Goal: Task Accomplishment & Management: Manage account settings

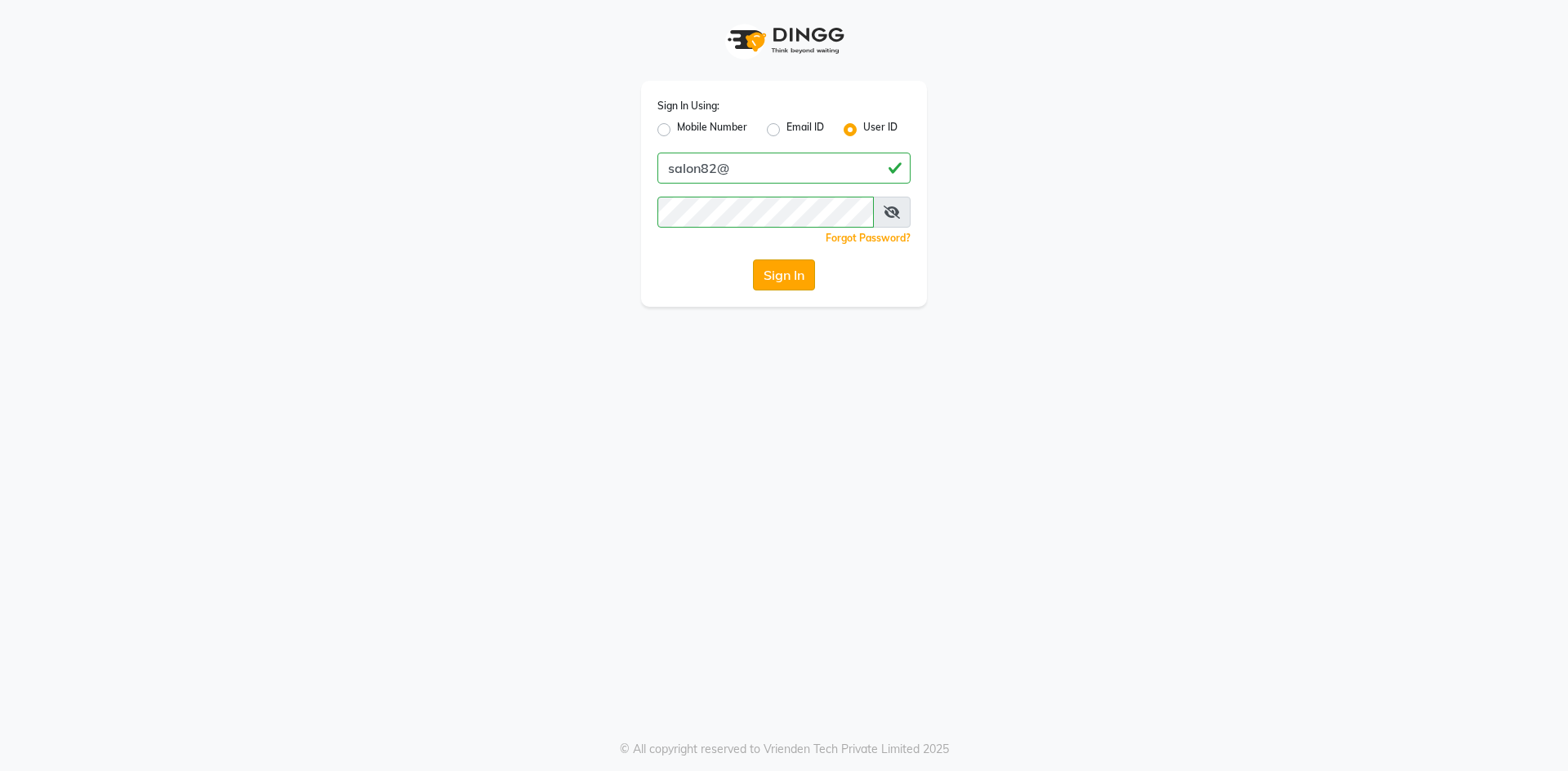
click at [767, 284] on button "Sign In" at bounding box center [784, 275] width 62 height 31
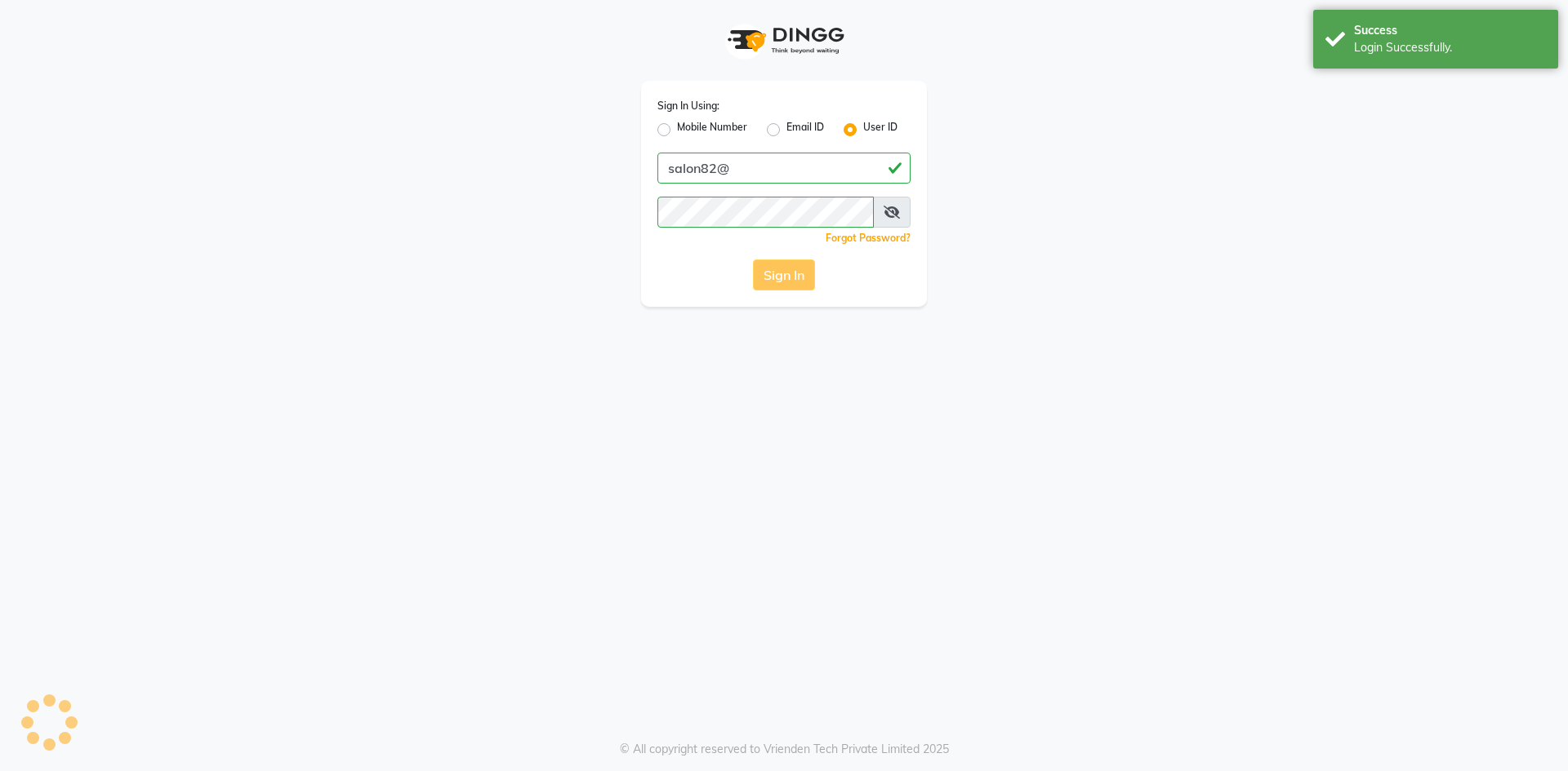
click at [789, 273] on div "Sign In" at bounding box center [784, 275] width 253 height 31
click at [633, 70] on div "Sign In Using: Mobile Number Email ID User ID salon82@ Remember me Forgot Passw…" at bounding box center [784, 154] width 310 height 307
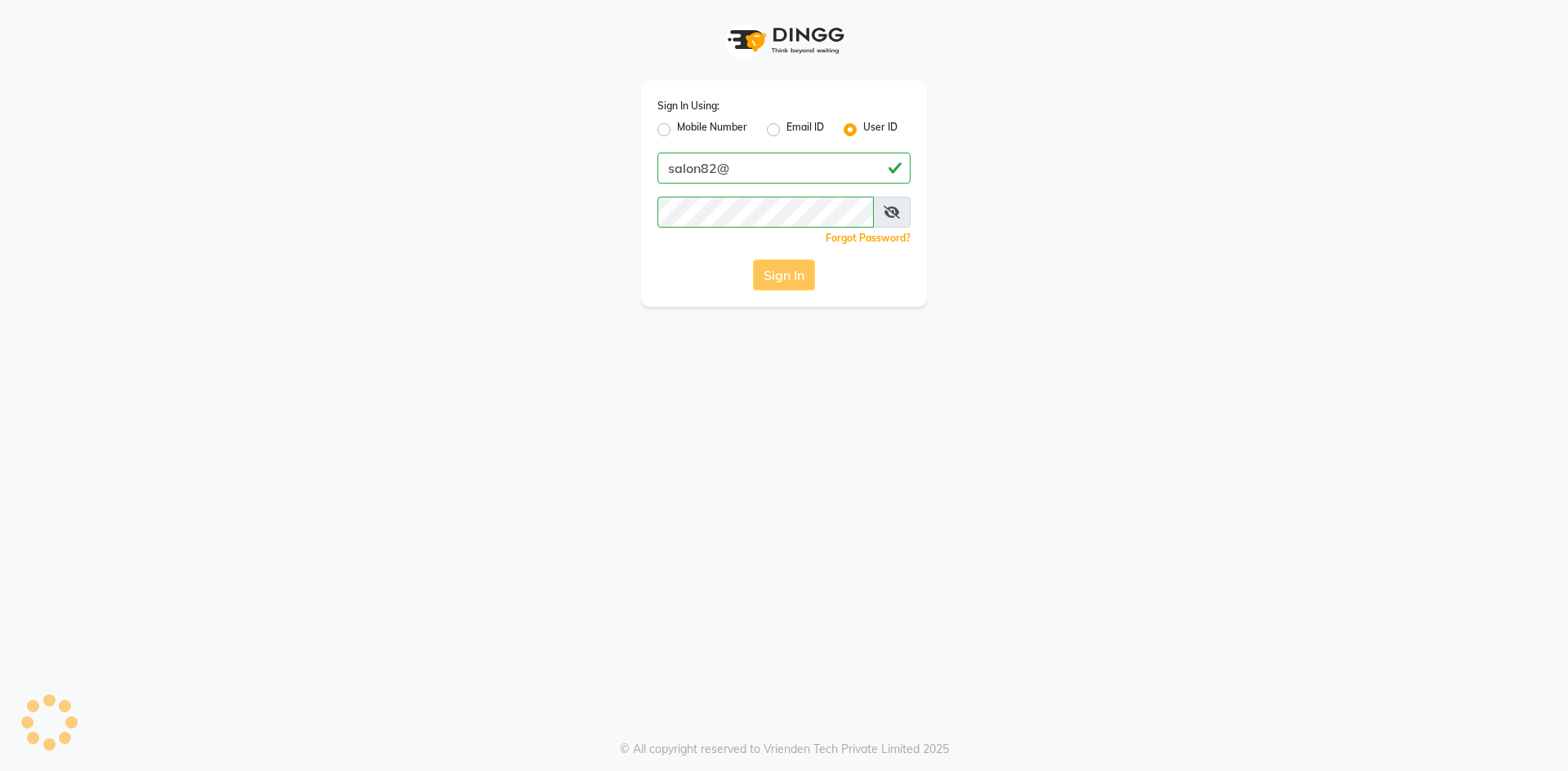
click at [805, 374] on div "Sign In Using: Mobile Number Email ID User ID salon82@ Remember me Forgot Passw…" at bounding box center [784, 386] width 1568 height 771
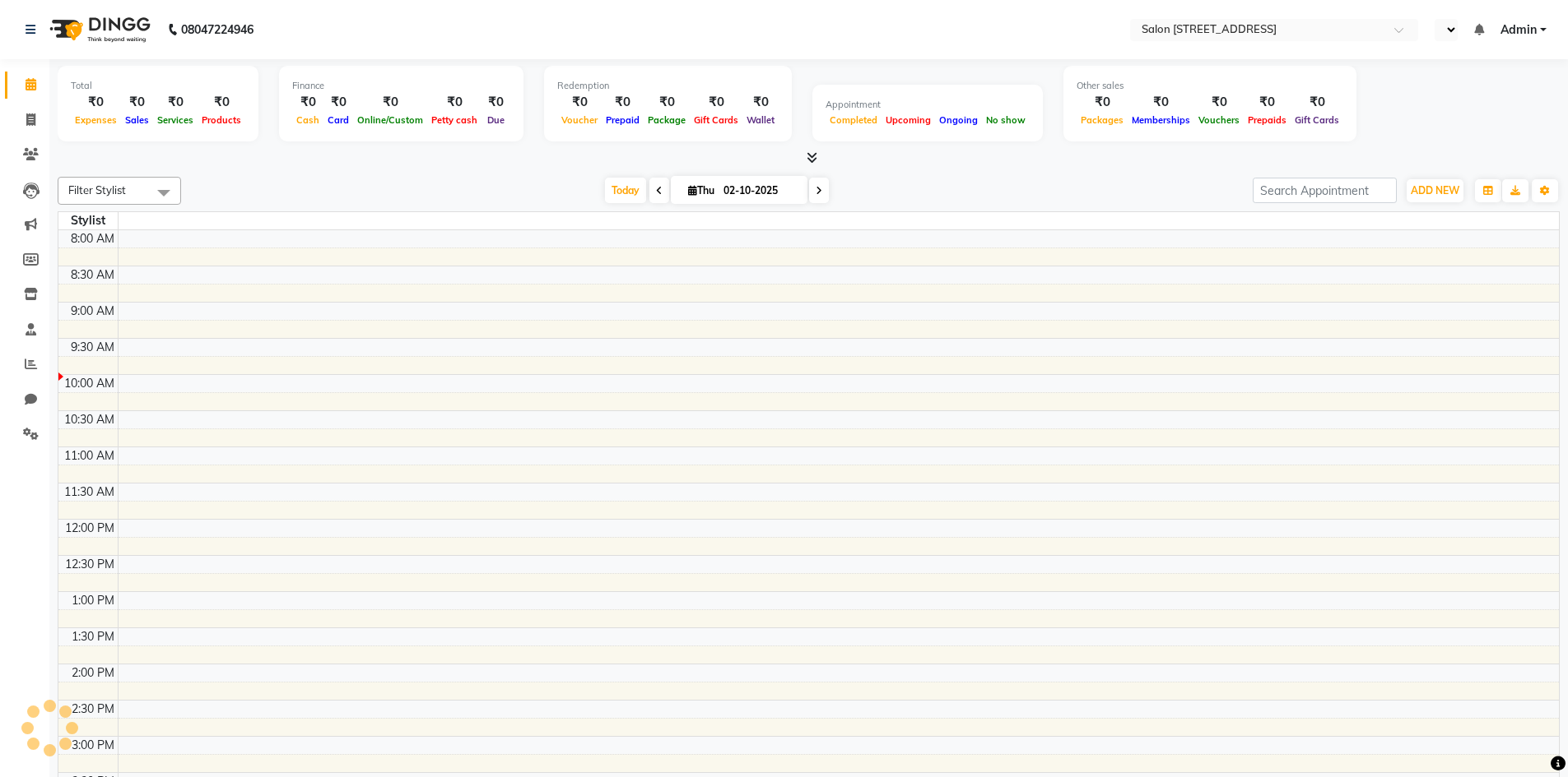
select select "en"
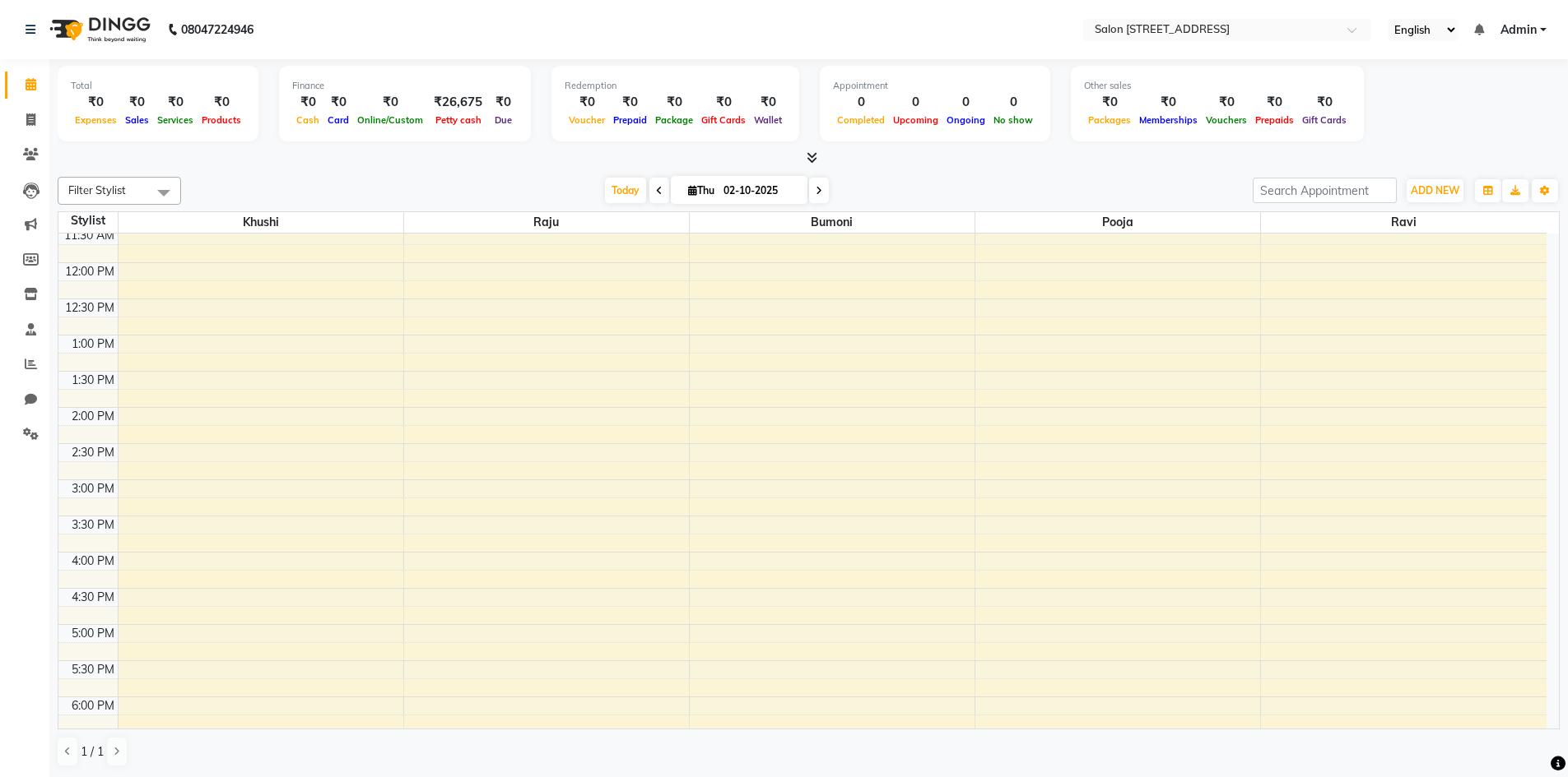
scroll to position [198, 0]
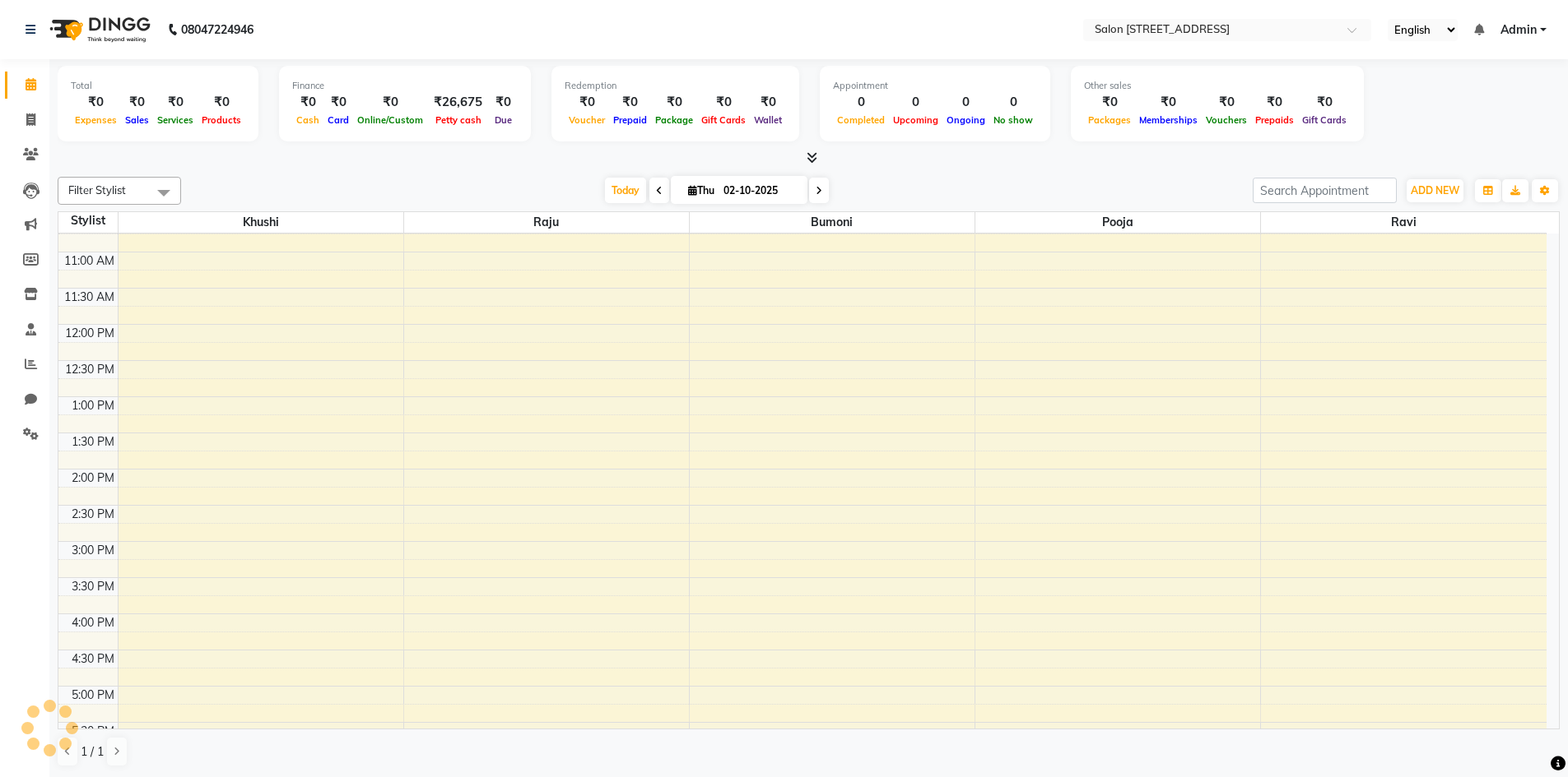
click at [1107, 776] on html "08047224946 Select Location × Salon [GEOGRAPHIC_DATA] Layout English ENGLISH Es…" at bounding box center [784, 388] width 1568 height 777
drag, startPoint x: 1109, startPoint y: 804, endPoint x: 1188, endPoint y: 776, distance: 83.8
click at [1271, 759] on div "Filter Stylist Select All Bumoni Khushi pooja Raju ravi [DATE] [DATE] Toggle Dr…" at bounding box center [808, 471] width 1502 height 603
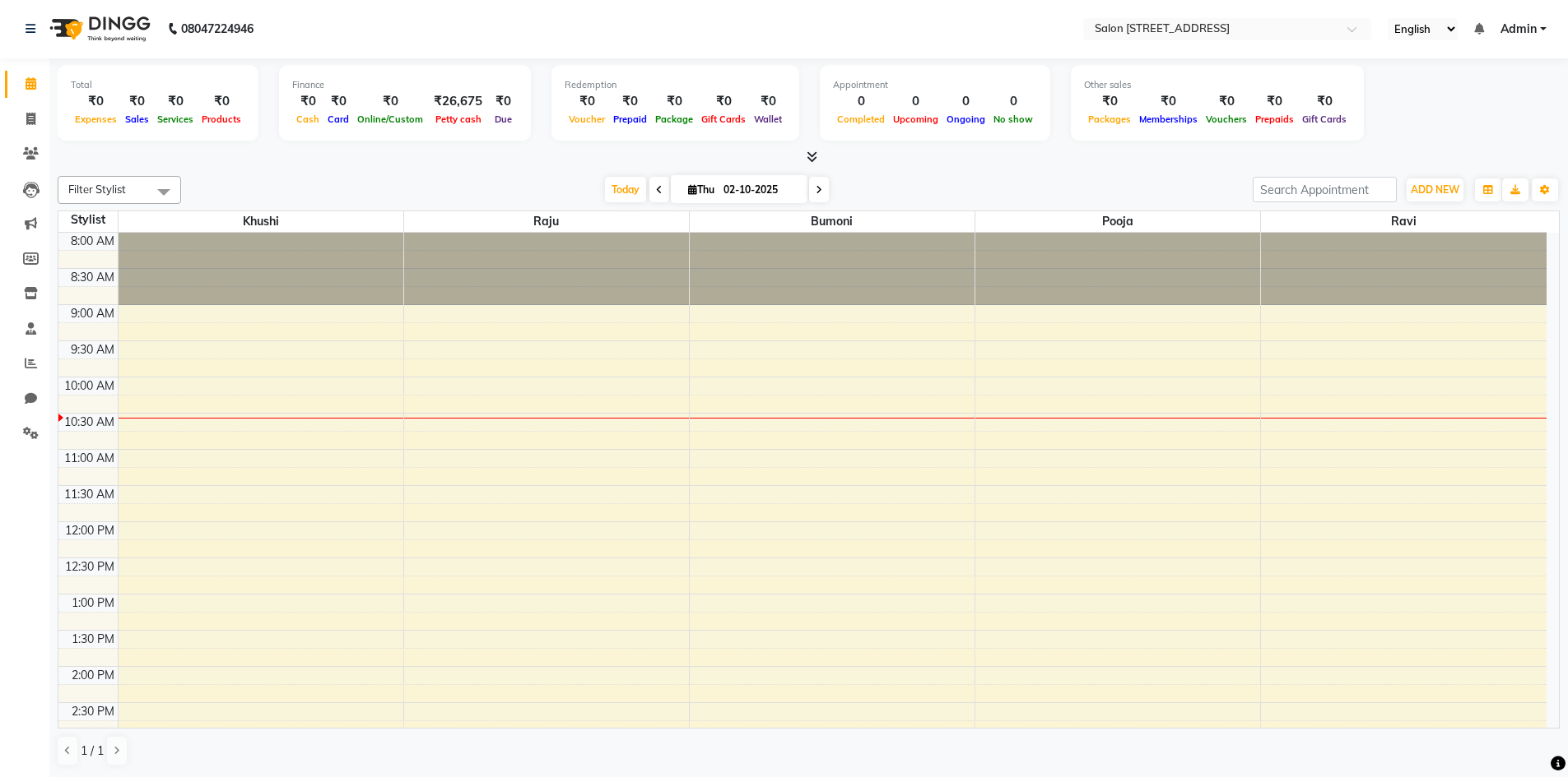
scroll to position [0, 0]
click at [513, 459] on div "8:00 AM 8:30 AM 9:00 AM 9:30 AM 10:00 AM 10:30 AM 11:00 AM 11:30 AM 12:00 PM 12…" at bounding box center [802, 704] width 1488 height 940
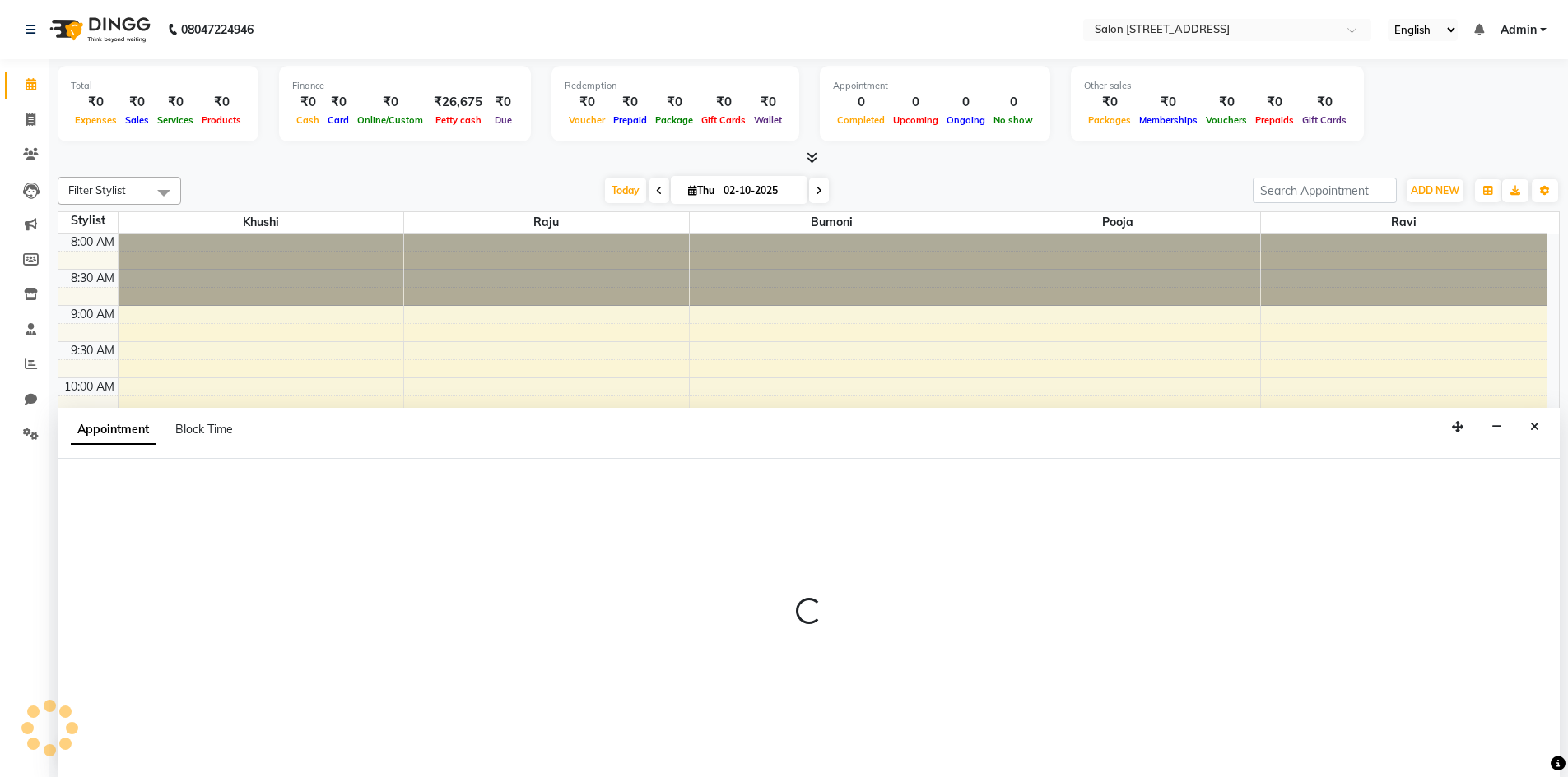
scroll to position [1, 0]
select select "70381"
select select "tentative"
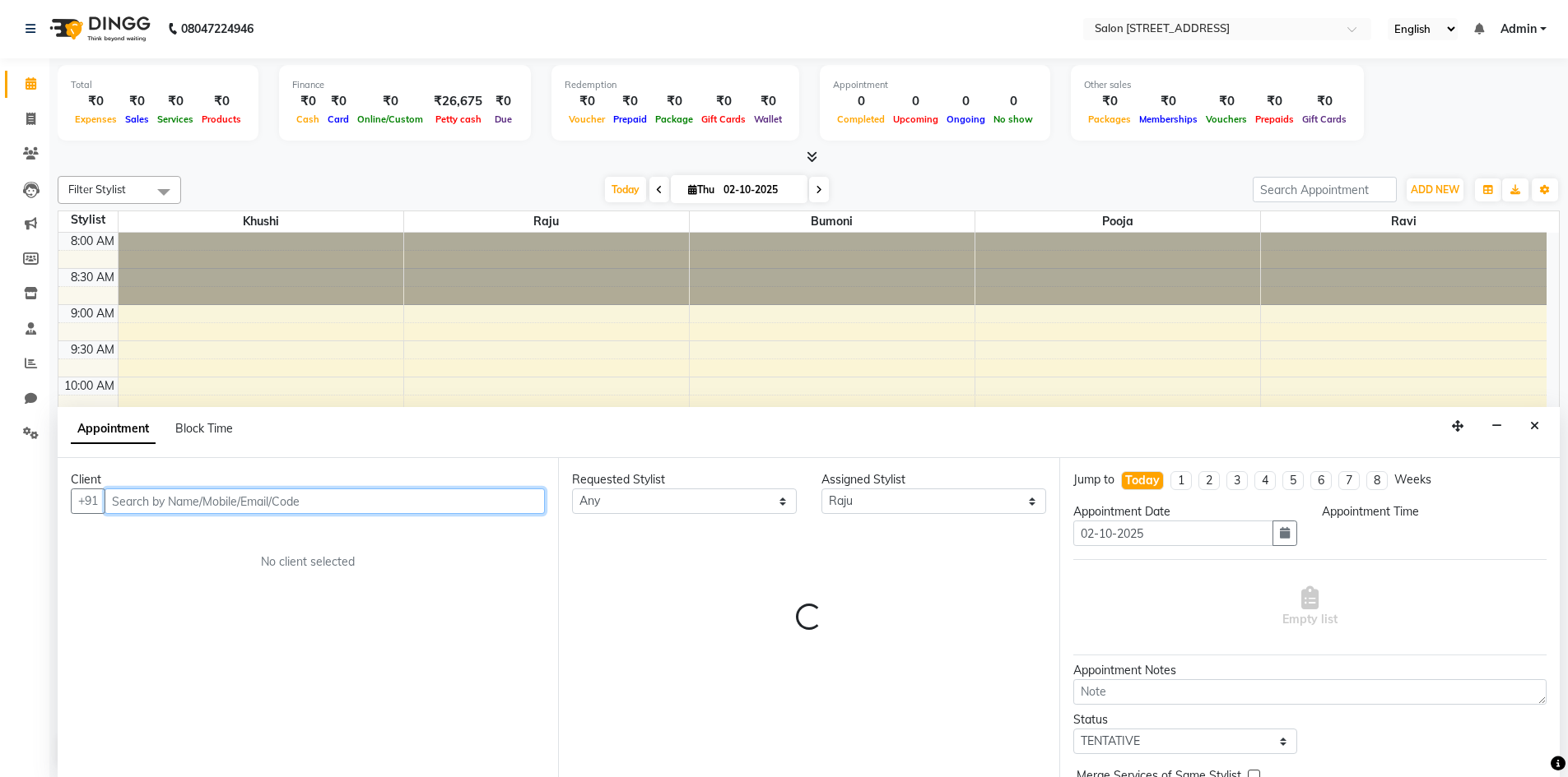
select select "660"
click at [26, 123] on icon at bounding box center [31, 118] width 9 height 12
select select "service"
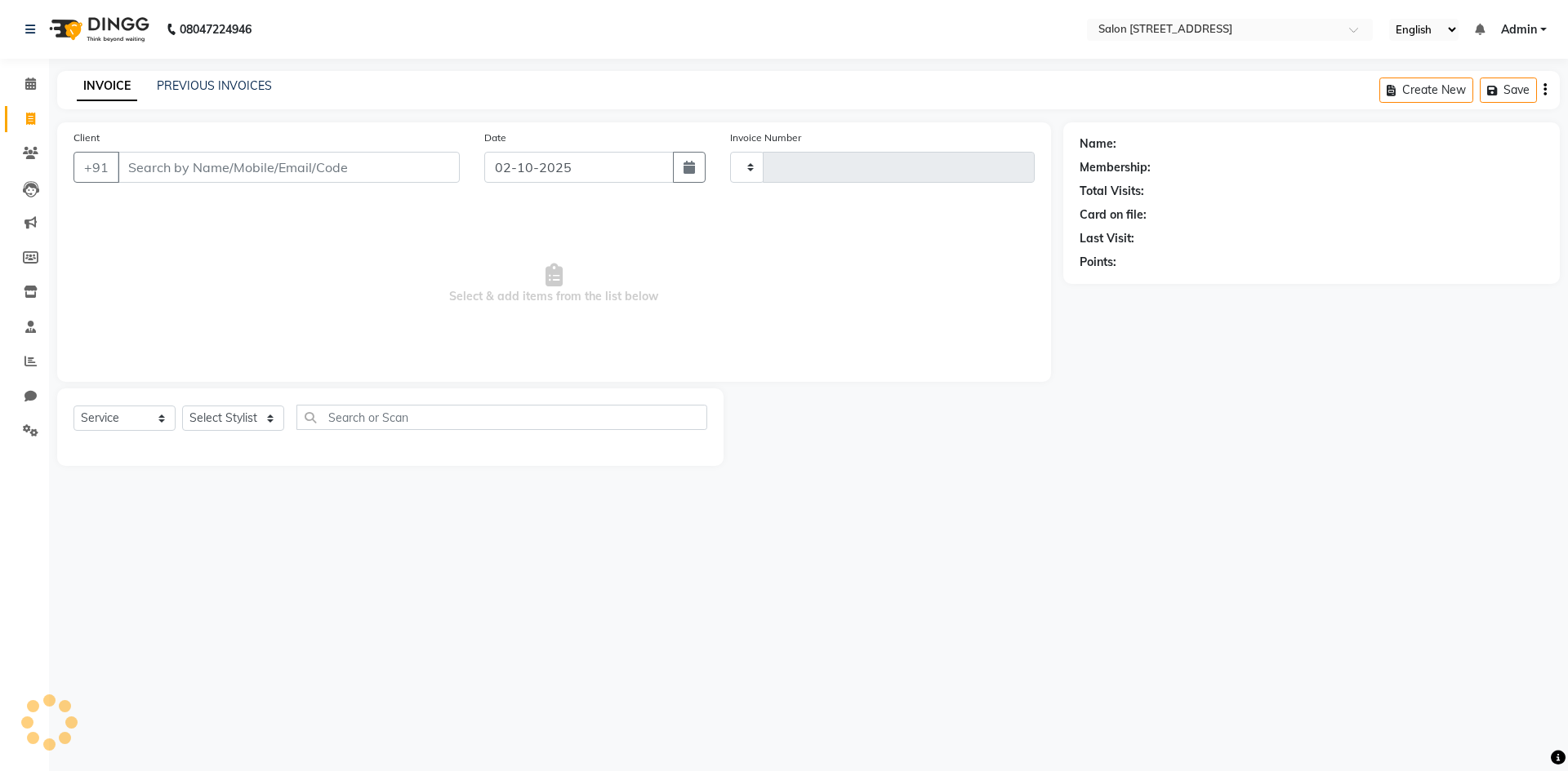
click at [162, 164] on input "Client" at bounding box center [288, 167] width 342 height 31
type input "9790477362"
type input "0943"
select select "7707"
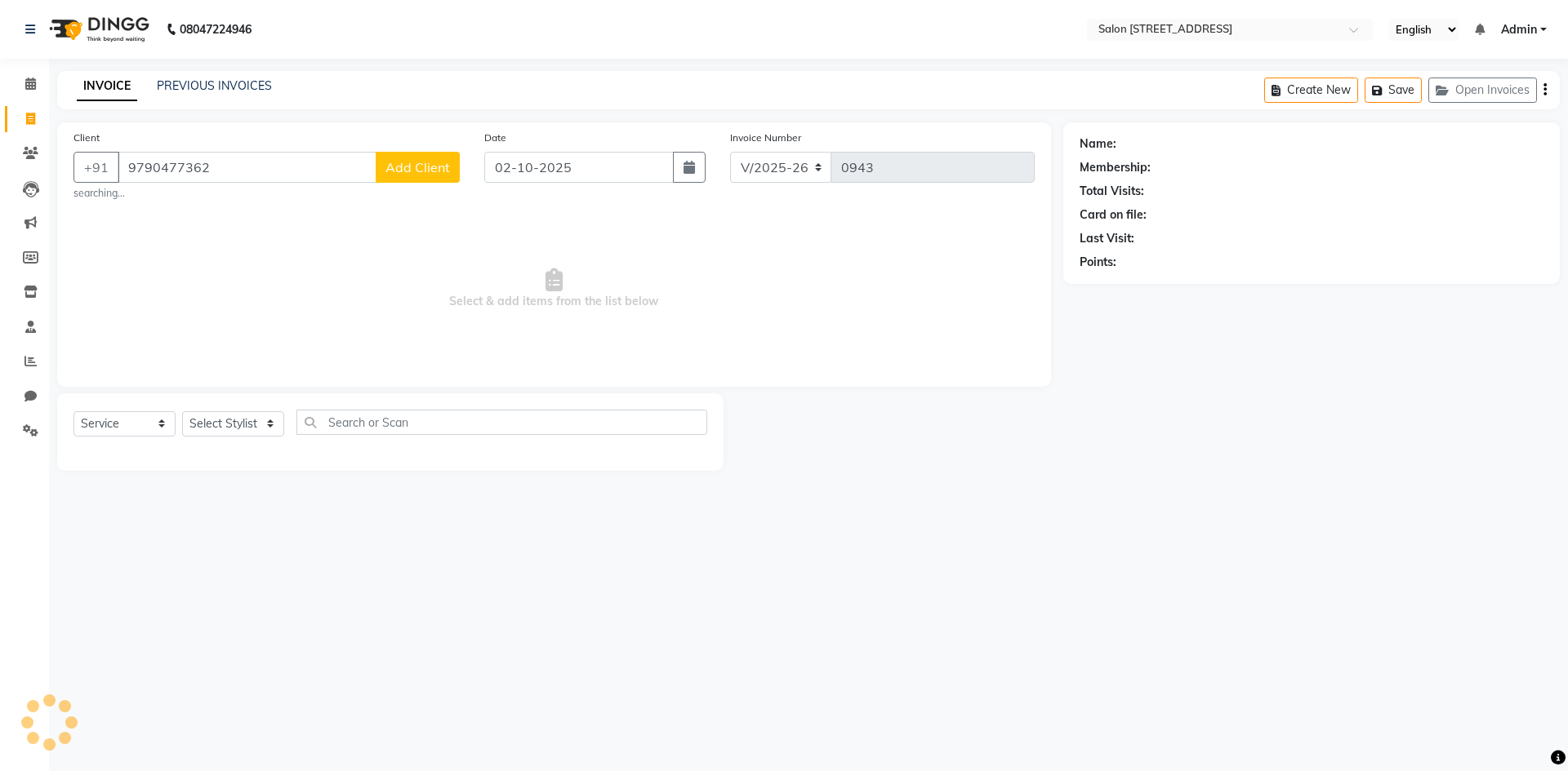
type input "9790477362"
select select "P"
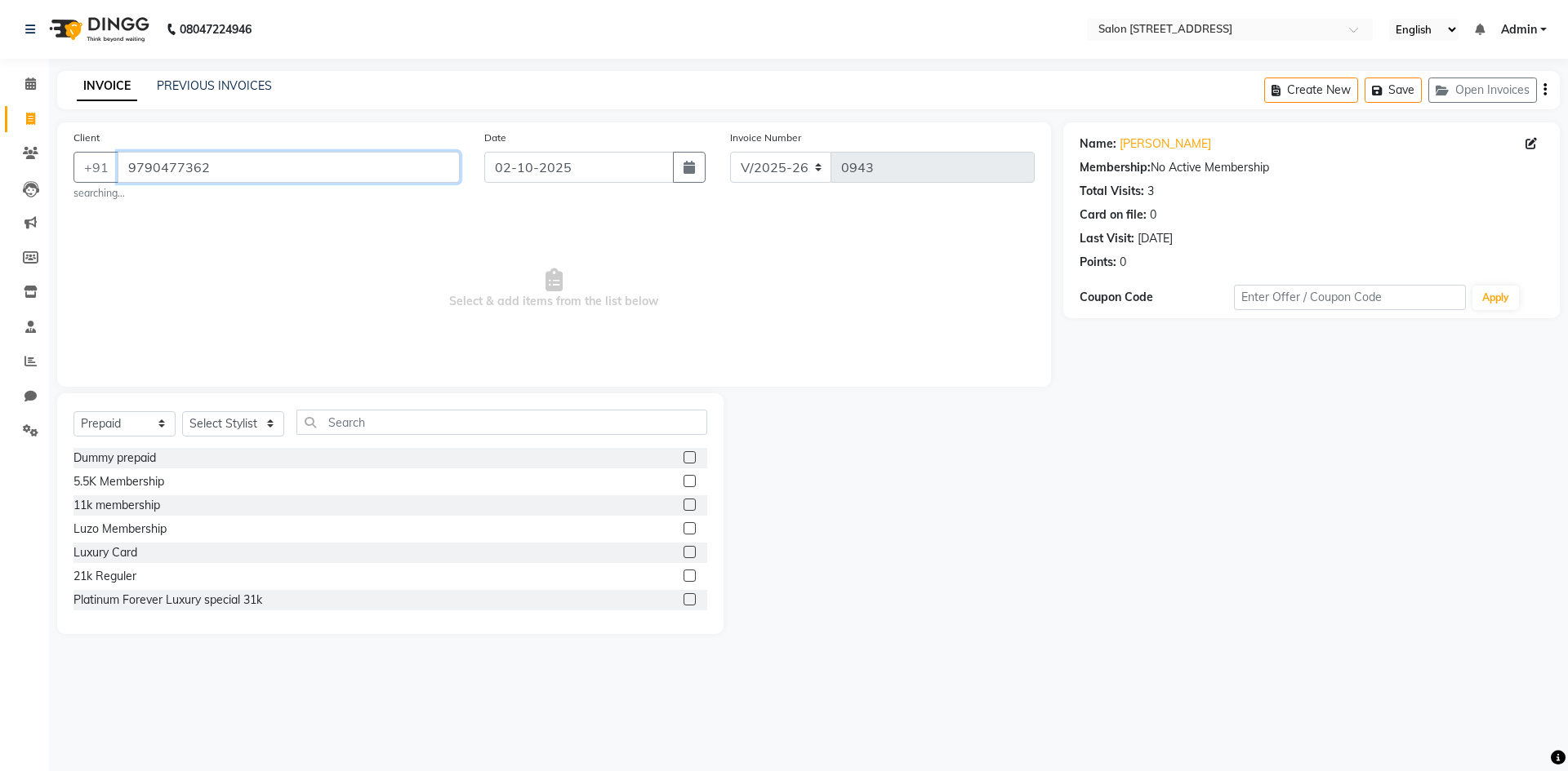
click at [247, 172] on input "9790477362" at bounding box center [288, 167] width 342 height 31
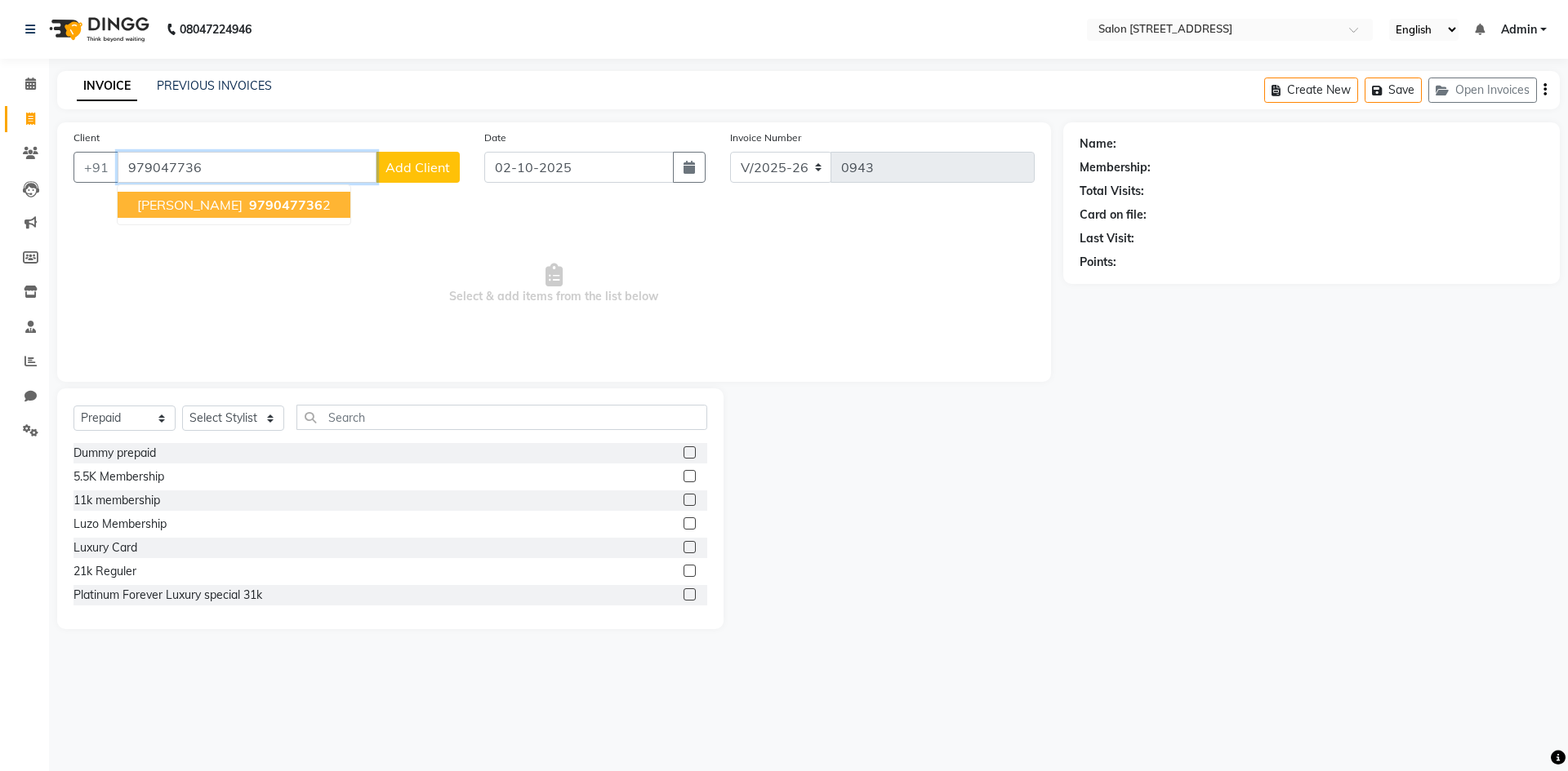
click at [188, 208] on button "[PERSON_NAME] 979047736 2" at bounding box center [234, 205] width 233 height 26
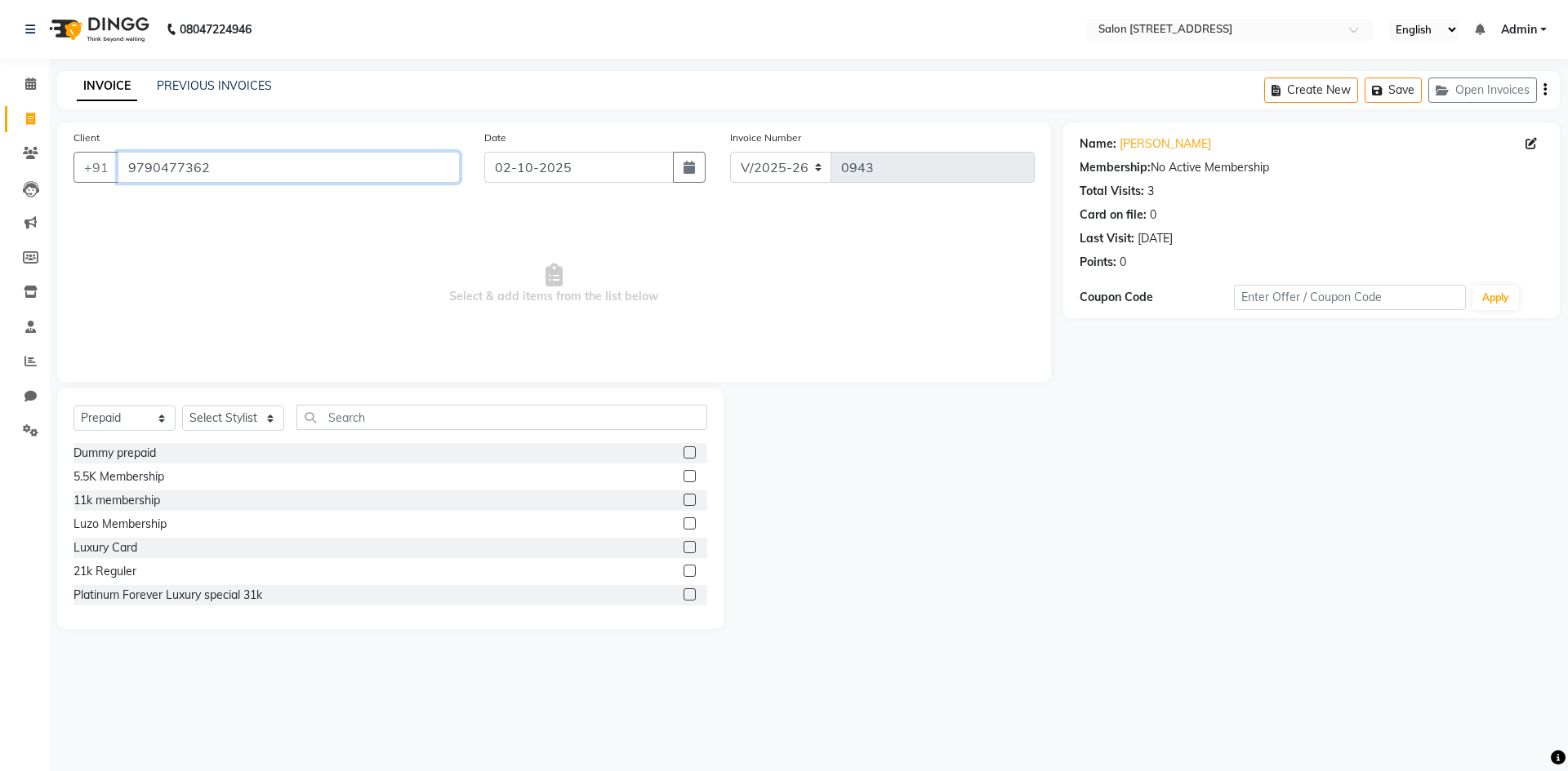
click at [225, 175] on input "9790477362" at bounding box center [288, 167] width 342 height 31
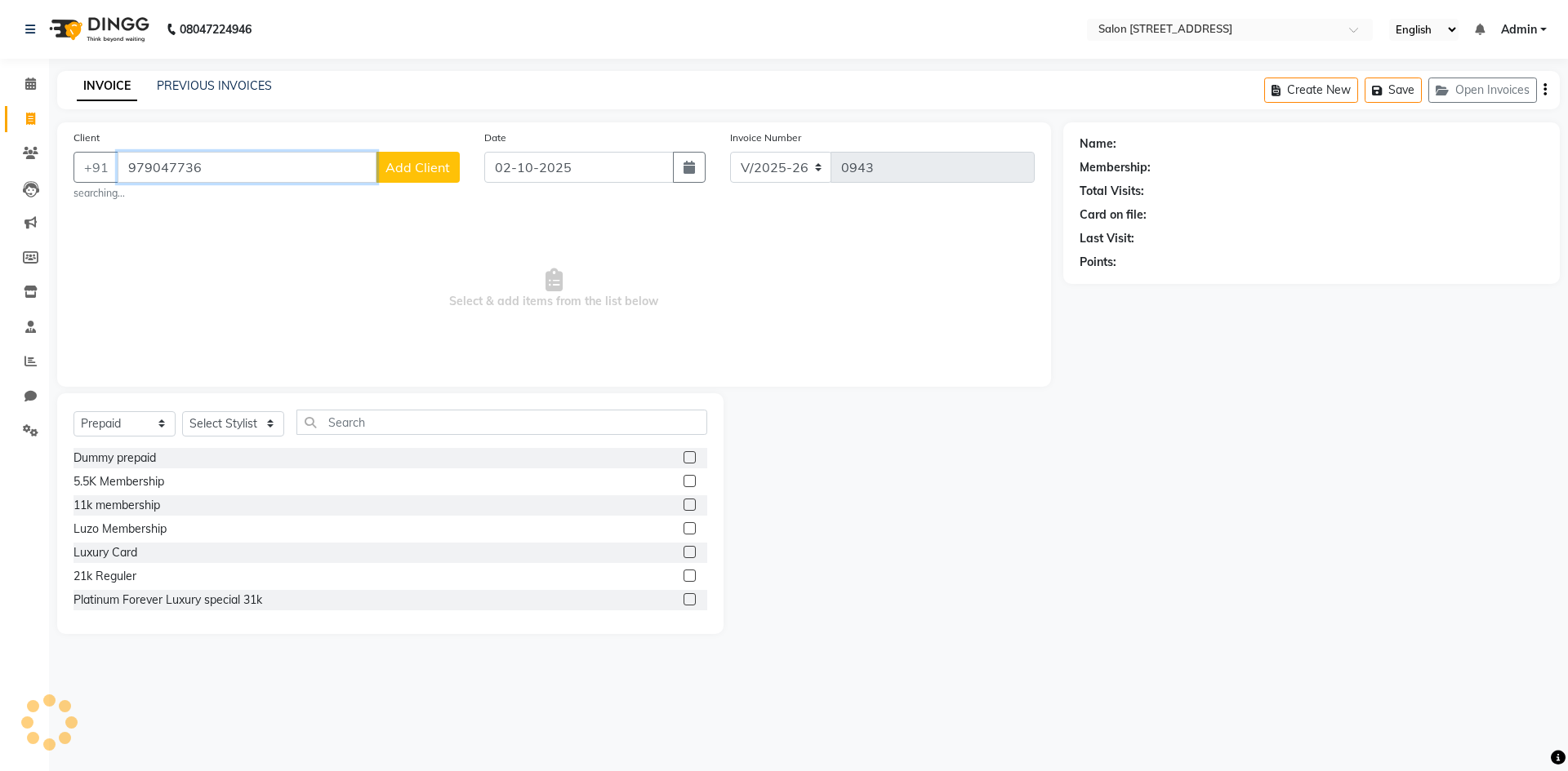
type input "9790477362"
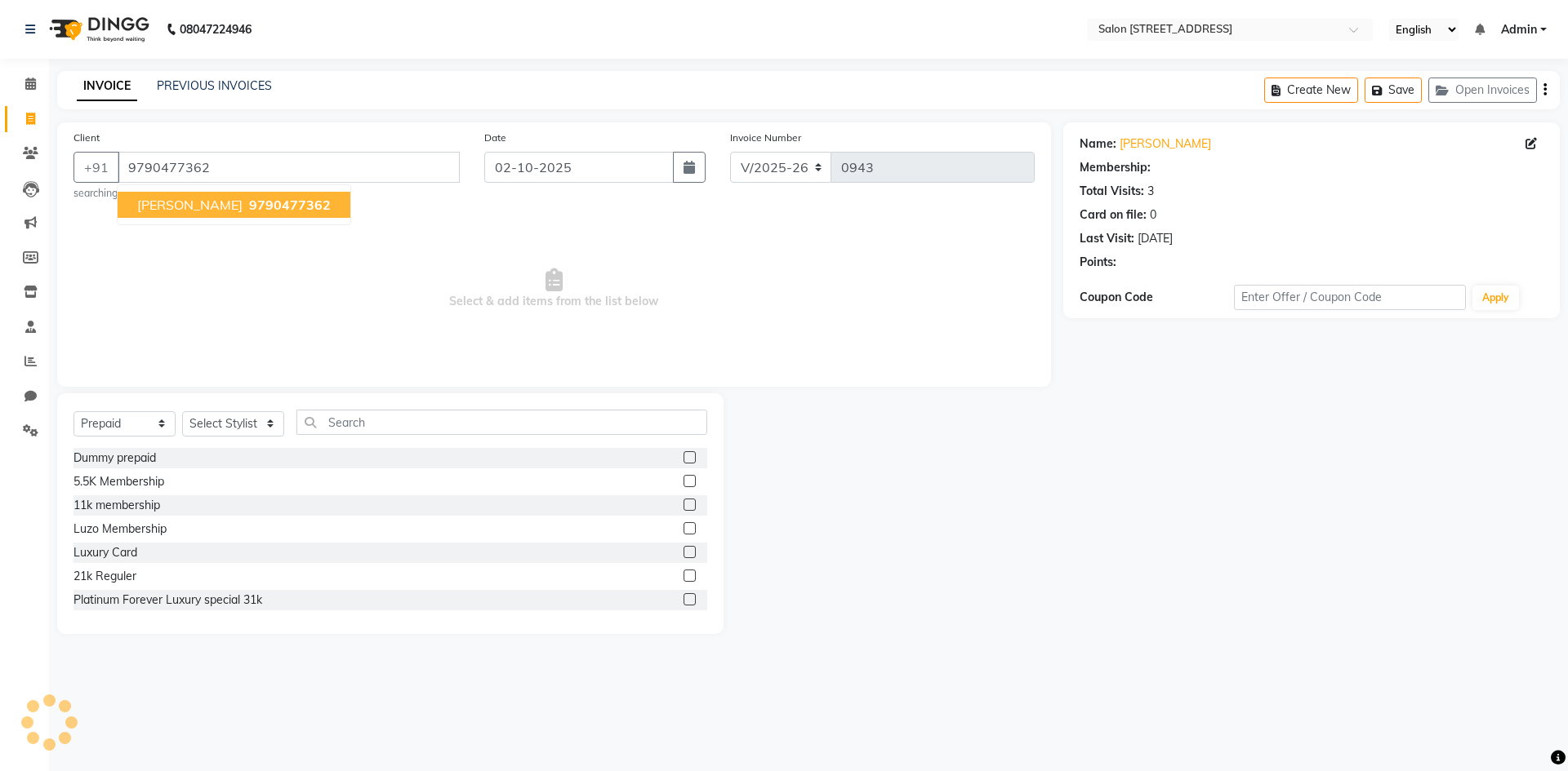
click at [249, 205] on span "9790477362" at bounding box center [290, 205] width 82 height 17
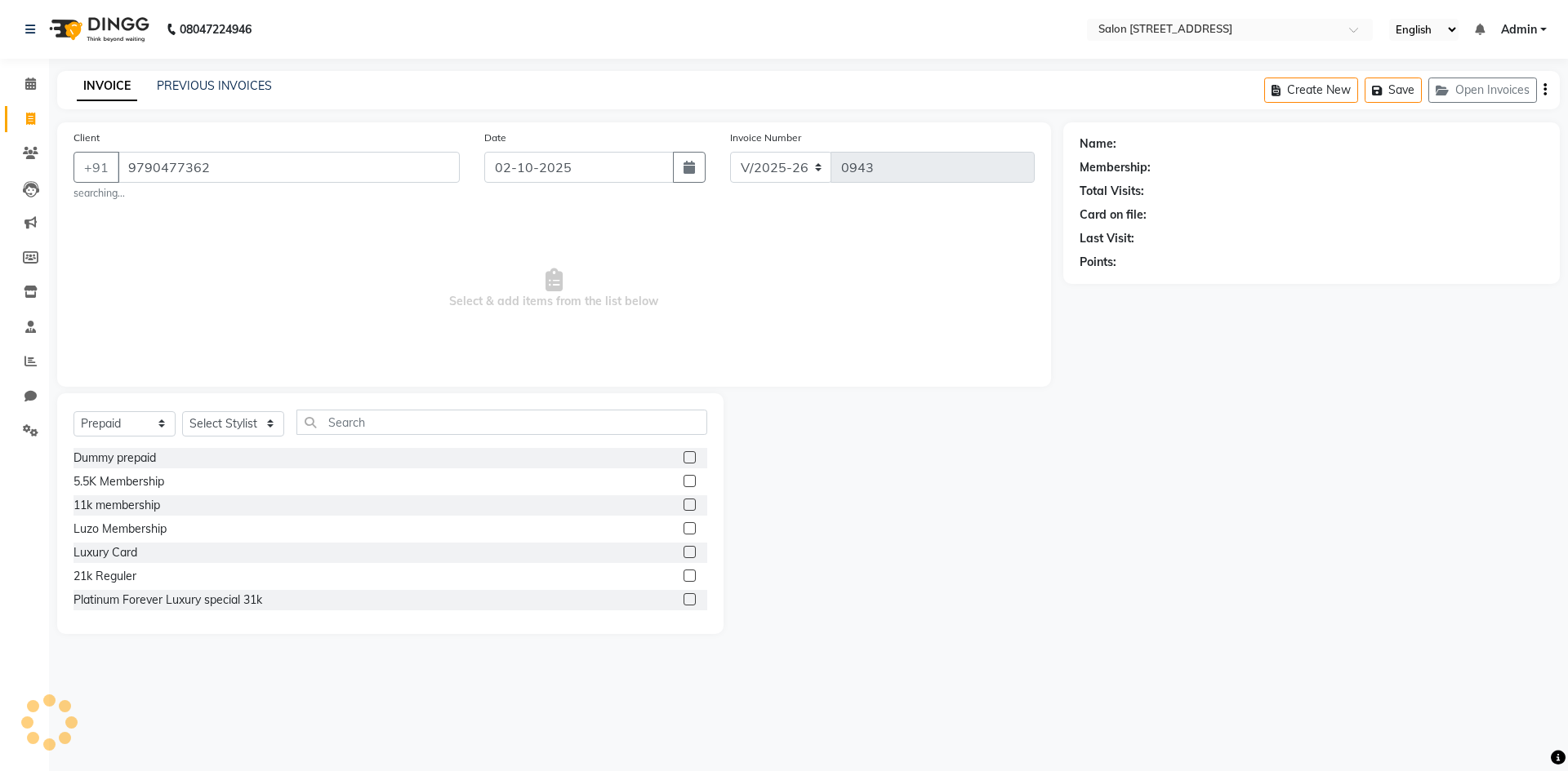
click at [232, 205] on div "Client [PHONE_NUMBER] searching... Date [DATE] Invoice Number V/2025 V/[PHONE_N…" at bounding box center [553, 254] width 994 height 264
click at [25, 81] on icon at bounding box center [30, 83] width 10 height 12
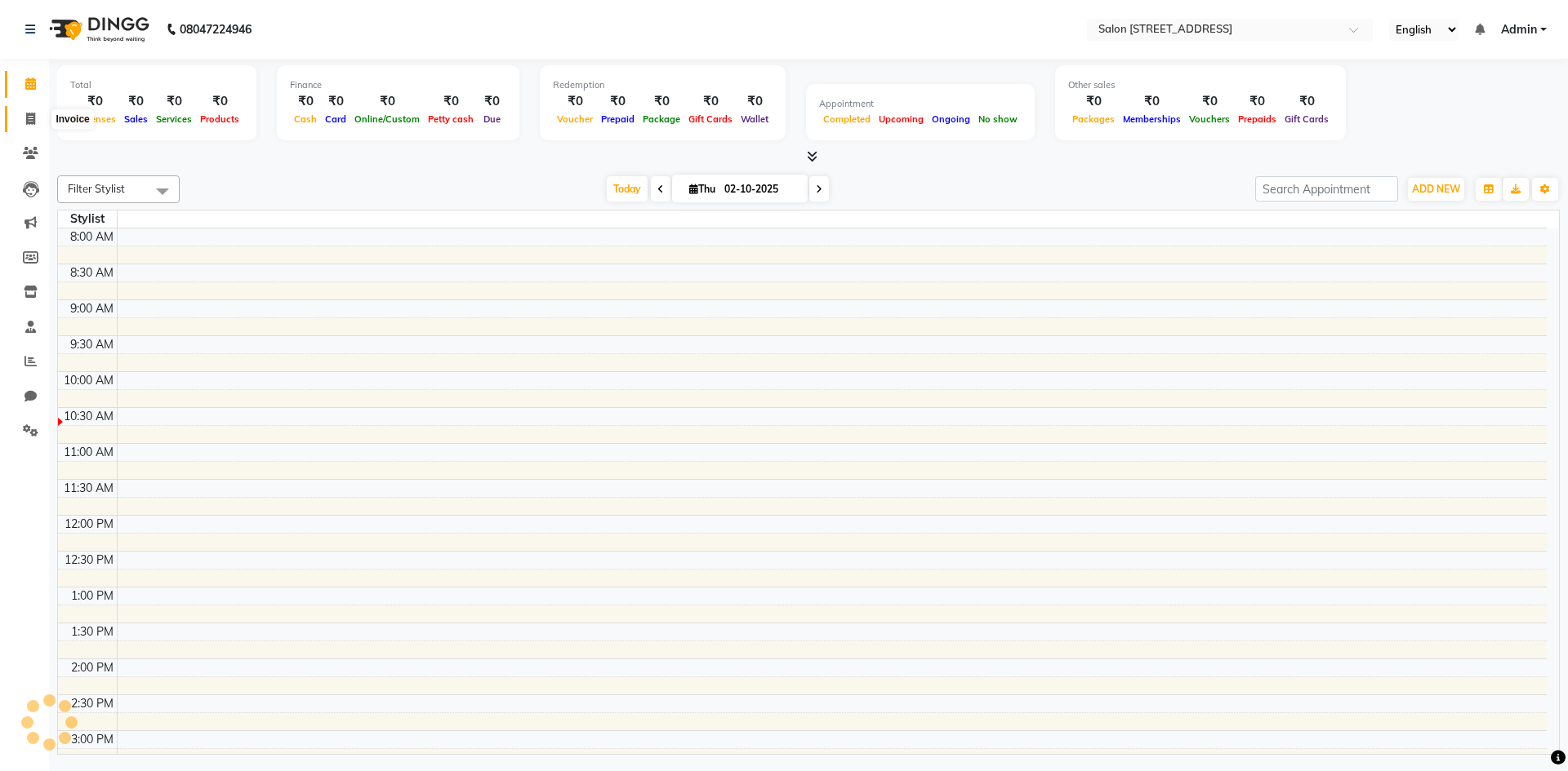
click at [31, 121] on icon at bounding box center [31, 118] width 9 height 12
select select "service"
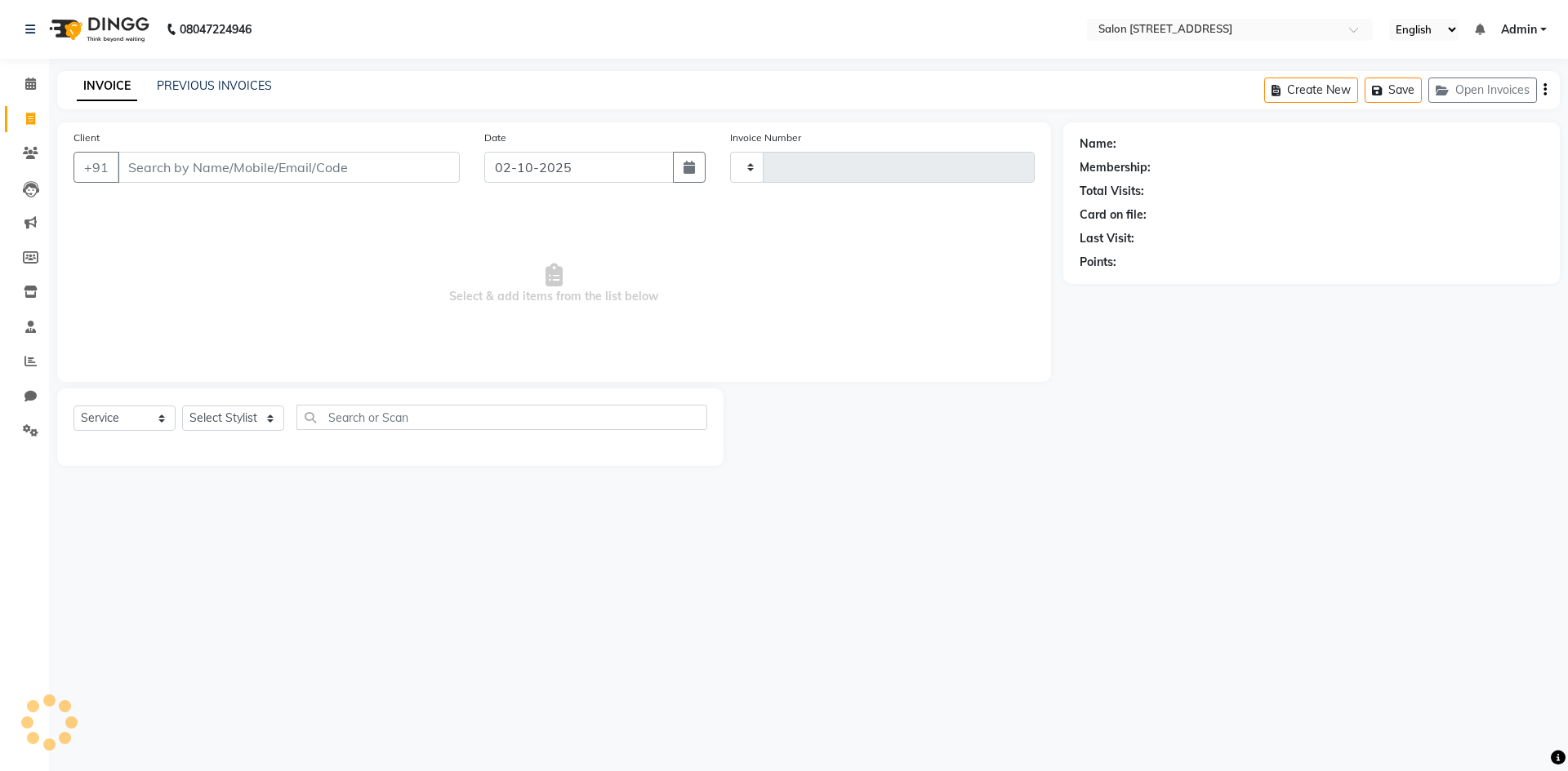
type input "0943"
select select "7707"
select select "P"
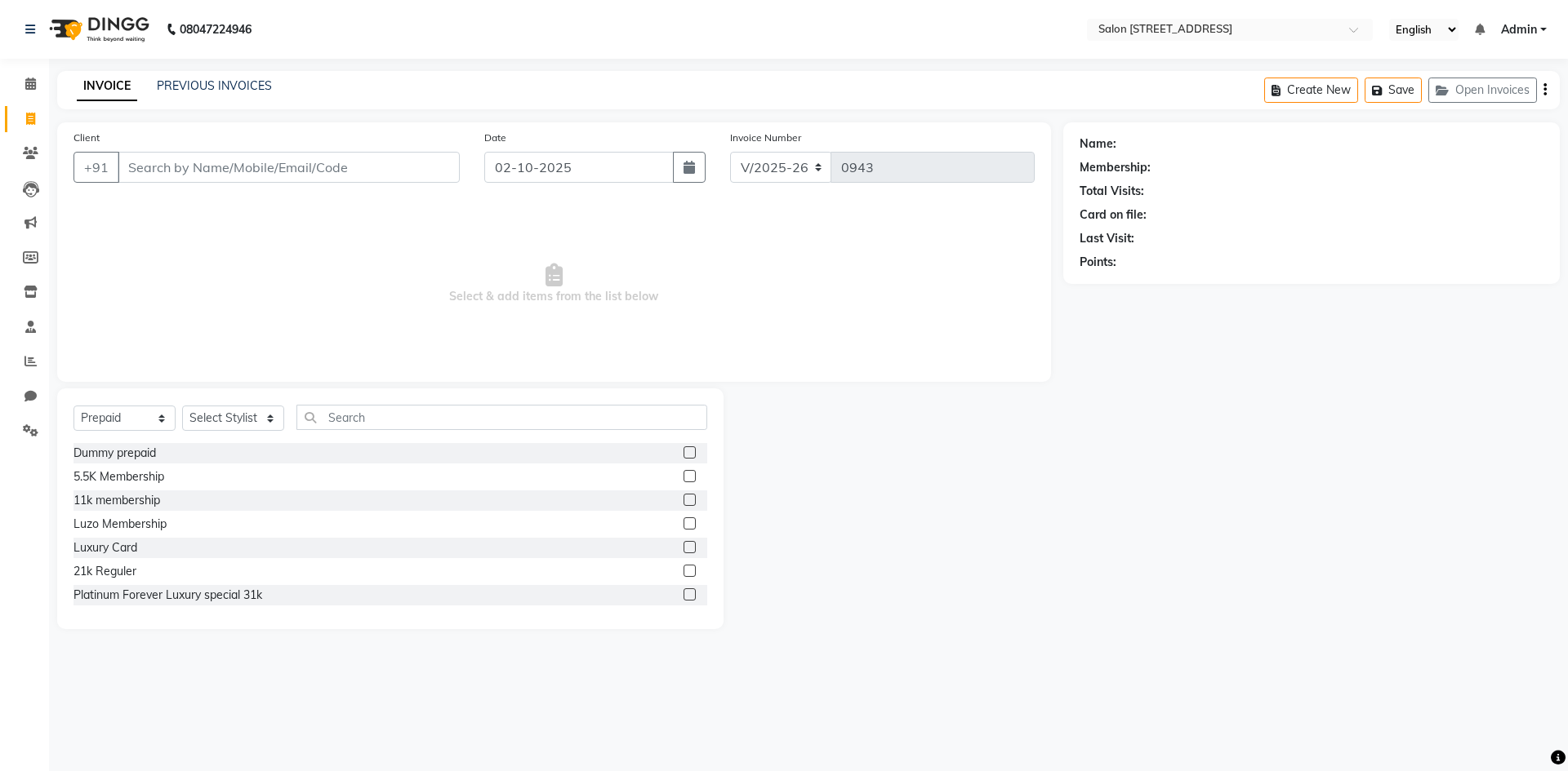
click at [188, 164] on input "Client" at bounding box center [288, 167] width 342 height 31
type input "9"
click at [29, 154] on icon at bounding box center [31, 153] width 16 height 12
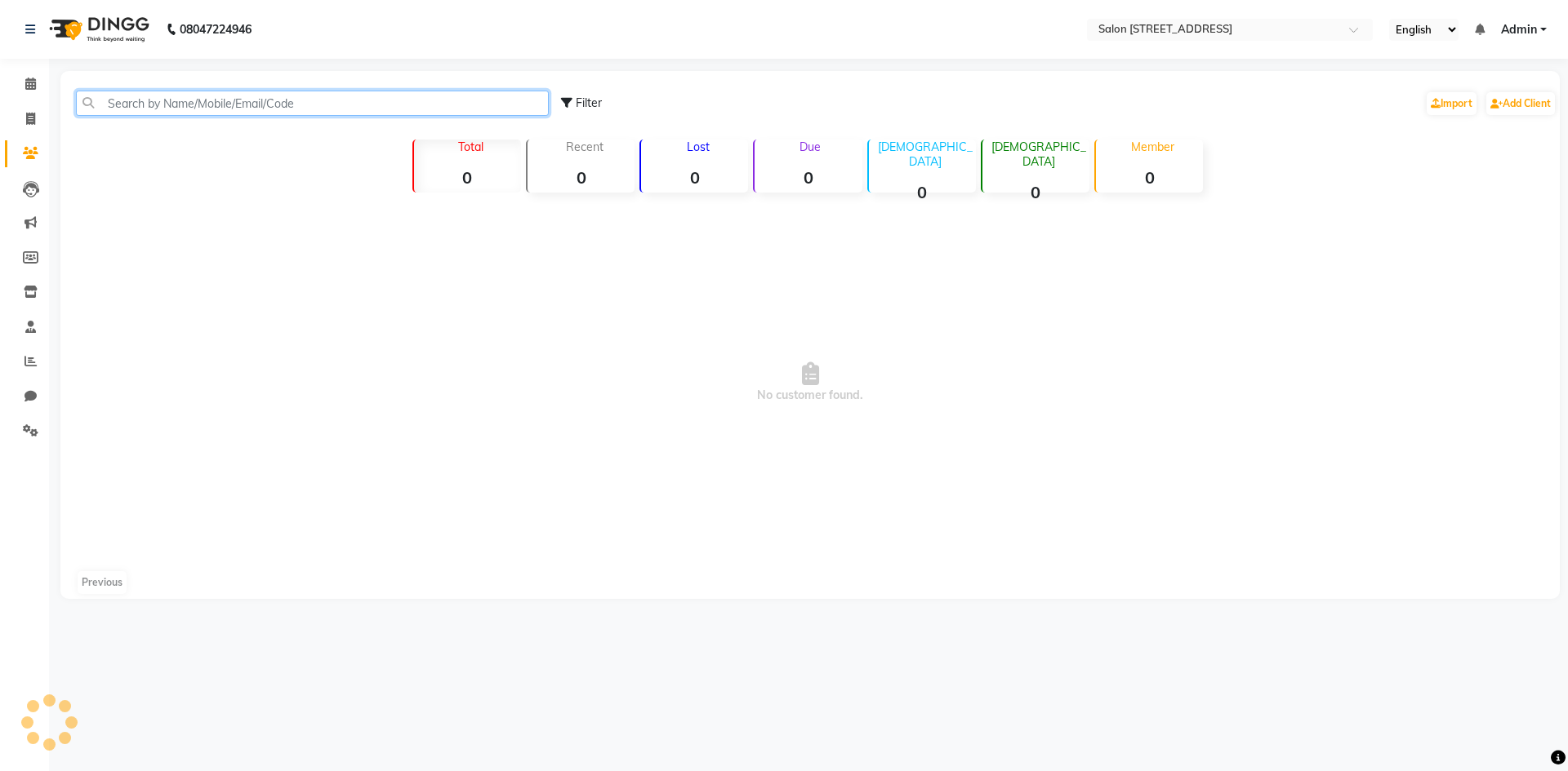
click at [149, 105] on input "text" at bounding box center [313, 102] width 473 height 25
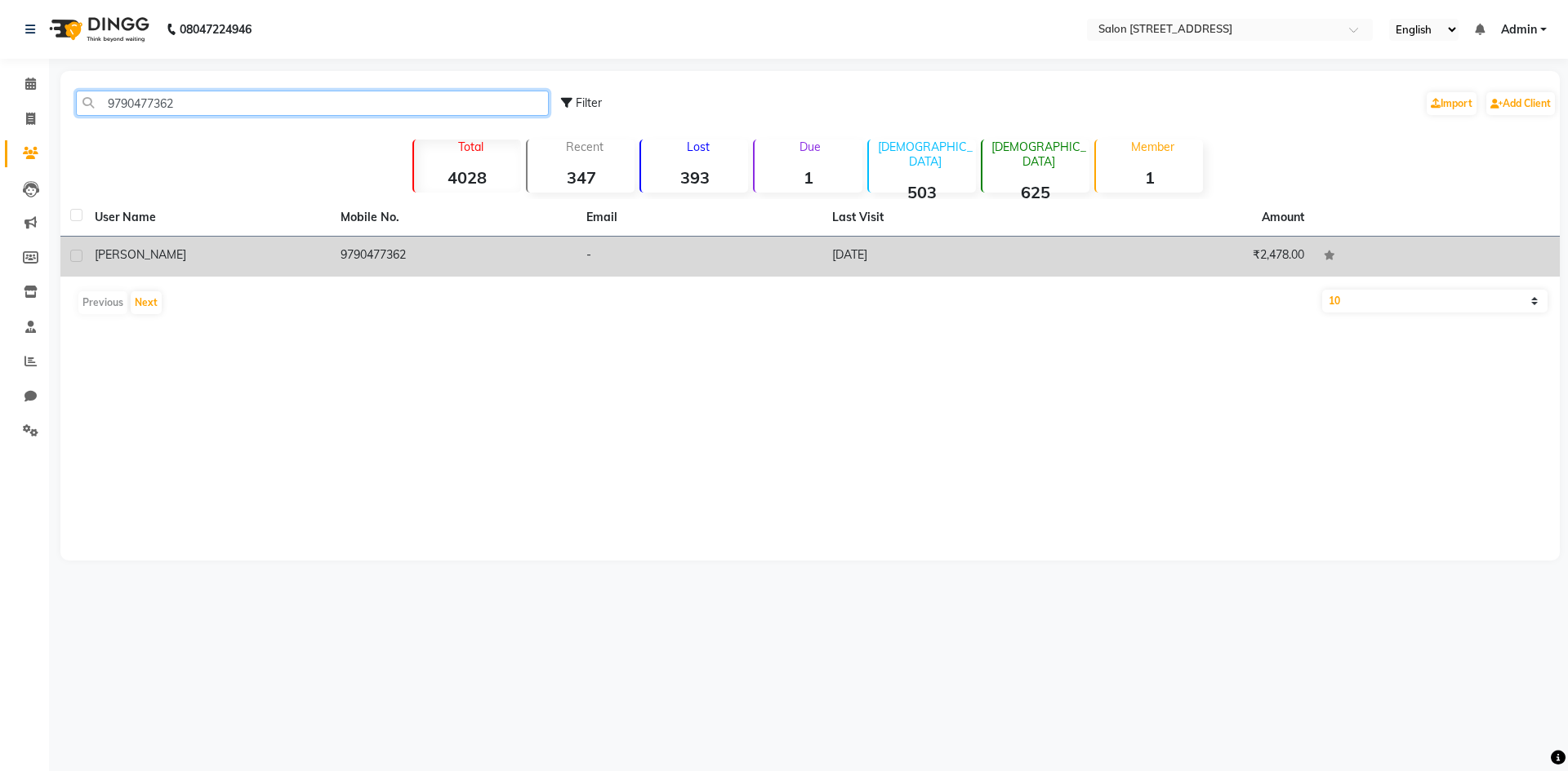
type input "9790477362"
click at [275, 262] on div "[PERSON_NAME]" at bounding box center [208, 255] width 226 height 17
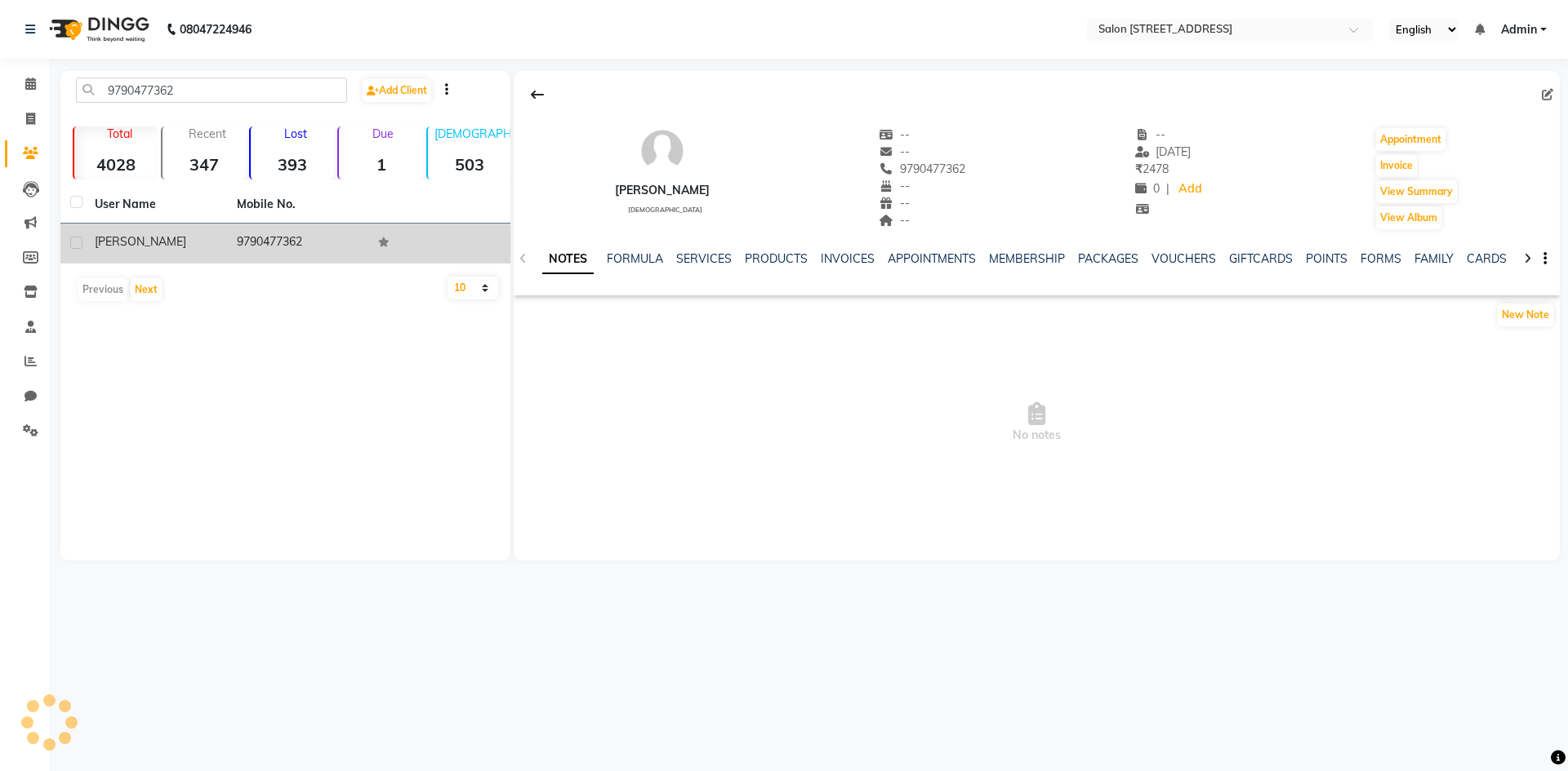
click at [173, 241] on div "[PERSON_NAME]" at bounding box center [156, 242] width 122 height 17
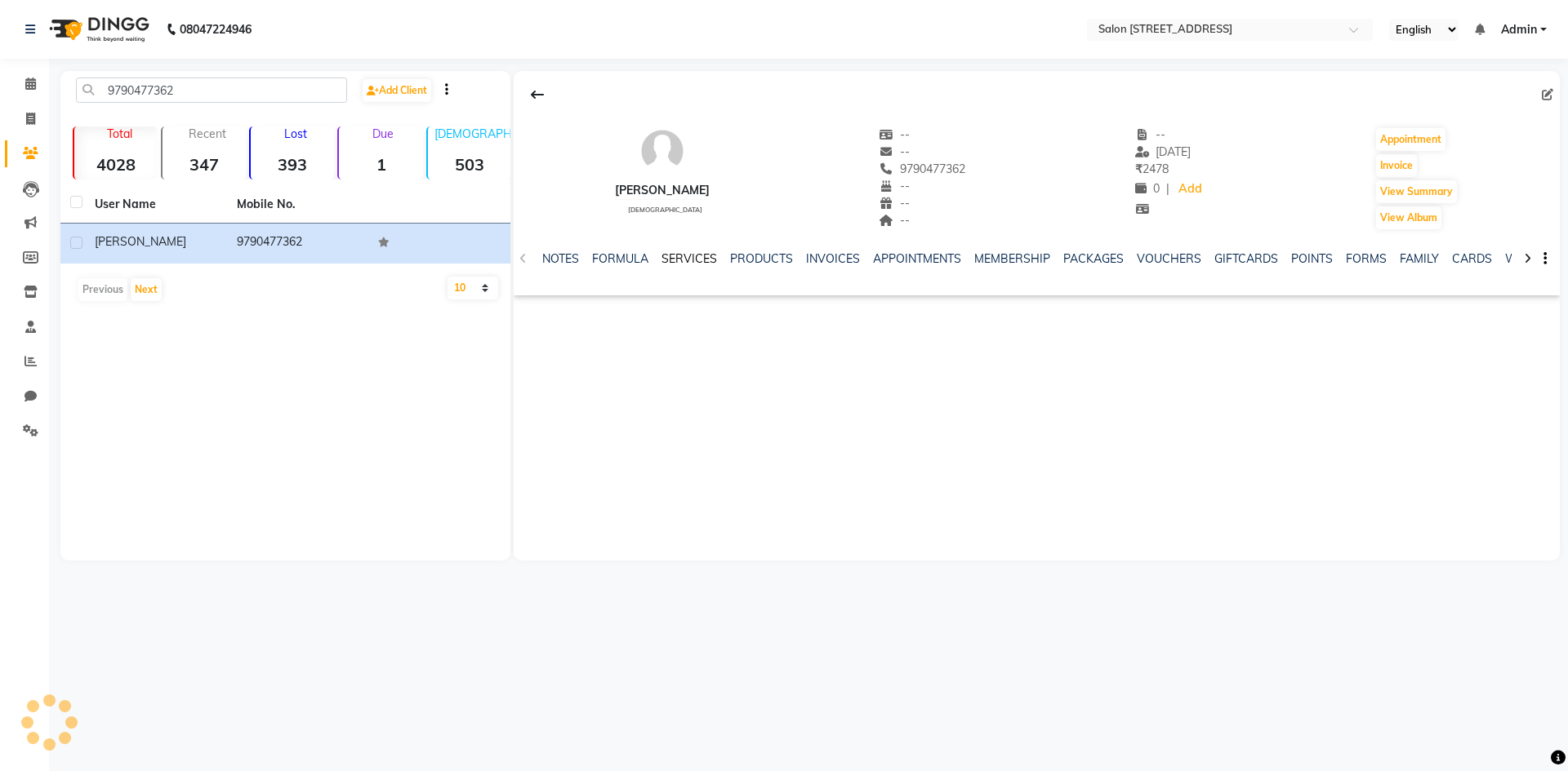
click at [667, 253] on link "SERVICES" at bounding box center [689, 259] width 56 height 15
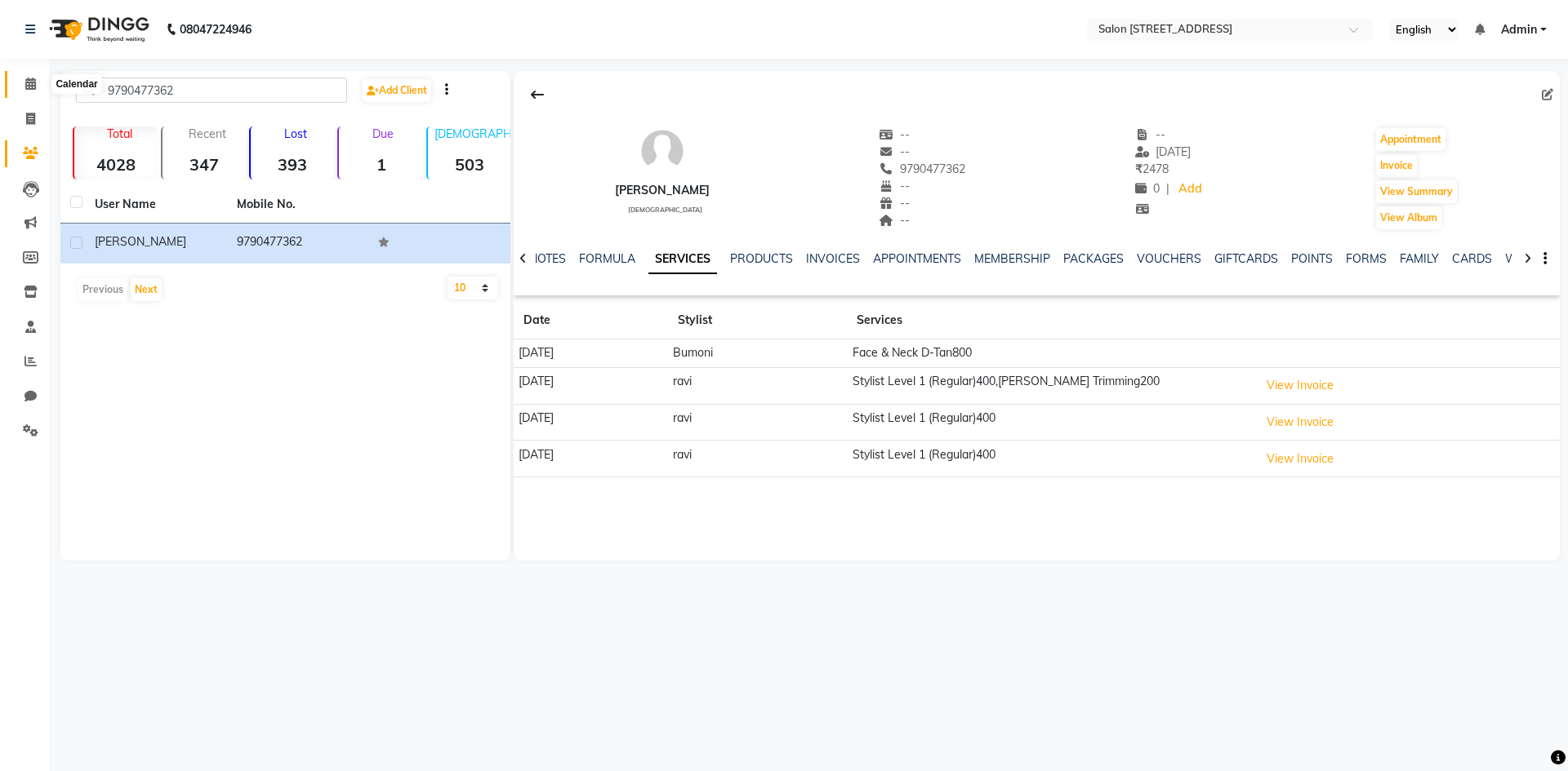
click at [26, 88] on icon at bounding box center [30, 83] width 10 height 12
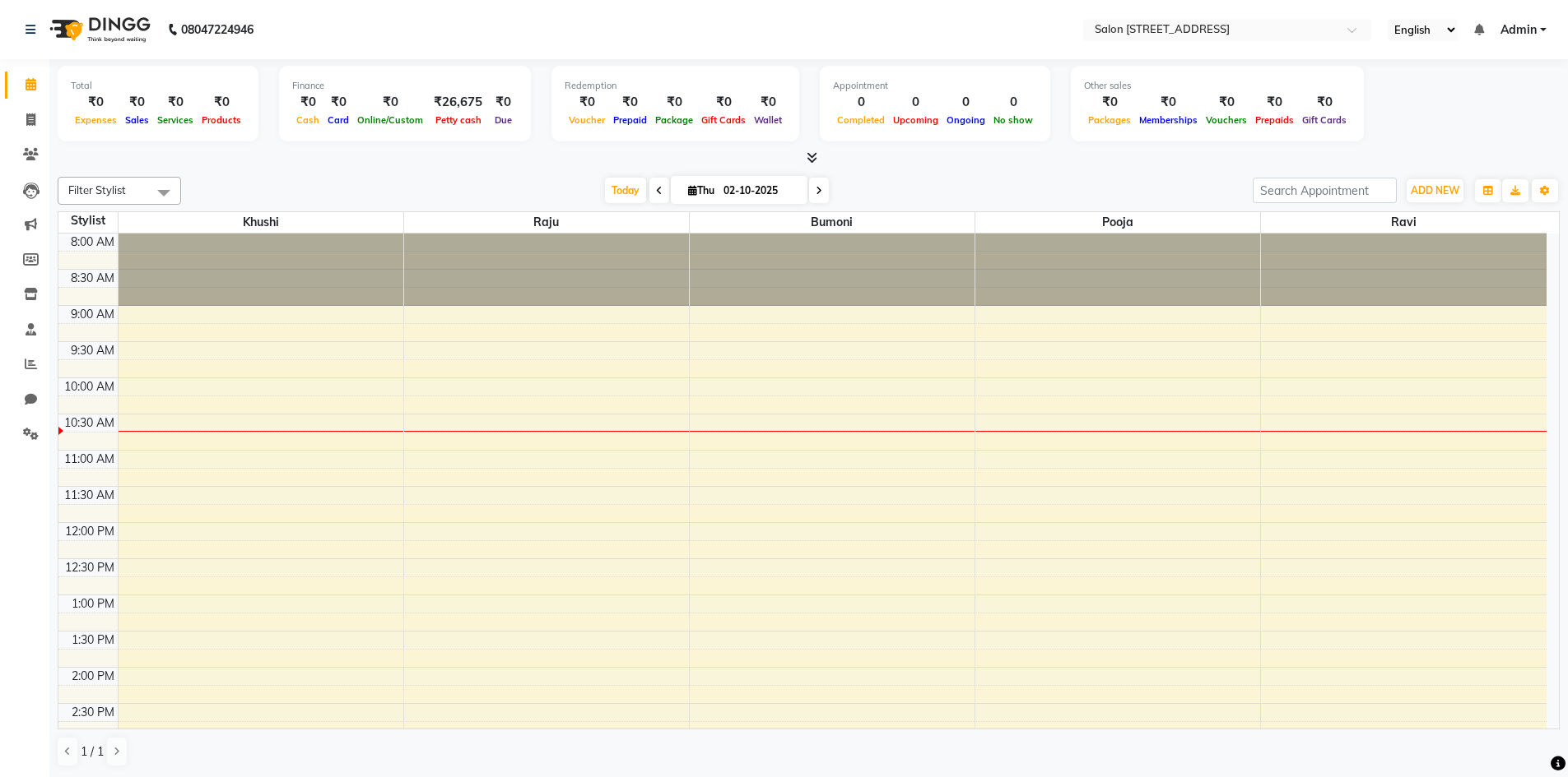
click at [1162, 174] on div "Filter Stylist Select All Bumoni Khushi pooja Raju ravi [DATE] [DATE] Toggle Dr…" at bounding box center [808, 471] width 1502 height 603
click at [1103, 529] on div "8:00 AM 8:30 AM 9:00 AM 9:30 AM 10:00 AM 10:30 AM 11:00 AM 11:30 AM 12:00 PM 12…" at bounding box center [802, 704] width 1488 height 940
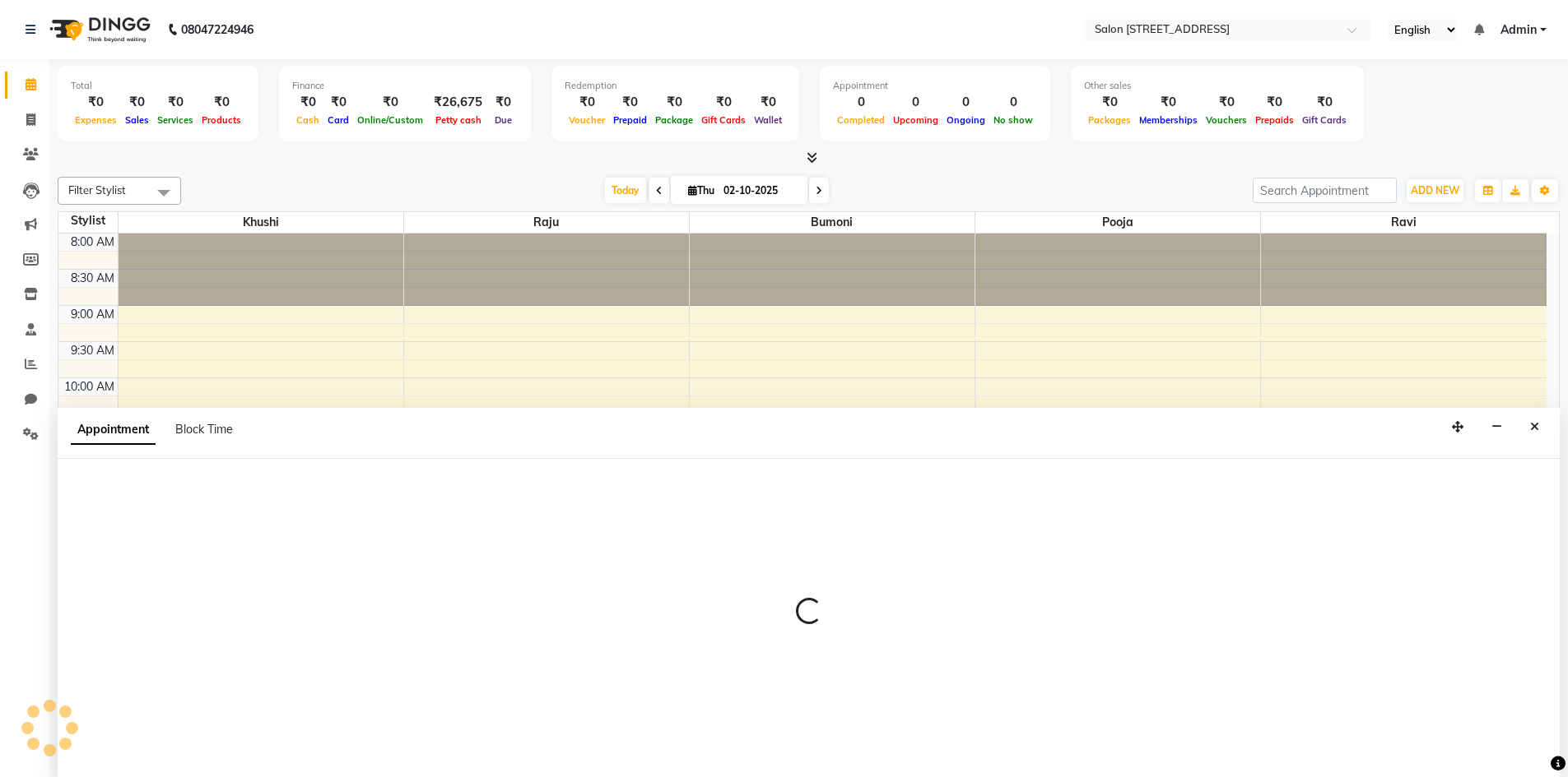
click at [1105, 529] on div at bounding box center [808, 618] width 1502 height 319
select select "83057"
select select "720"
select select "tentative"
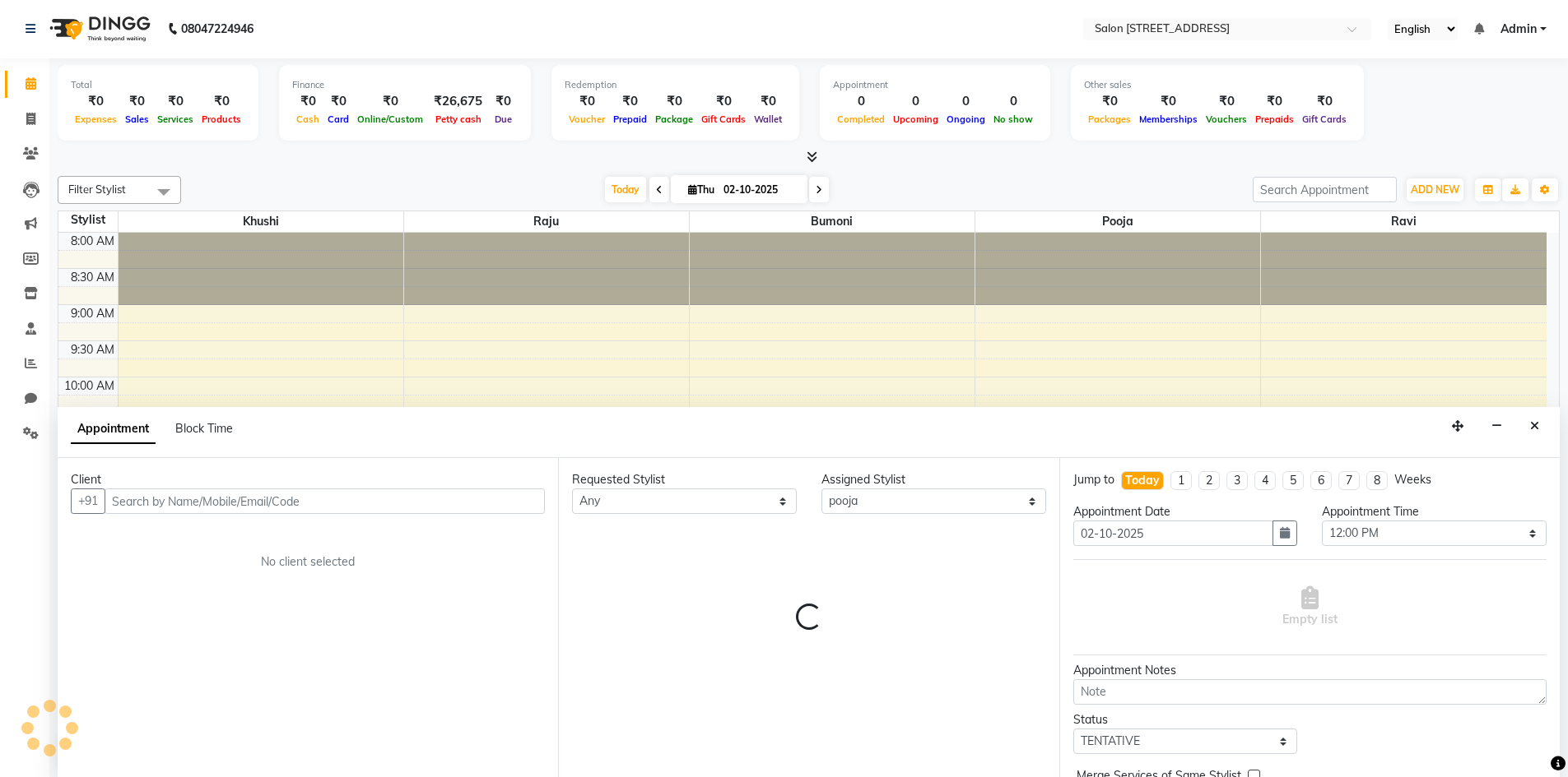
click at [182, 509] on input "text" at bounding box center [324, 501] width 440 height 25
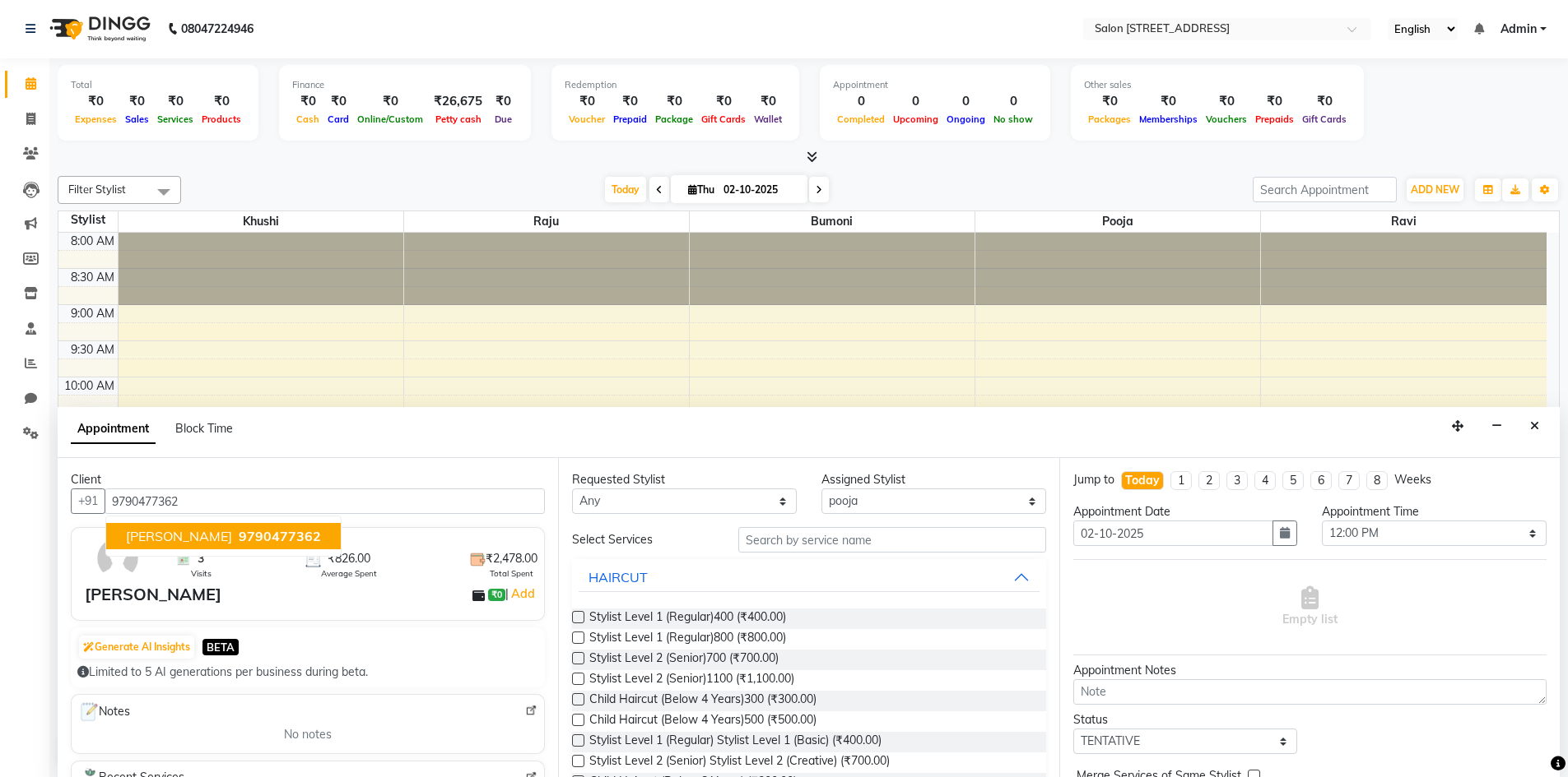
click at [238, 535] on span "9790477362" at bounding box center [280, 537] width 83 height 17
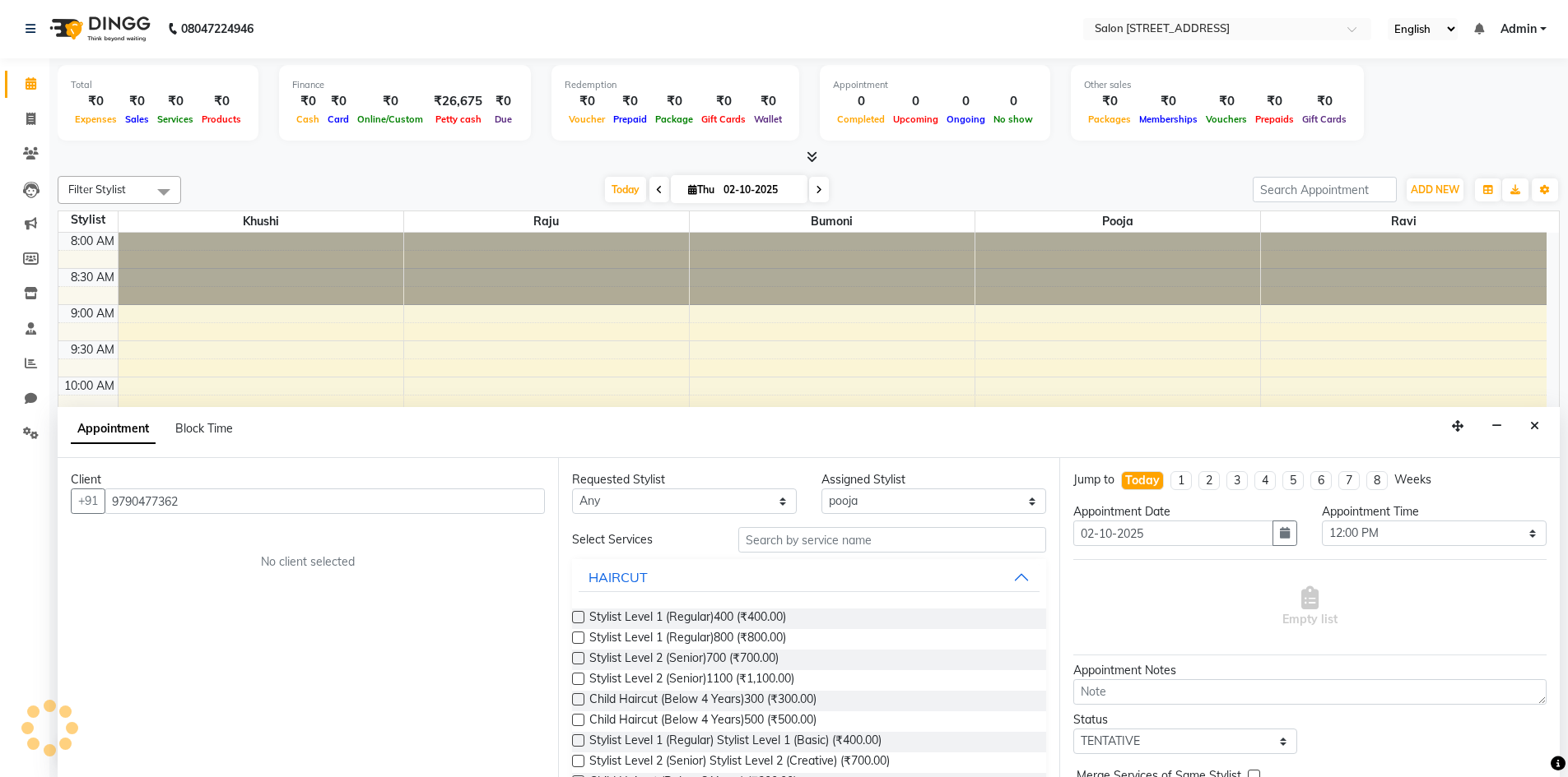
type input "9790477362"
click at [210, 535] on div "Client [PHONE_NUMBER] No client selected" at bounding box center [307, 617] width 500 height 319
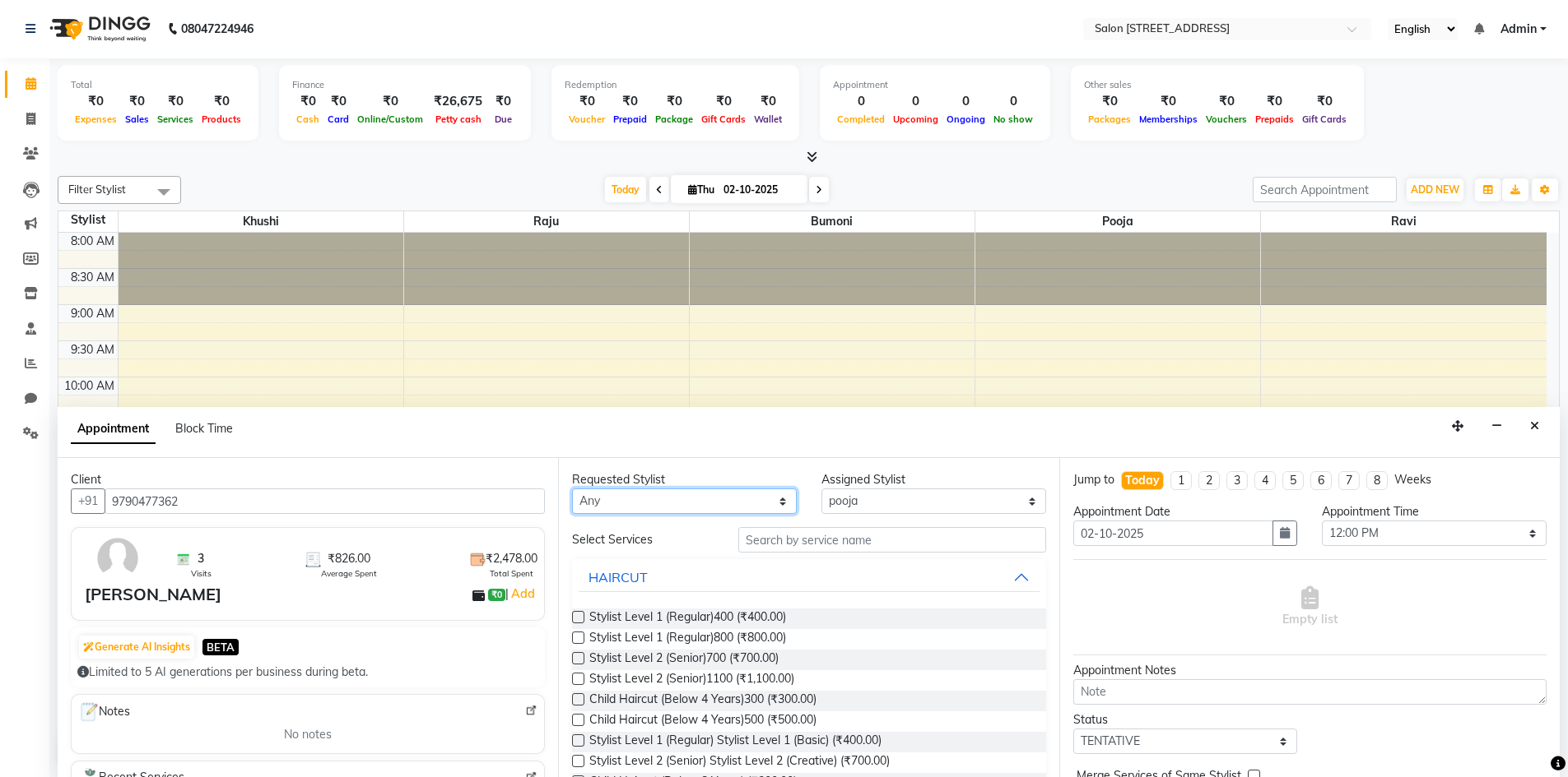
click at [777, 507] on select "Any Bumoni Khushi pooja [PERSON_NAME]" at bounding box center [684, 501] width 224 height 25
select select "70381"
click at [572, 489] on select "Any Bumoni Khushi pooja [PERSON_NAME]" at bounding box center [684, 501] width 224 height 25
select select "70381"
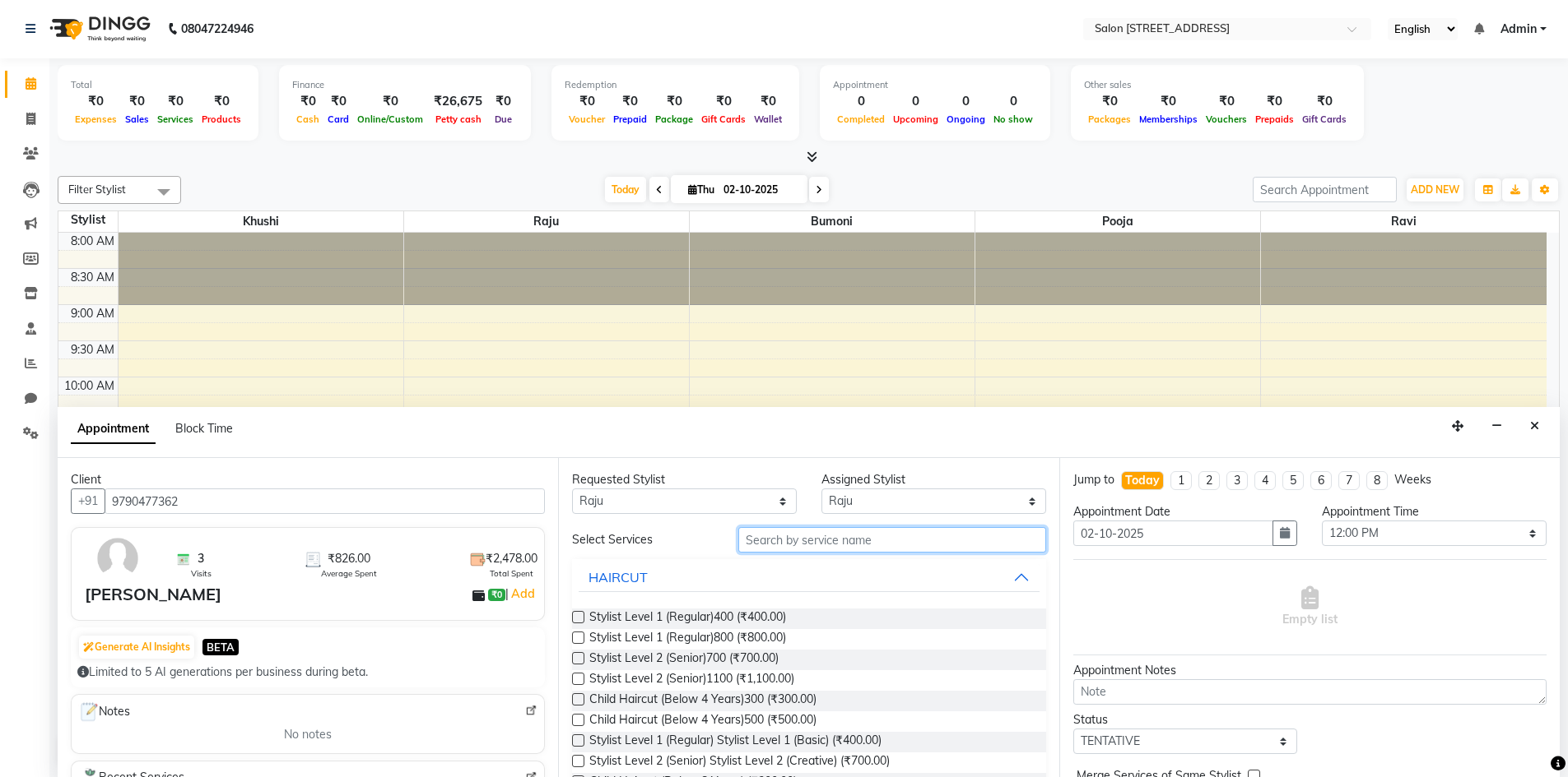
click at [880, 539] on input "text" at bounding box center [892, 540] width 308 height 25
click at [579, 617] on label at bounding box center [577, 617] width 12 height 12
click at [579, 617] on input "checkbox" at bounding box center [576, 618] width 10 height 10
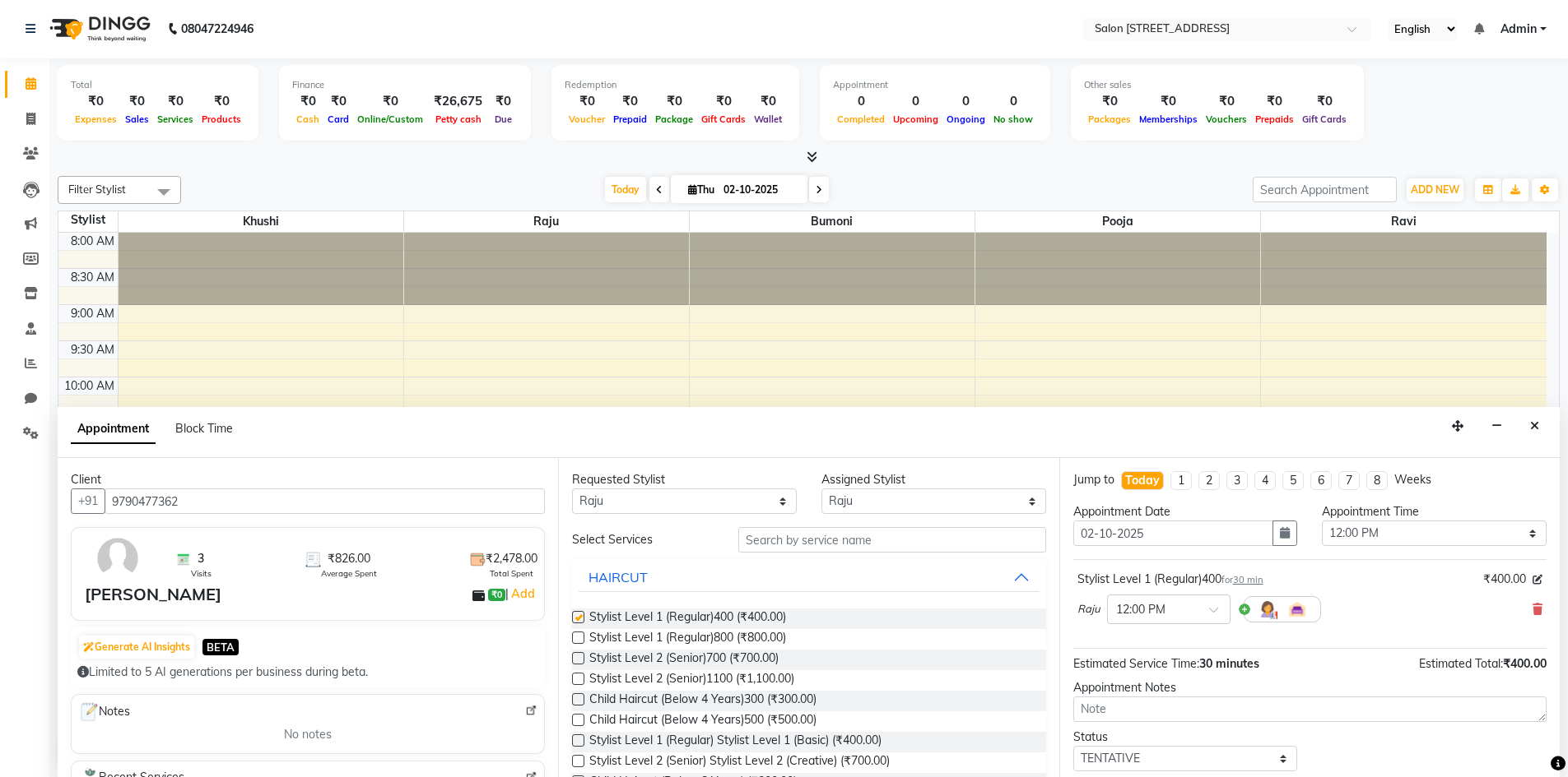
checkbox input "false"
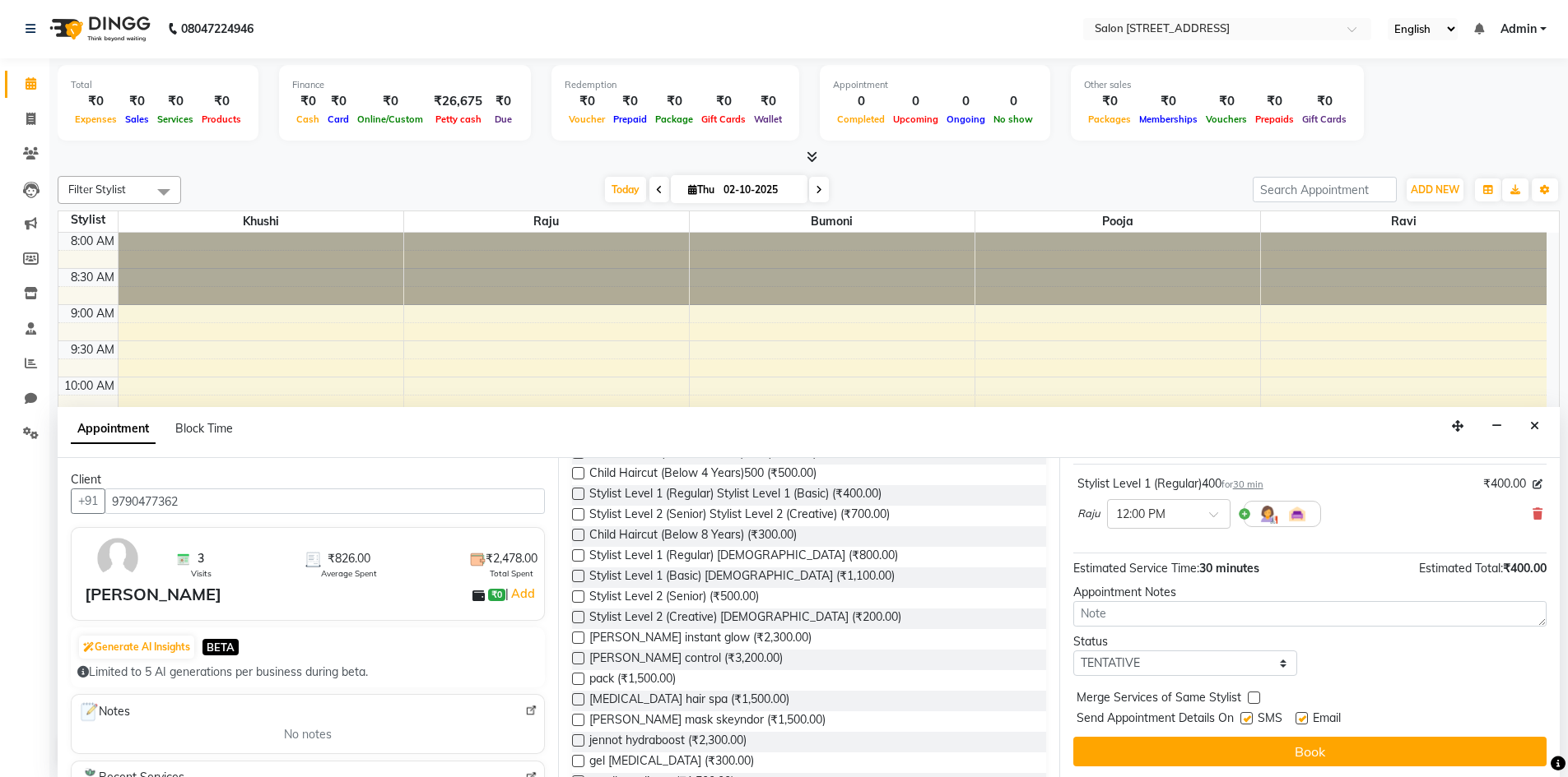
scroll to position [98, 0]
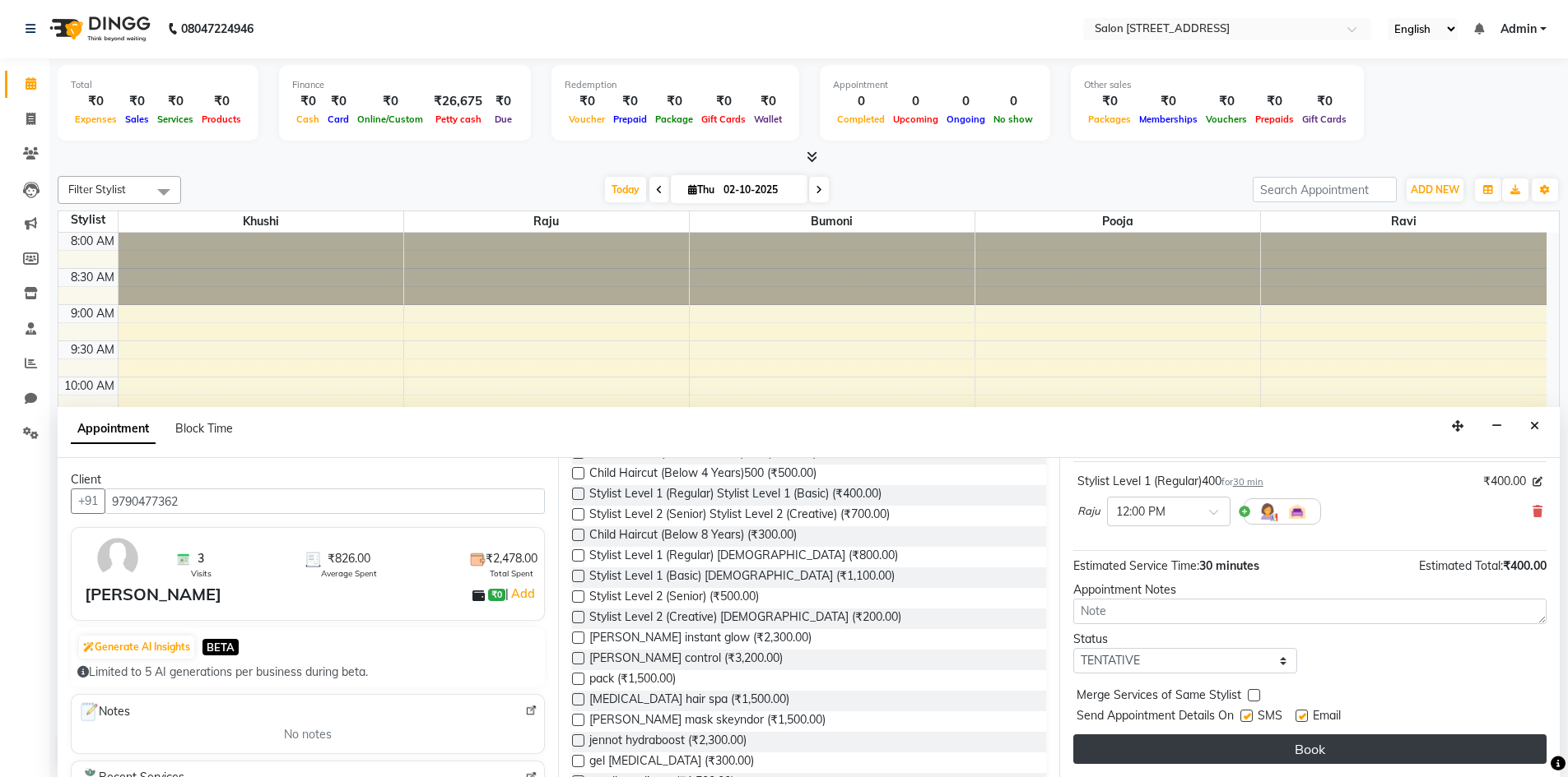
click at [1160, 752] on button "Book" at bounding box center [1310, 750] width 473 height 30
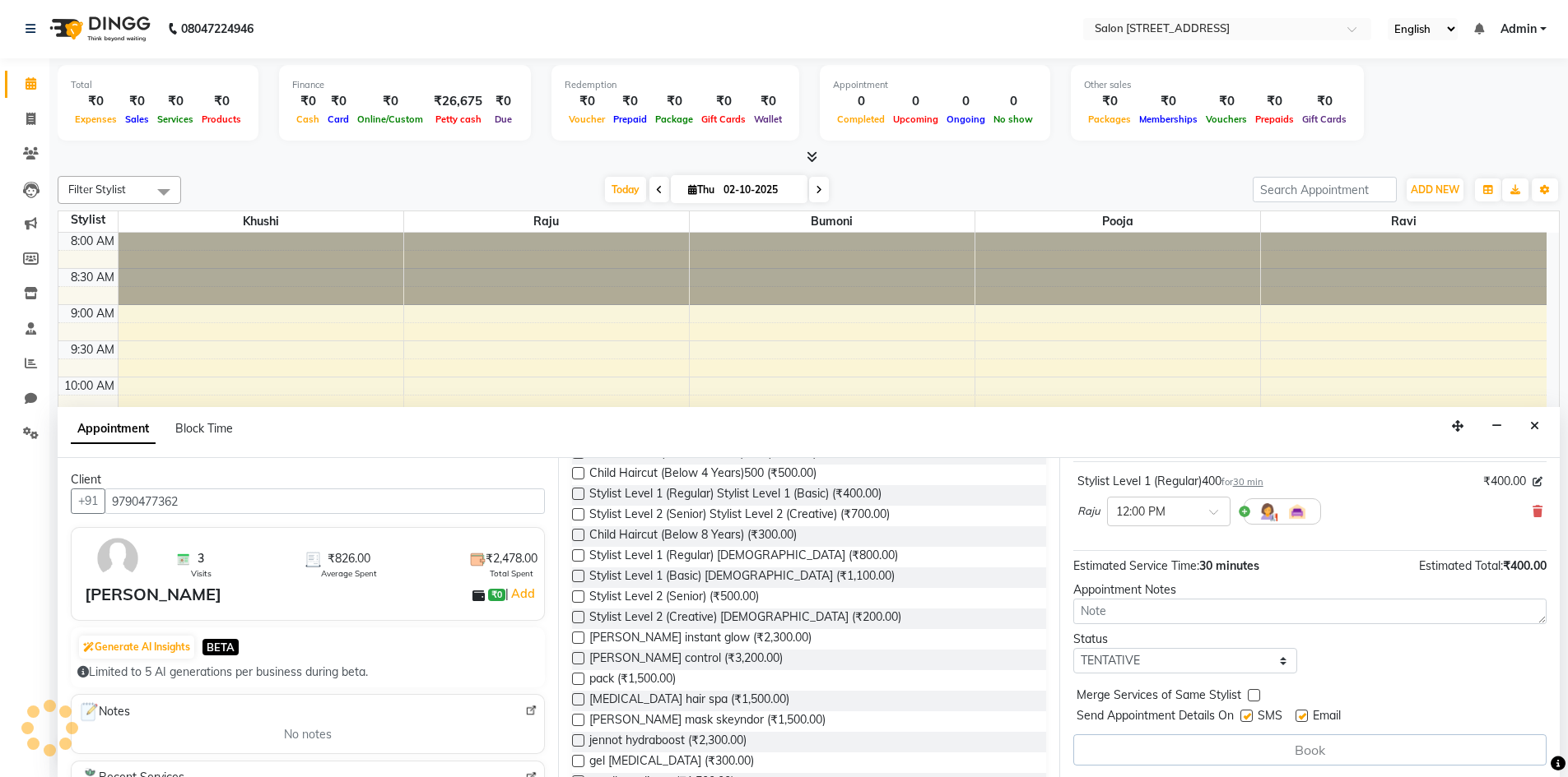
click at [1160, 752] on div "Book" at bounding box center [1310, 750] width 473 height 31
click at [1153, 750] on div "Book" at bounding box center [1310, 750] width 473 height 31
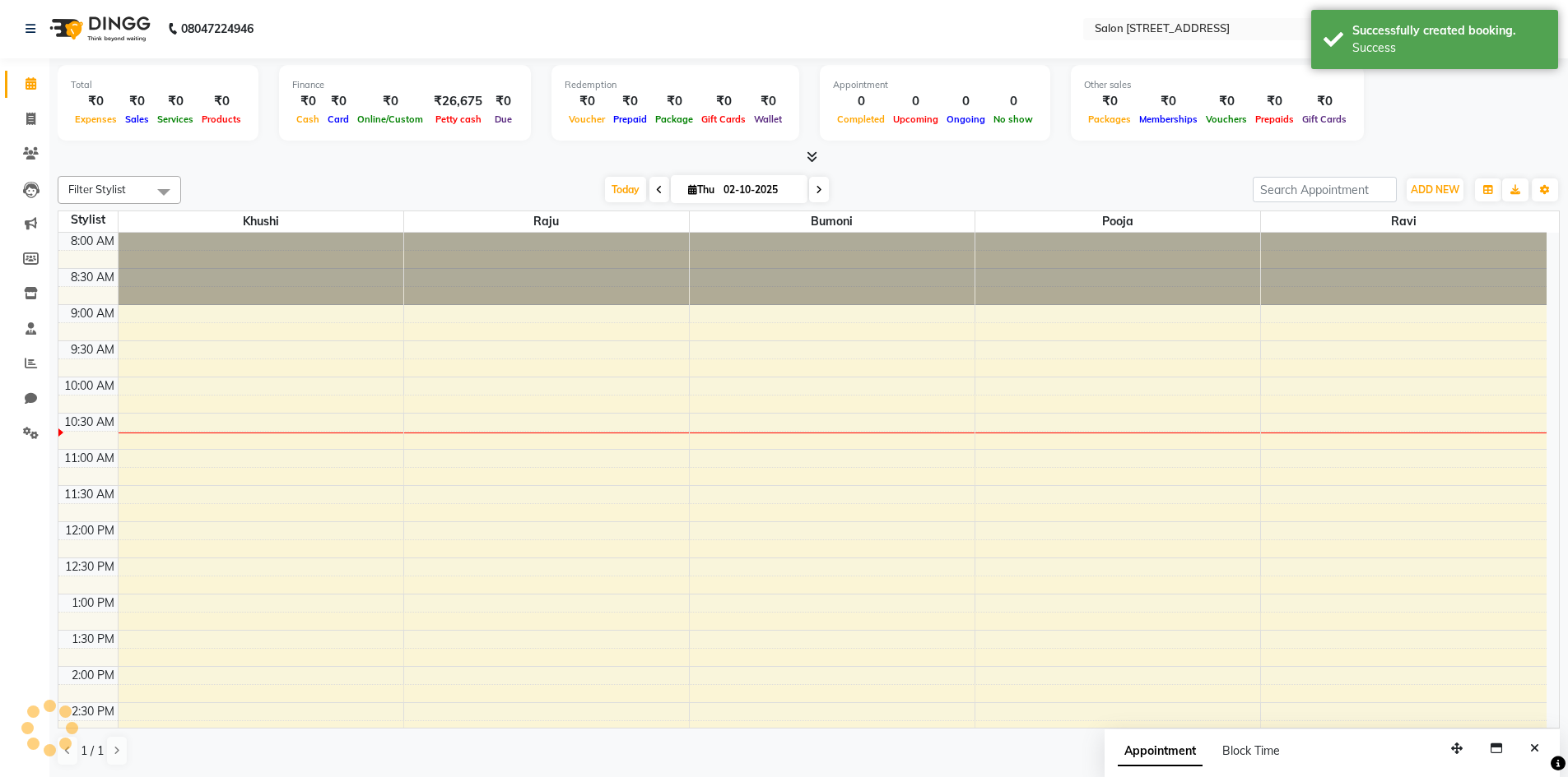
scroll to position [0, 0]
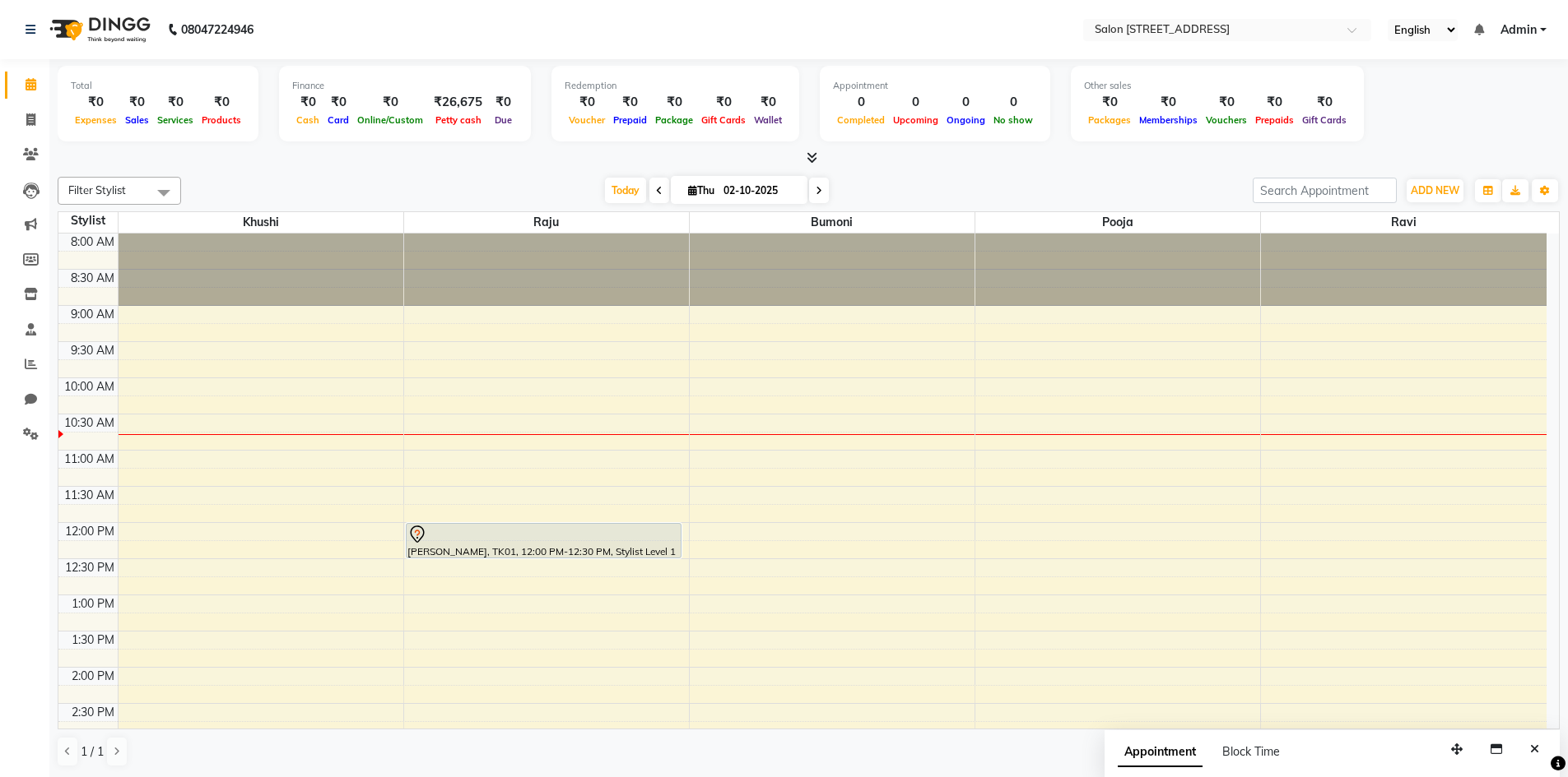
click at [1054, 491] on div "8:00 AM 8:30 AM 9:00 AM 9:30 AM 10:00 AM 10:30 AM 11:00 AM 11:30 AM 12:00 PM 12…" at bounding box center [802, 704] width 1488 height 940
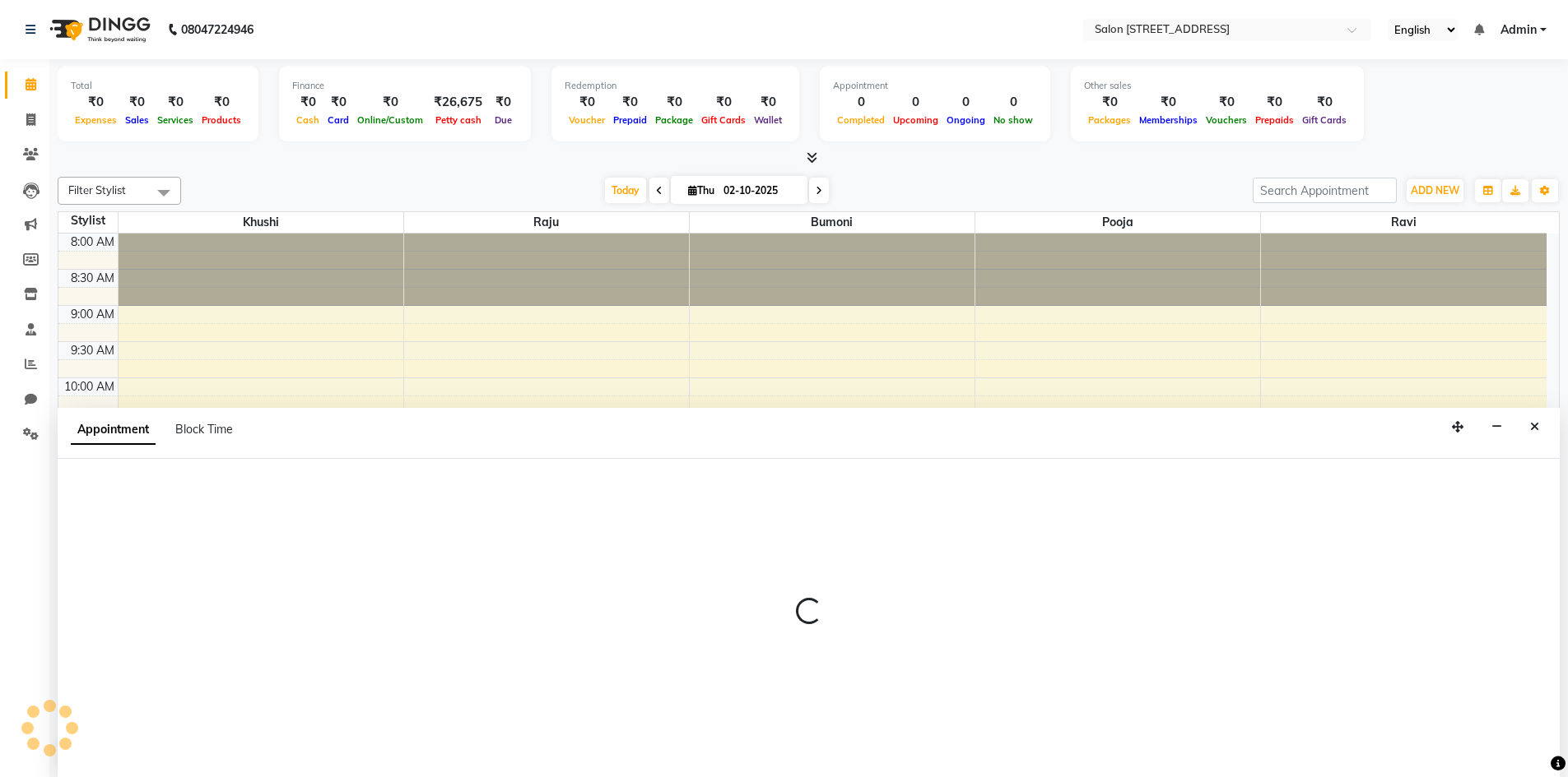
click at [1054, 491] on div at bounding box center [808, 618] width 1502 height 319
select select "83057"
select select "690"
select select "tentative"
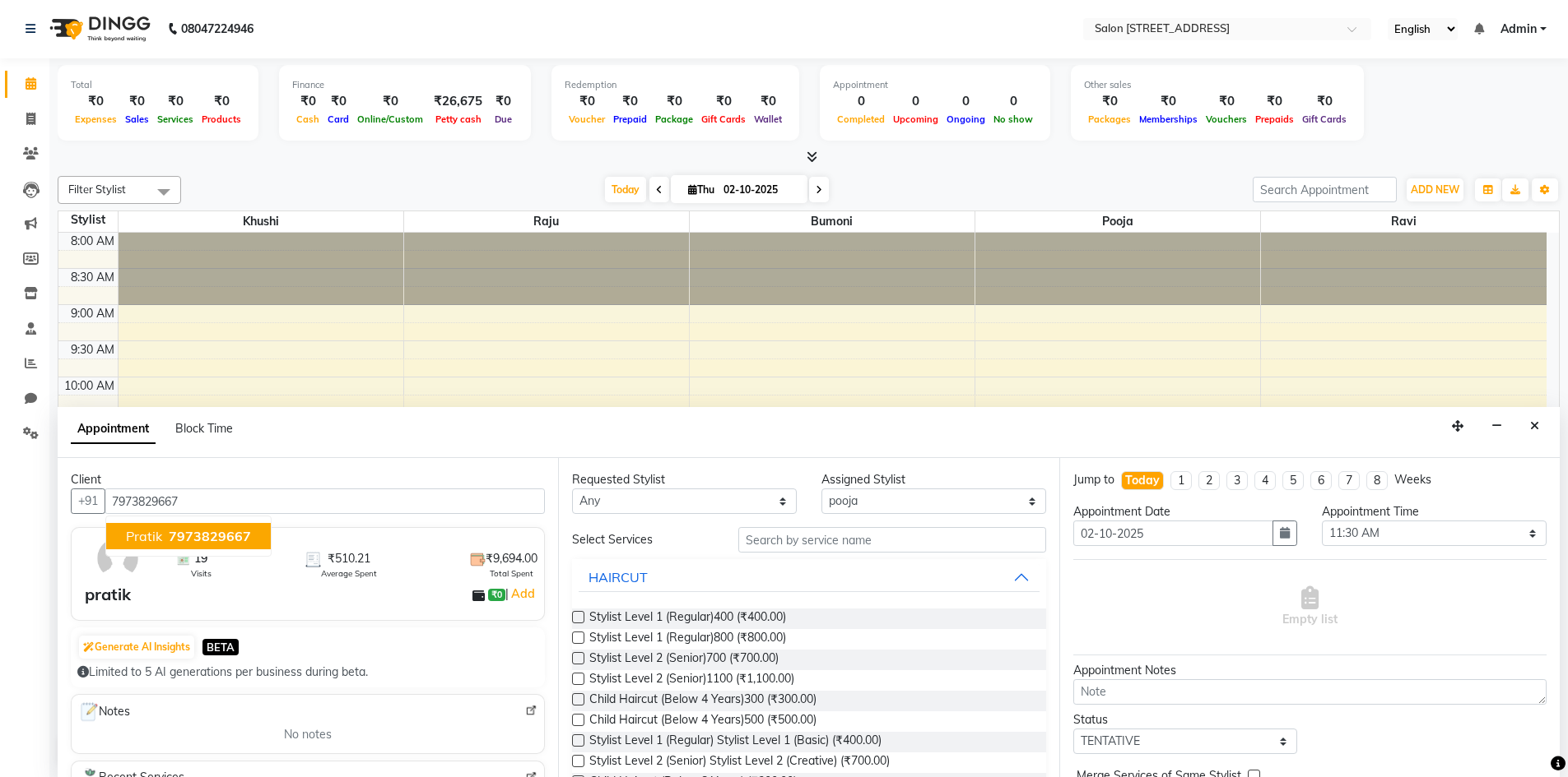
click at [173, 537] on span "7973829667" at bounding box center [210, 537] width 83 height 17
type input "7973829667"
click at [576, 615] on label at bounding box center [577, 617] width 12 height 12
click at [576, 615] on input "checkbox" at bounding box center [576, 618] width 10 height 10
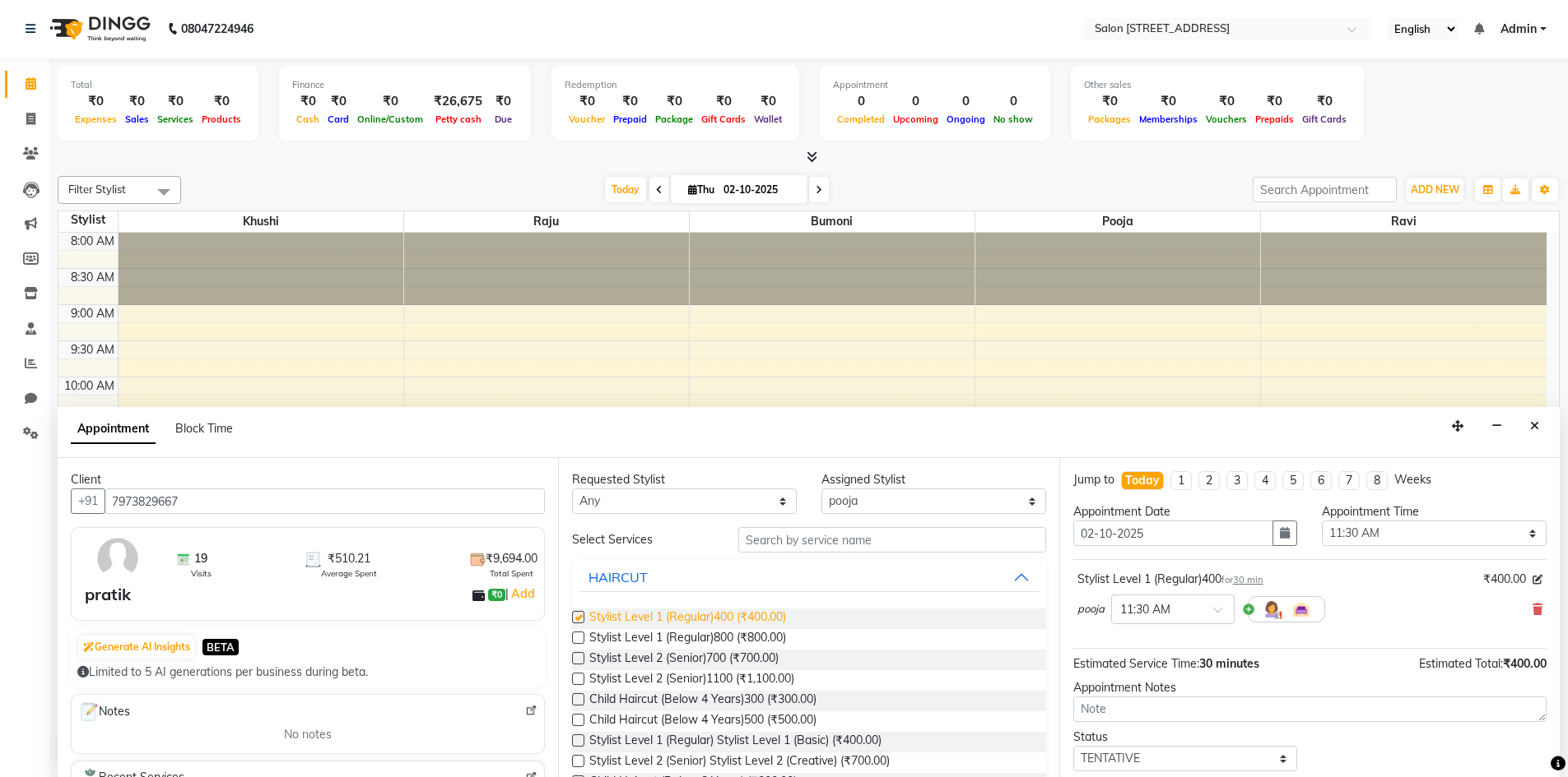
checkbox input "false"
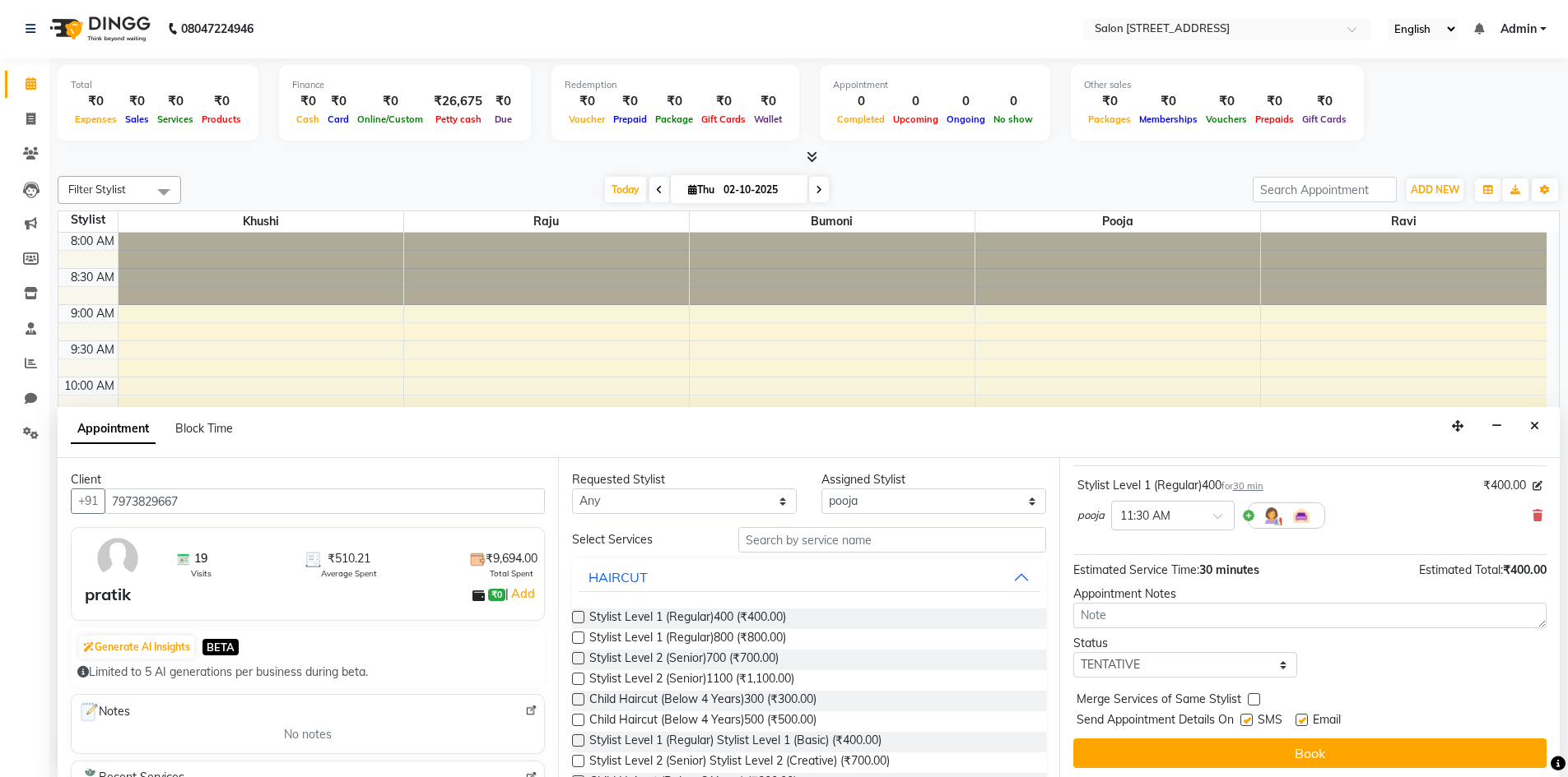
scroll to position [98, 0]
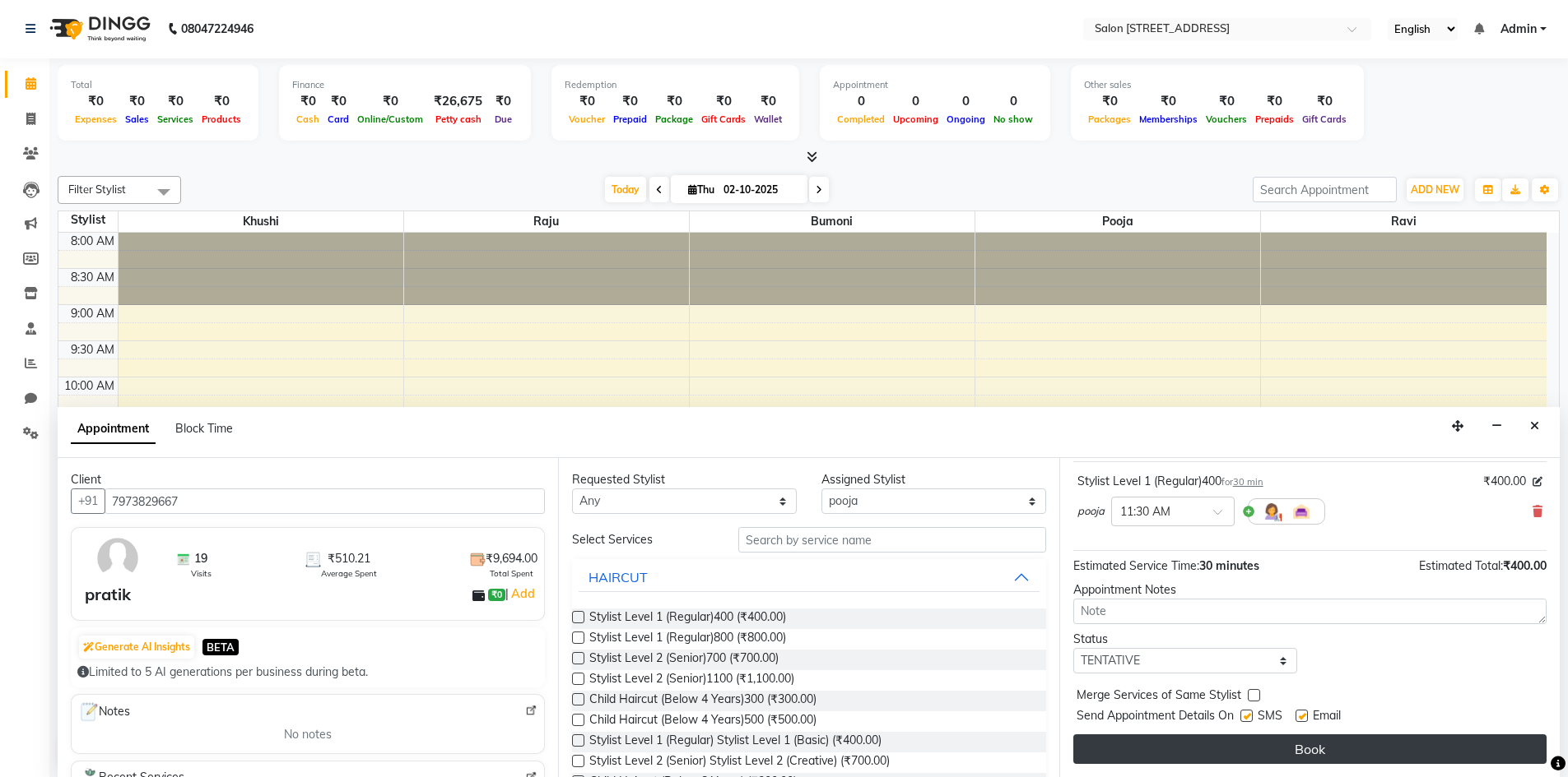
click at [1227, 743] on button "Book" at bounding box center [1310, 750] width 473 height 30
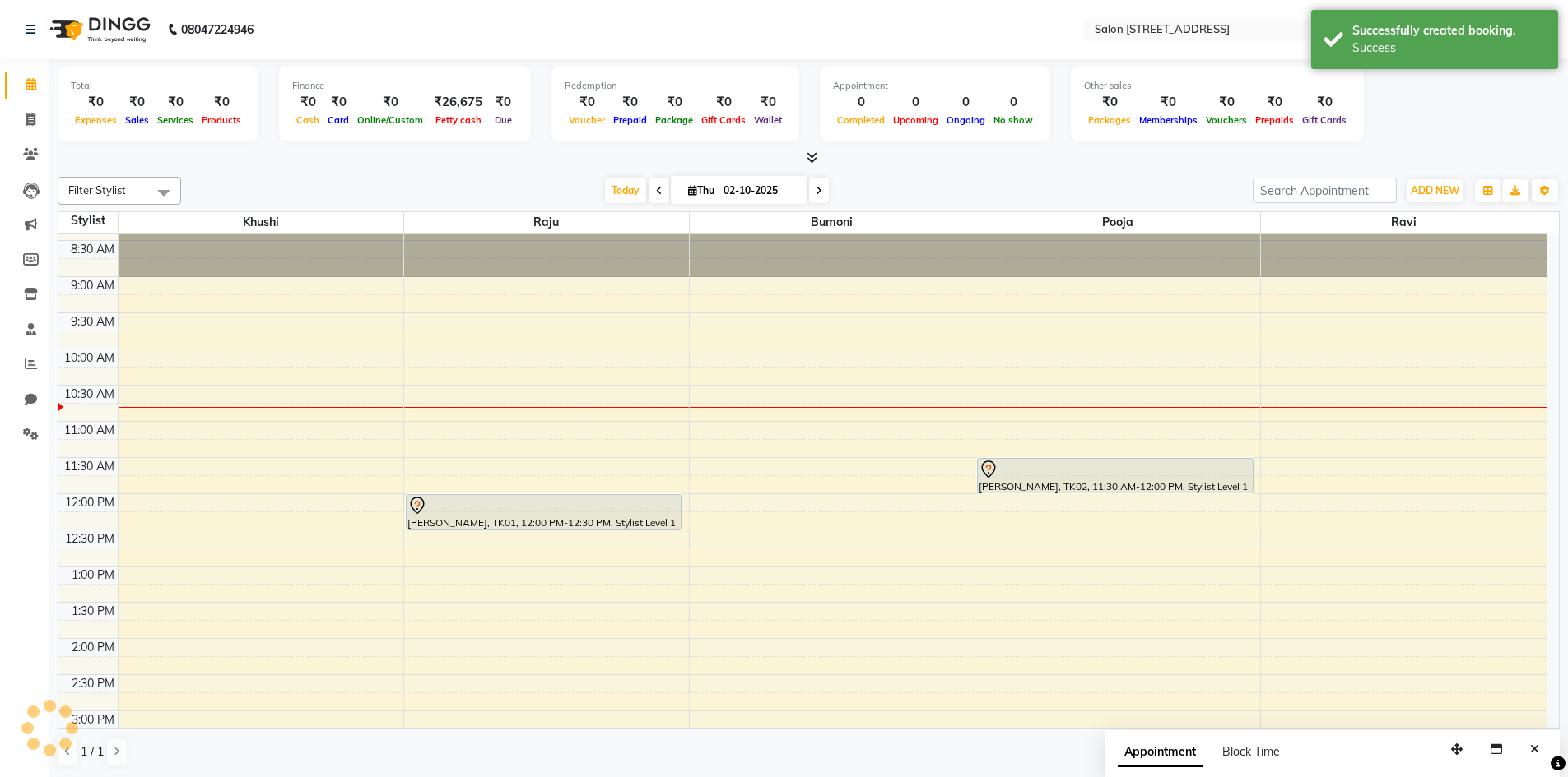
scroll to position [0, 0]
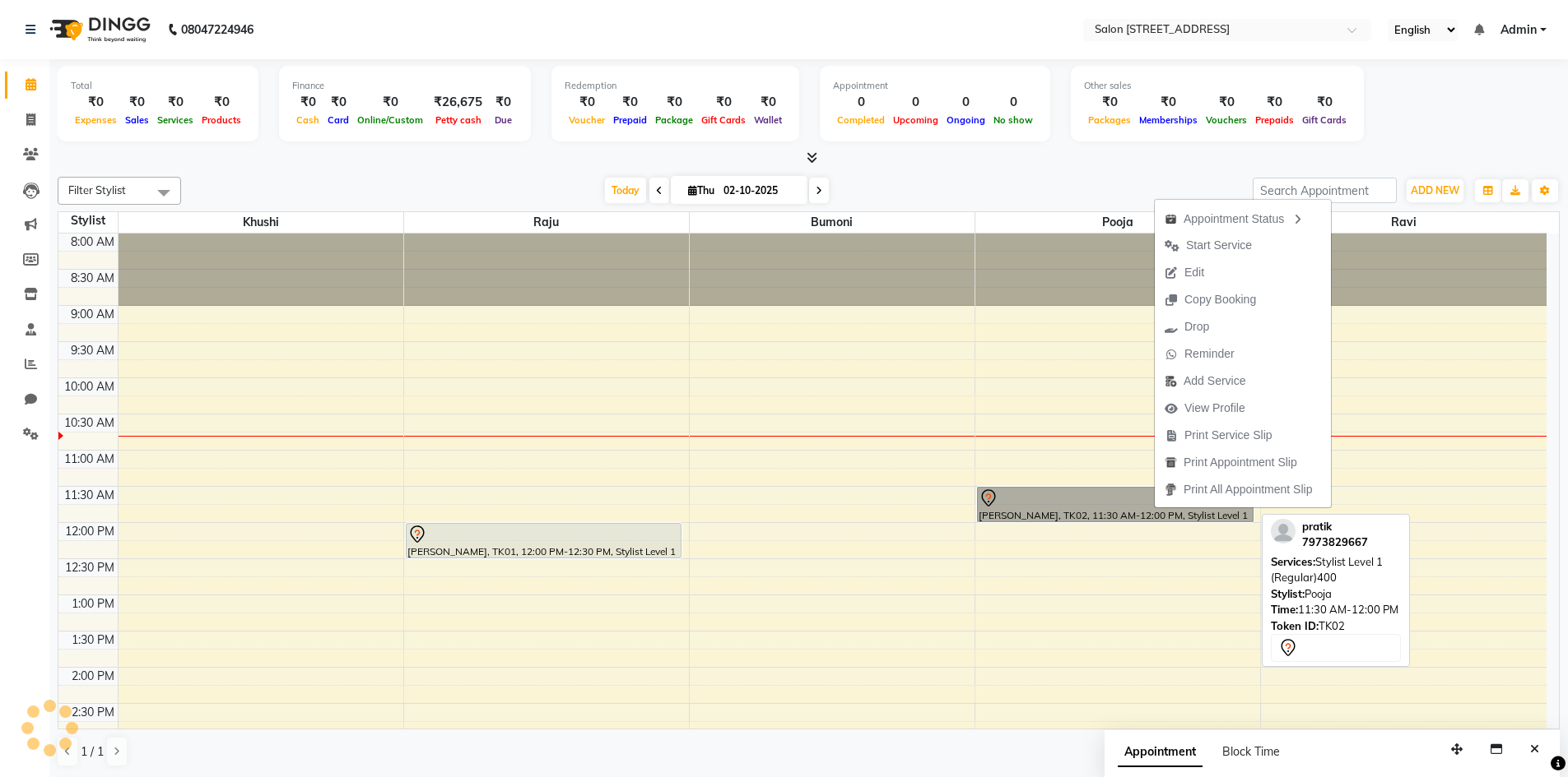
click at [1084, 496] on link "[PERSON_NAME], TK02, 11:30 AM-12:00 PM, Stylist Level 1 (Regular)400" at bounding box center [1115, 505] width 277 height 36
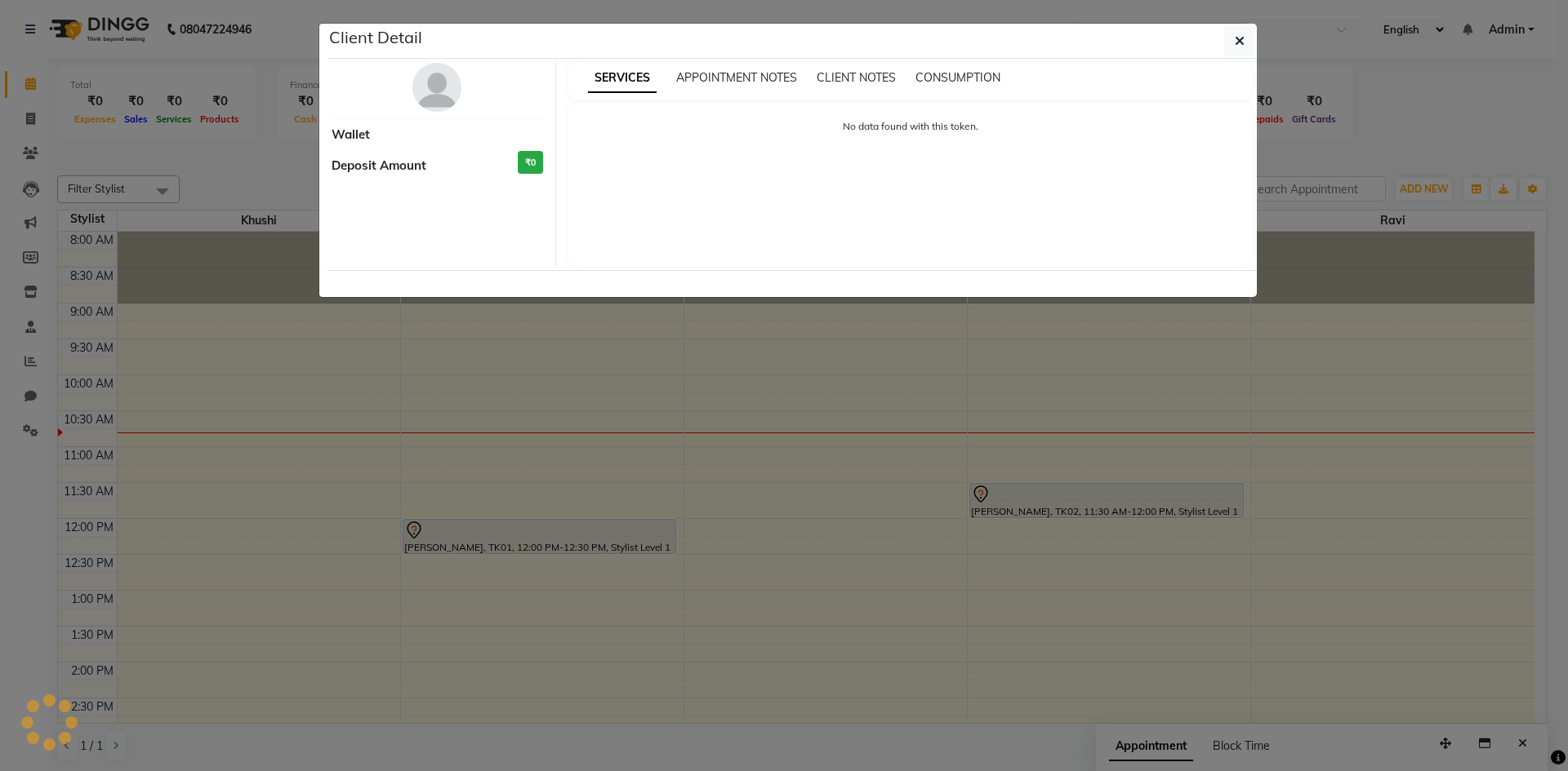
select select "7"
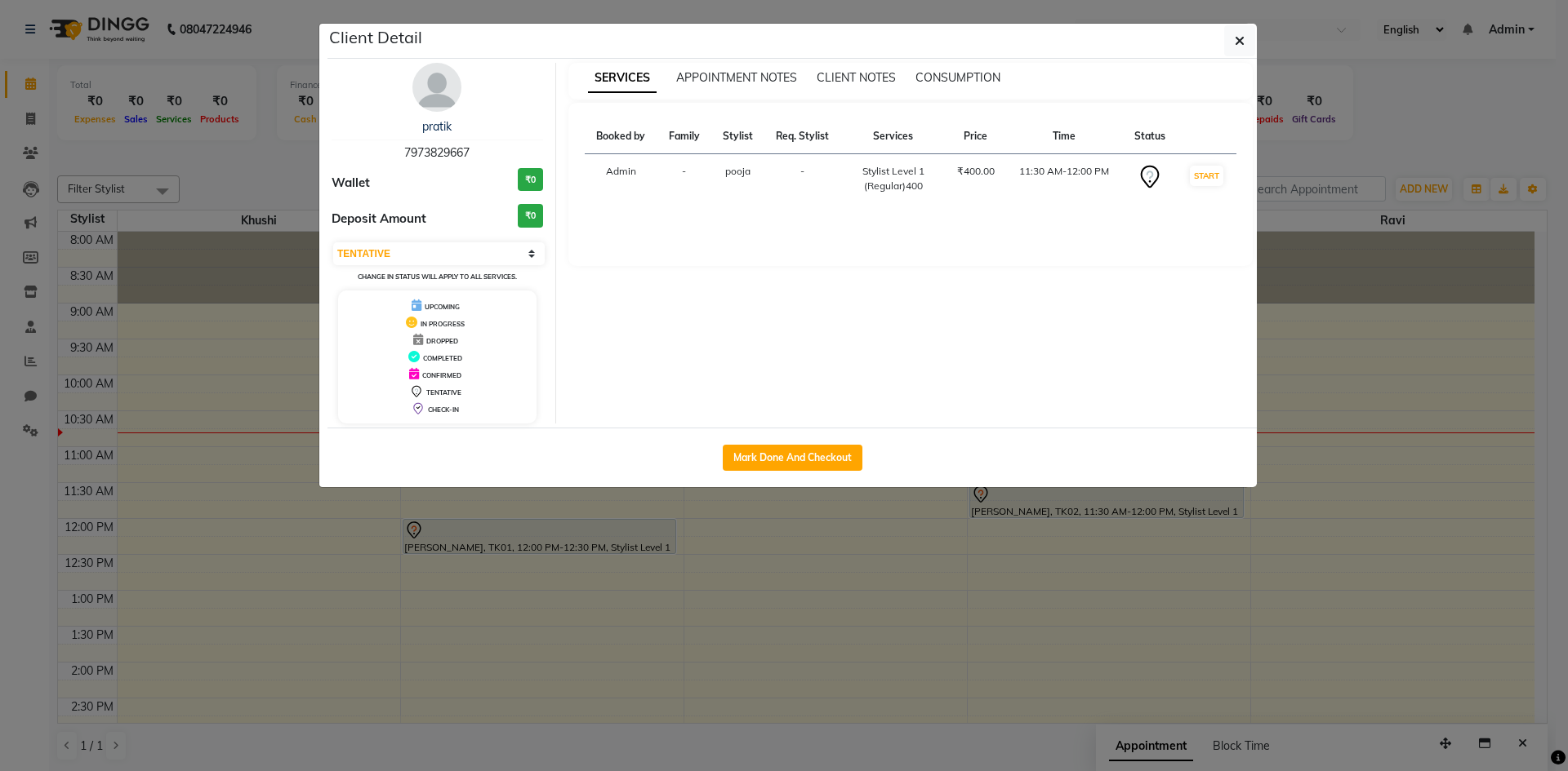
click at [894, 134] on th "Services" at bounding box center [893, 137] width 104 height 35
click at [897, 141] on th "Services" at bounding box center [893, 137] width 104 height 35
click at [1236, 28] on button "button" at bounding box center [1239, 40] width 31 height 31
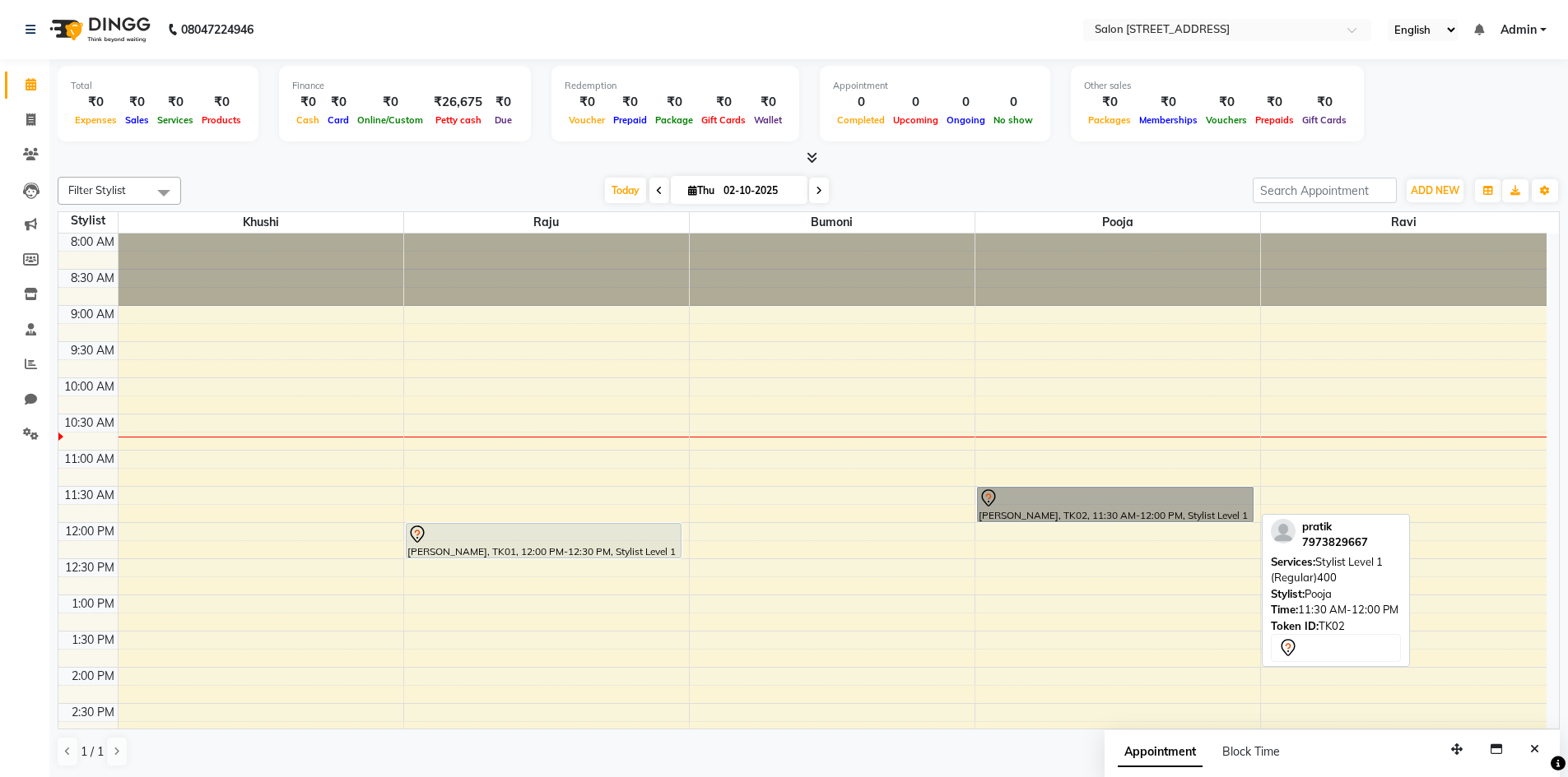
click at [1069, 505] on link "[PERSON_NAME], TK02, 11:30 AM-12:00 PM, Stylist Level 1 (Regular)400" at bounding box center [1115, 505] width 277 height 36
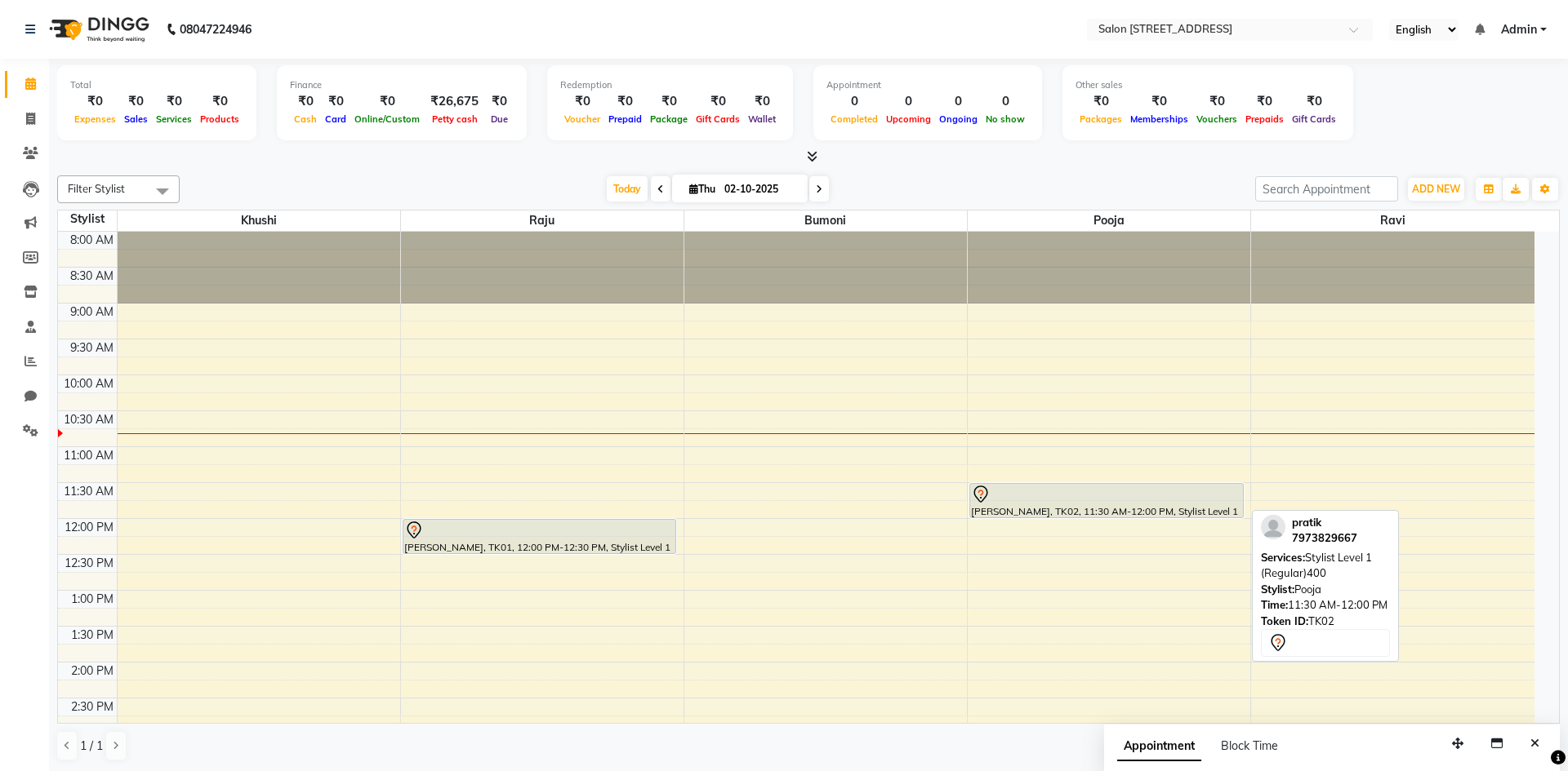
select select "7"
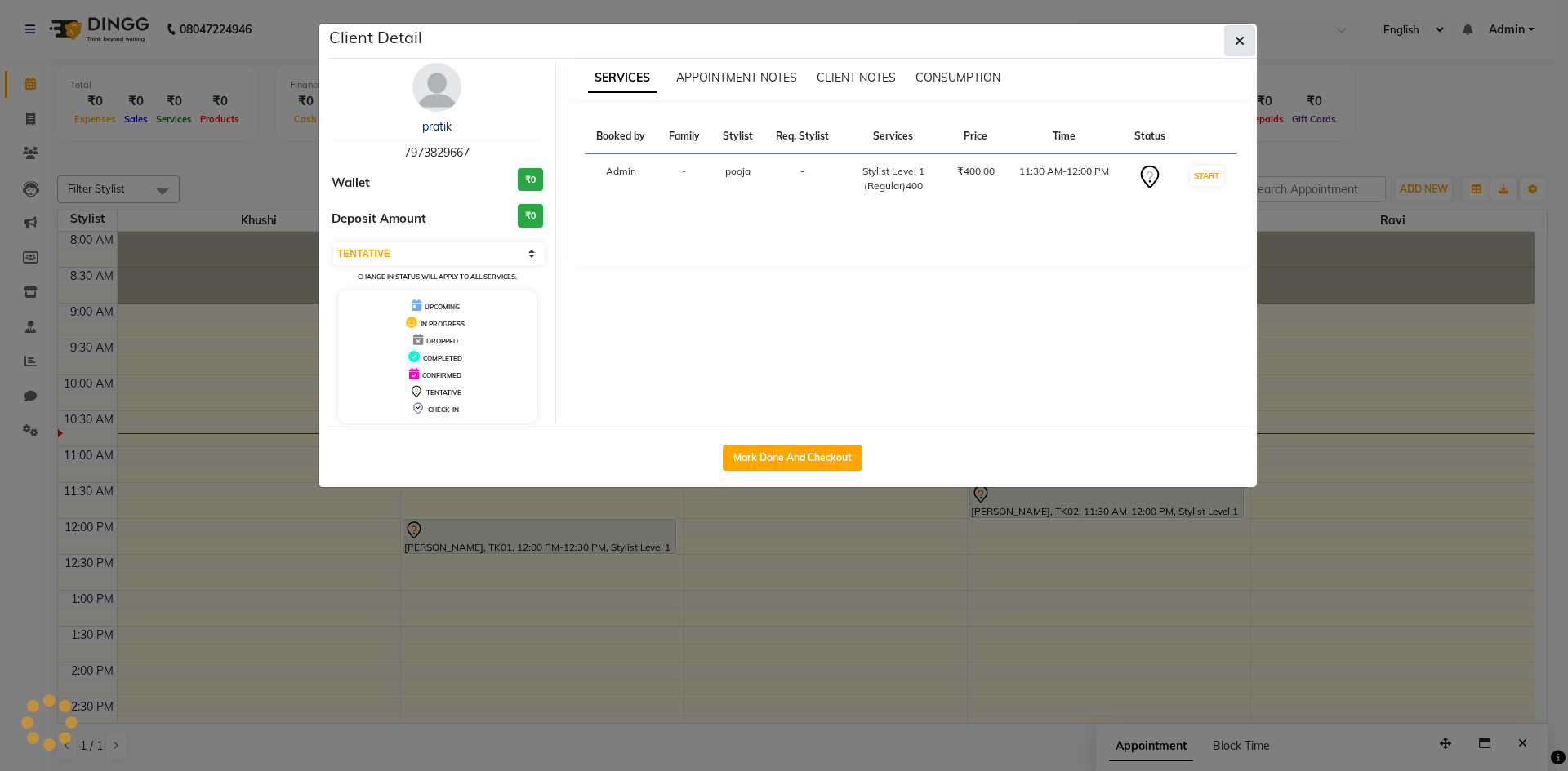
click at [1237, 47] on span "button" at bounding box center [1239, 41] width 10 height 17
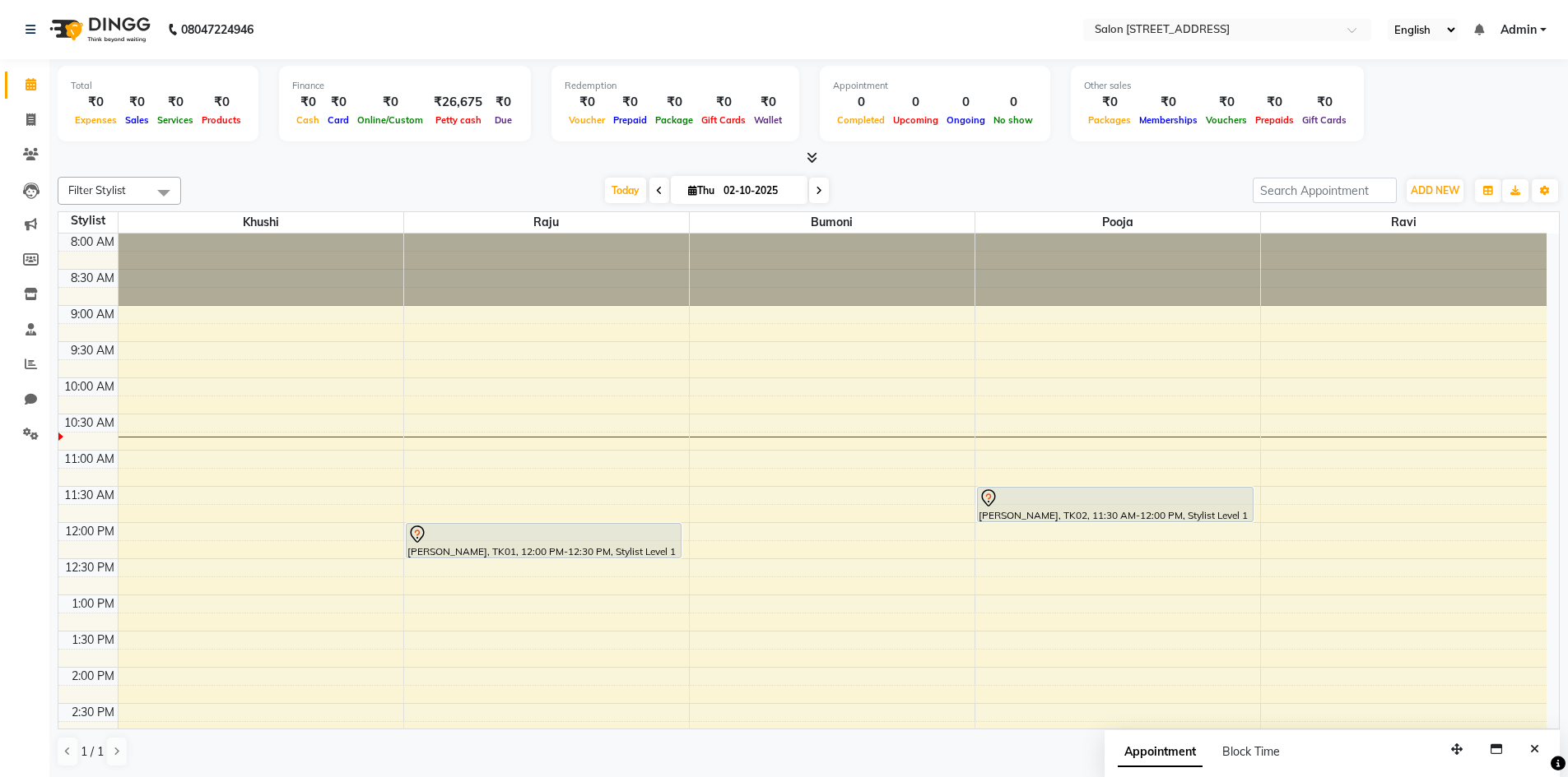
click at [23, 170] on li "Clients" at bounding box center [24, 155] width 50 height 36
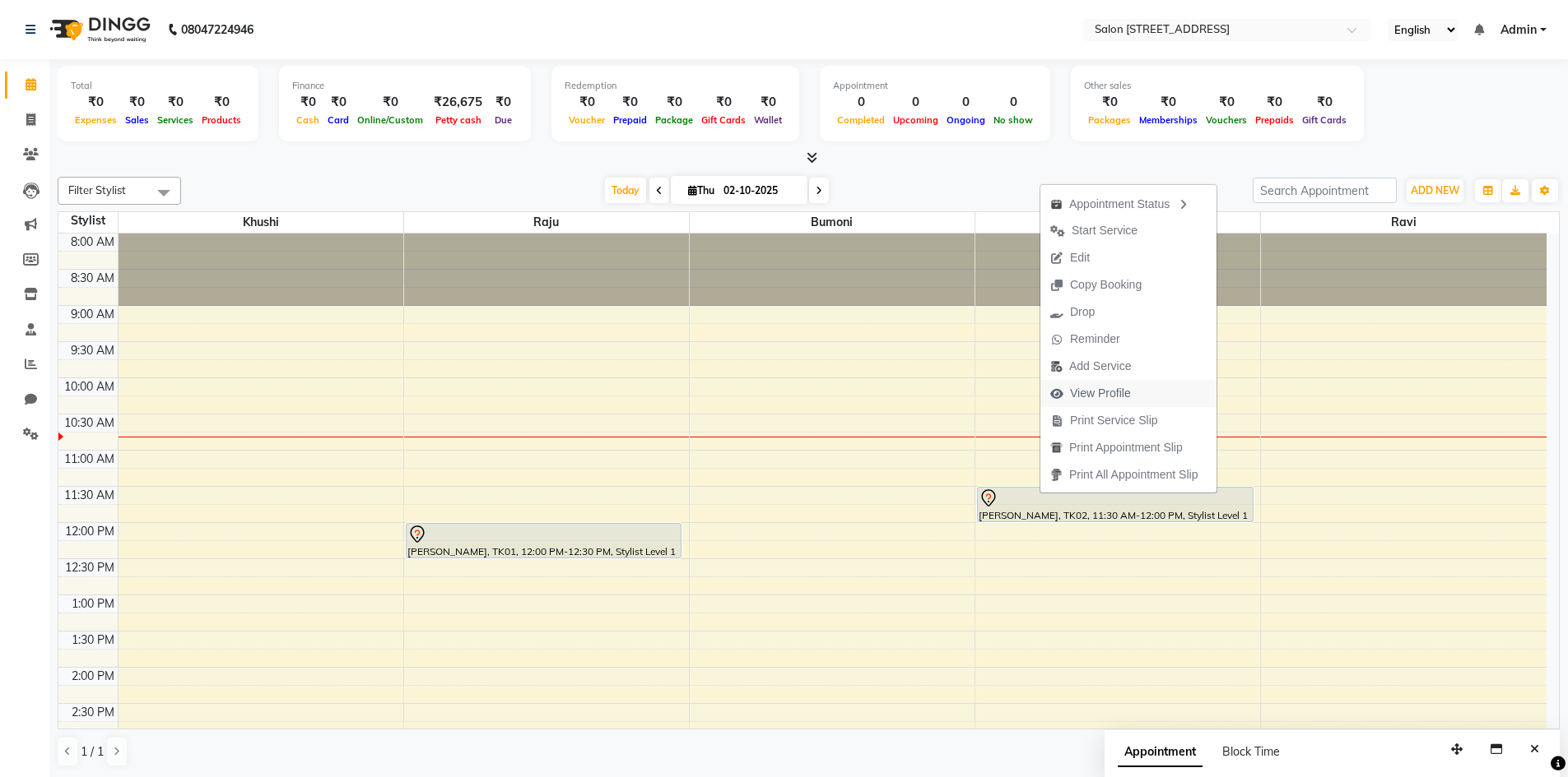
click at [1133, 399] on span "View Profile" at bounding box center [1090, 393] width 100 height 27
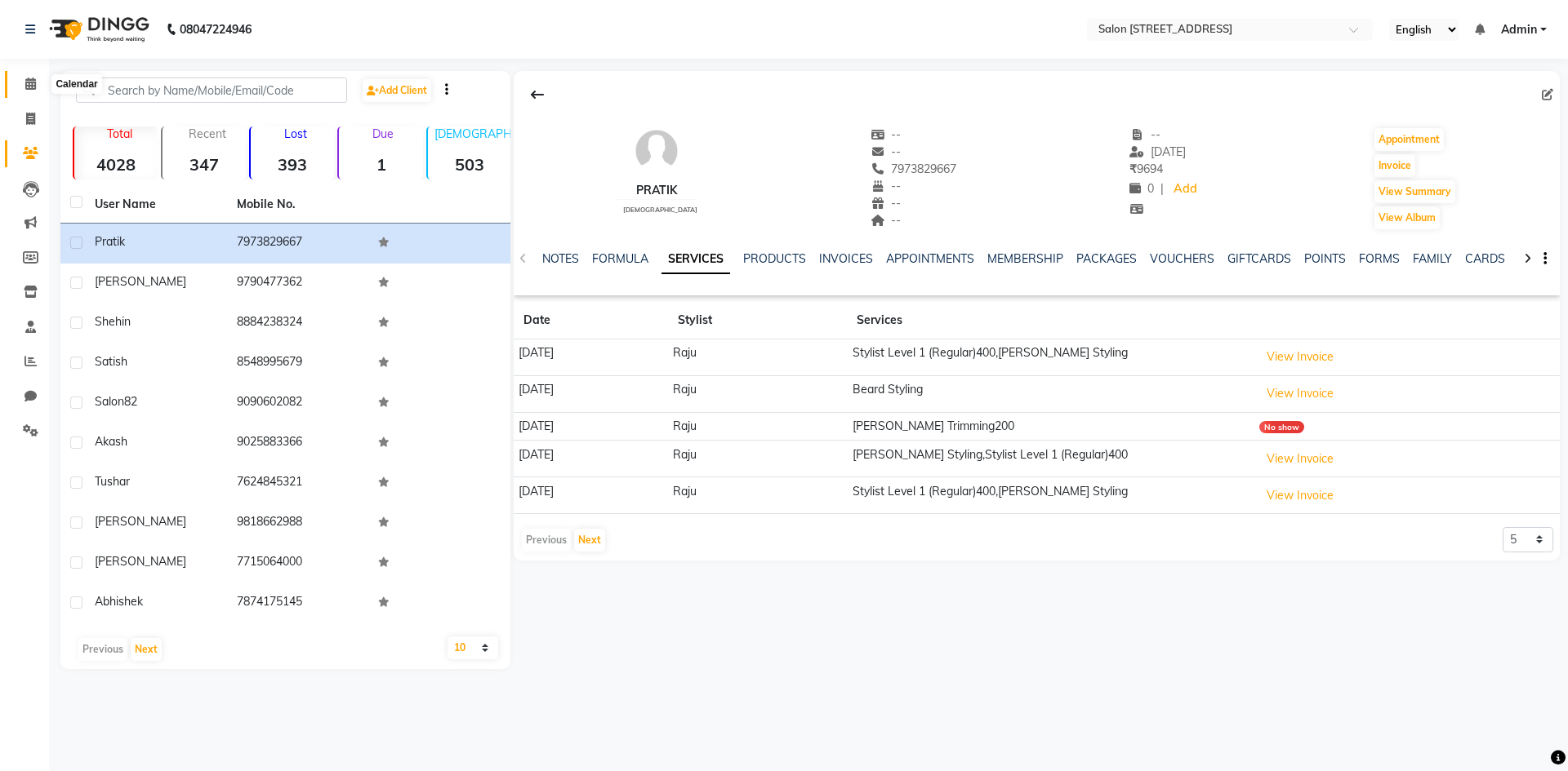
click at [32, 85] on icon at bounding box center [30, 83] width 10 height 12
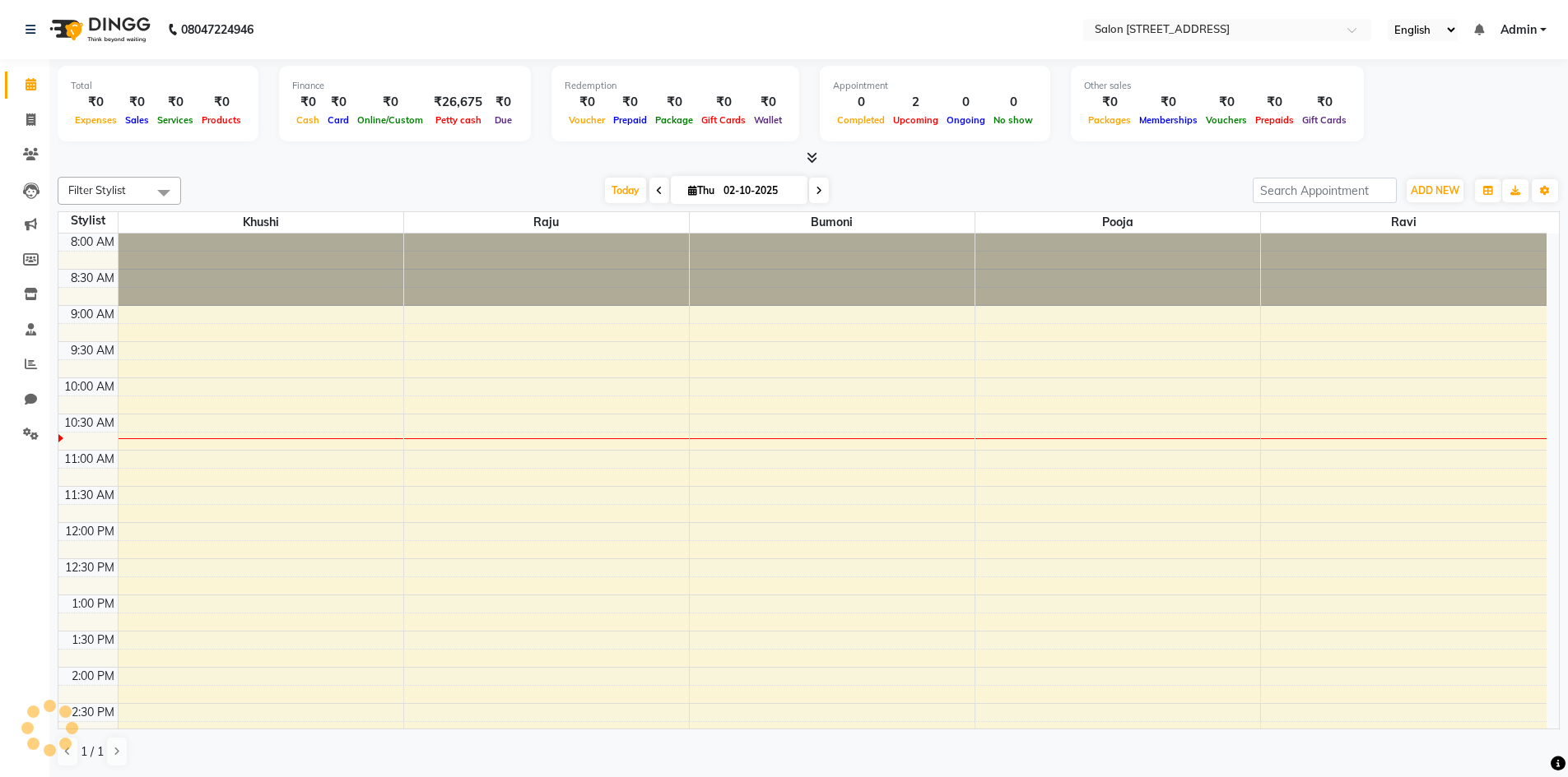
scroll to position [145, 0]
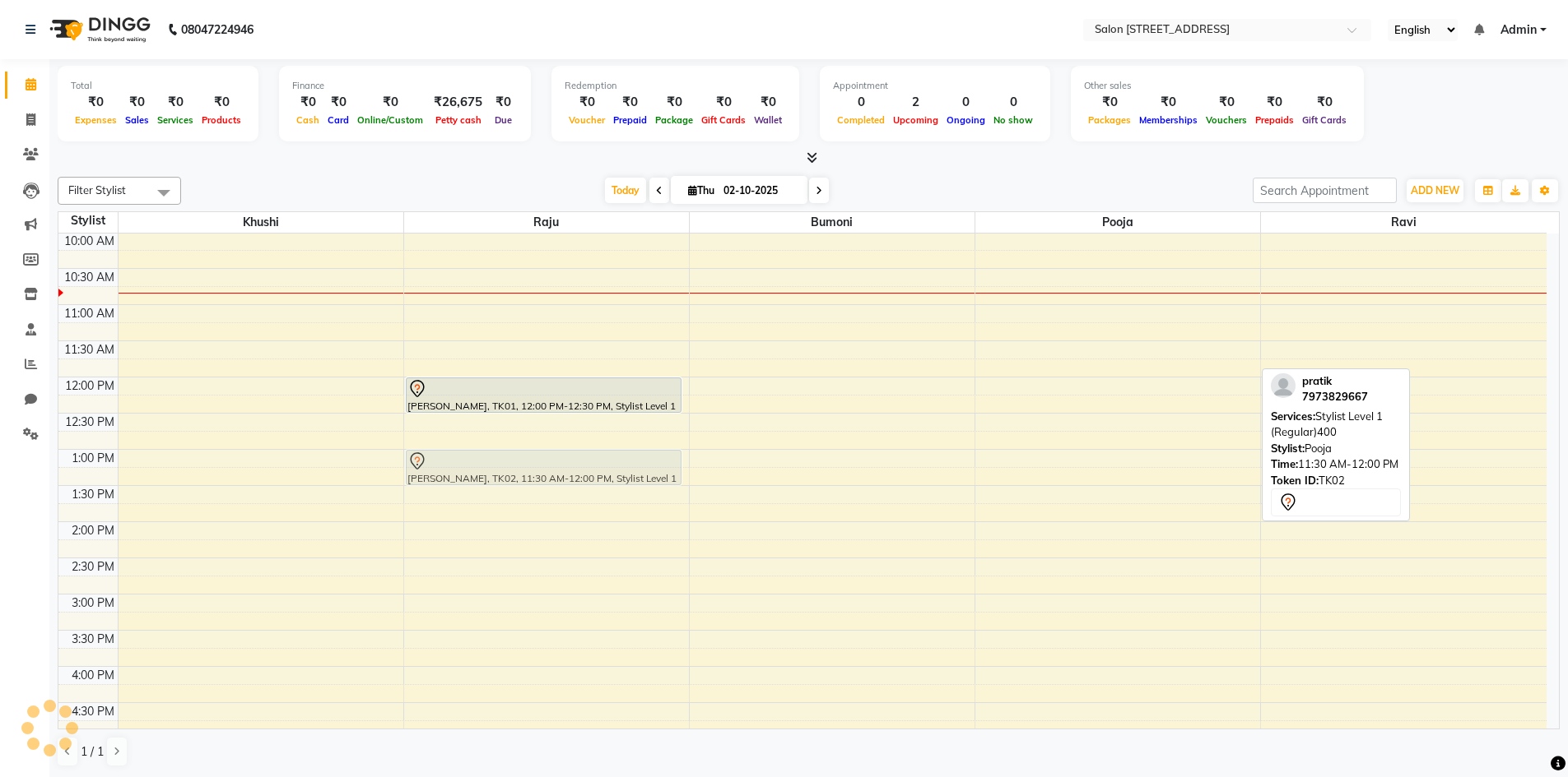
drag, startPoint x: 1060, startPoint y: 364, endPoint x: 498, endPoint y: 479, distance: 573.6
click at [498, 479] on tr "[PERSON_NAME], TK01, 12:00 PM-12:30 PM, Stylist Level 1 (Regular)400 [PERSON_NA…" at bounding box center [802, 558] width 1488 height 940
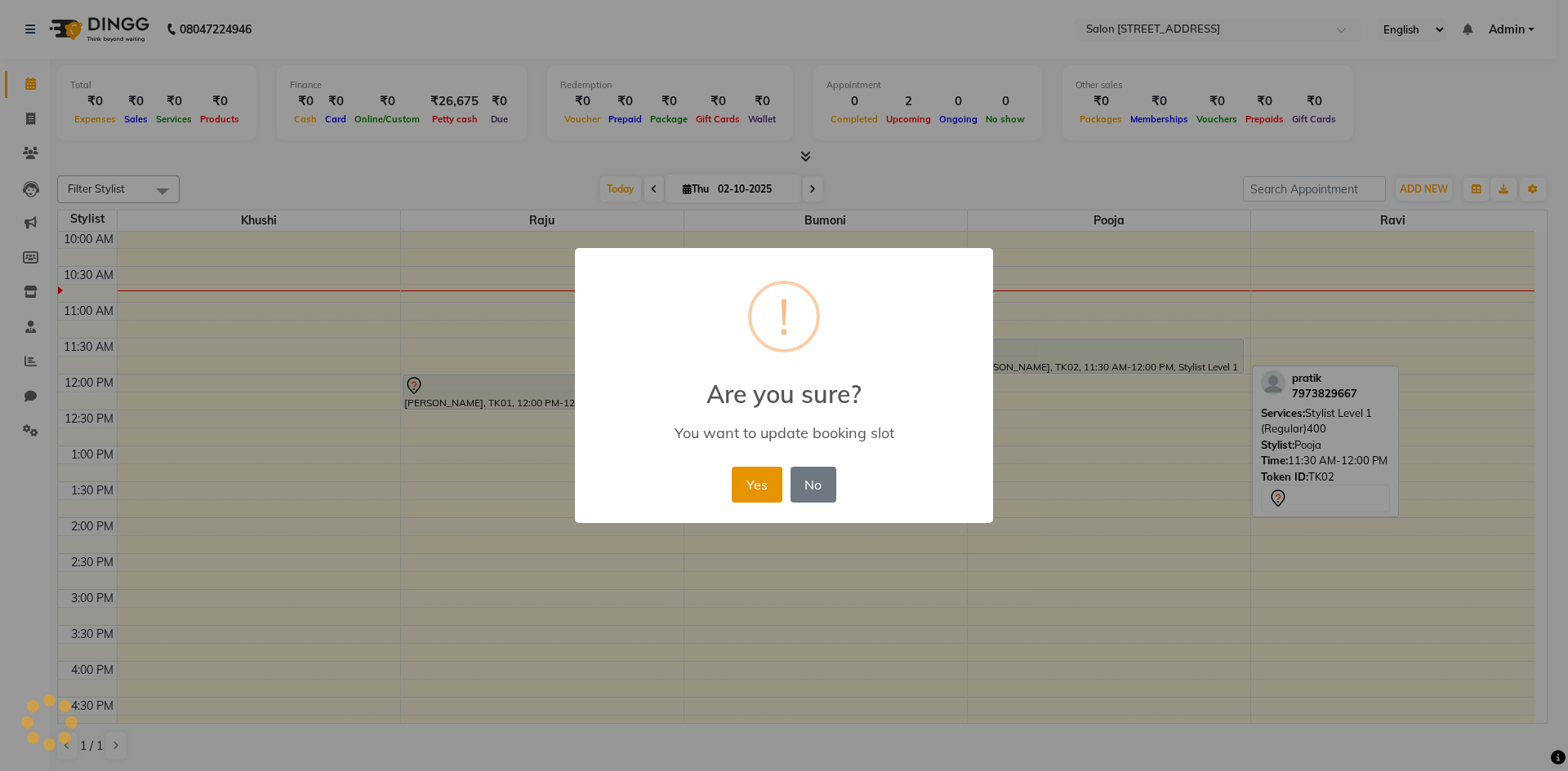
click at [756, 489] on button "Yes" at bounding box center [756, 484] width 49 height 36
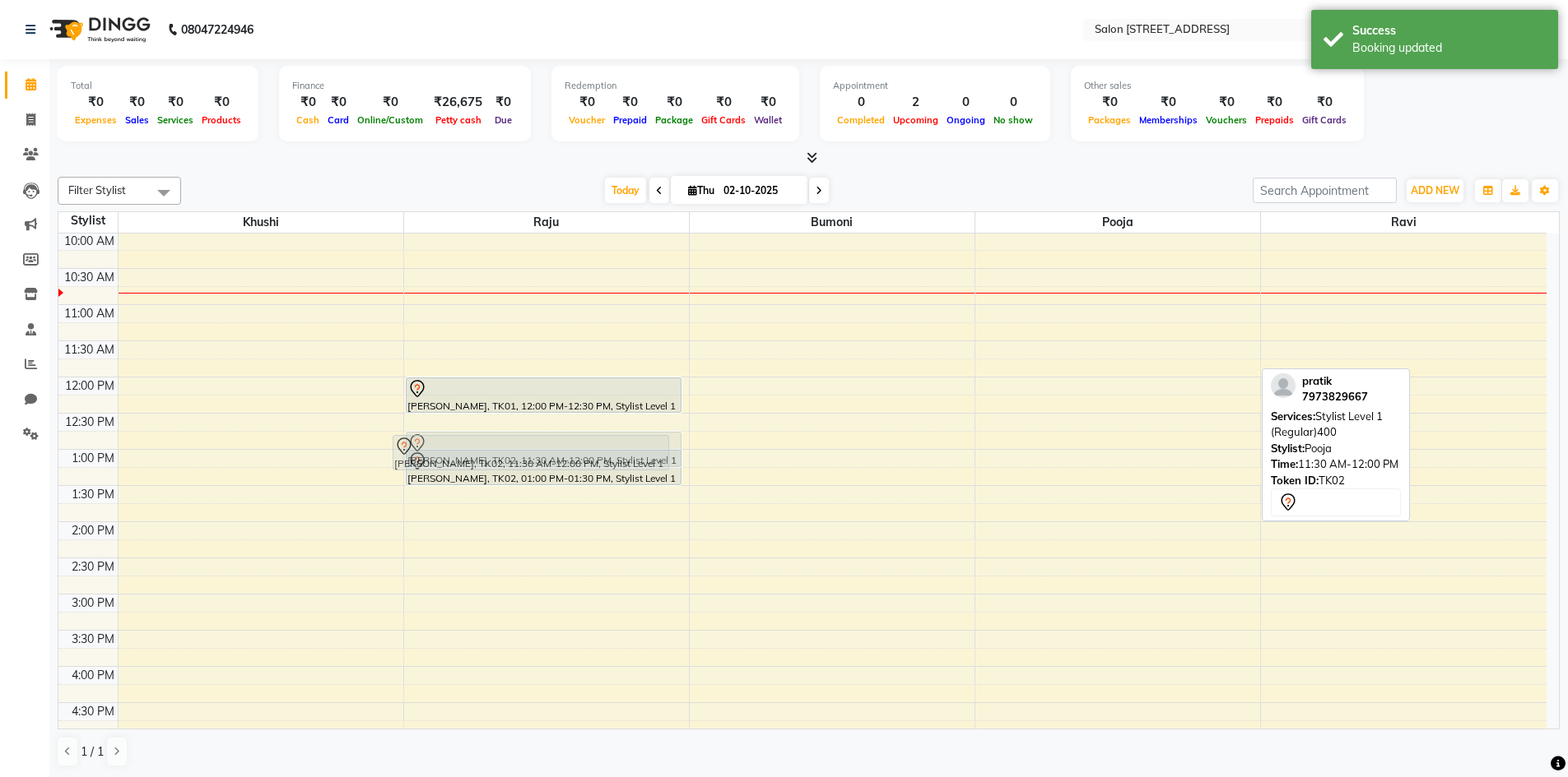
drag, startPoint x: 1037, startPoint y: 365, endPoint x: 452, endPoint y: 459, distance: 592.5
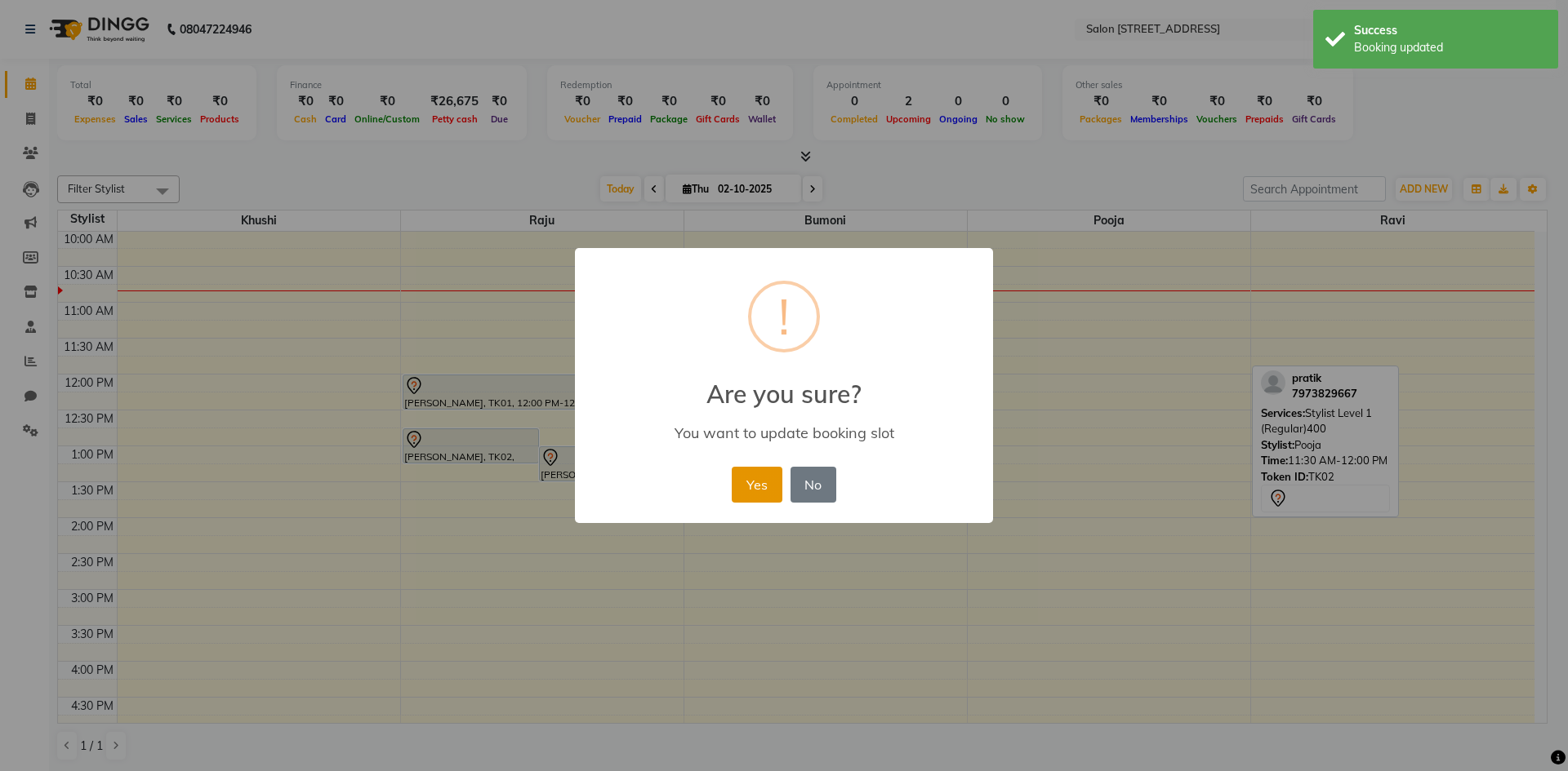
click at [764, 491] on button "Yes" at bounding box center [756, 484] width 49 height 36
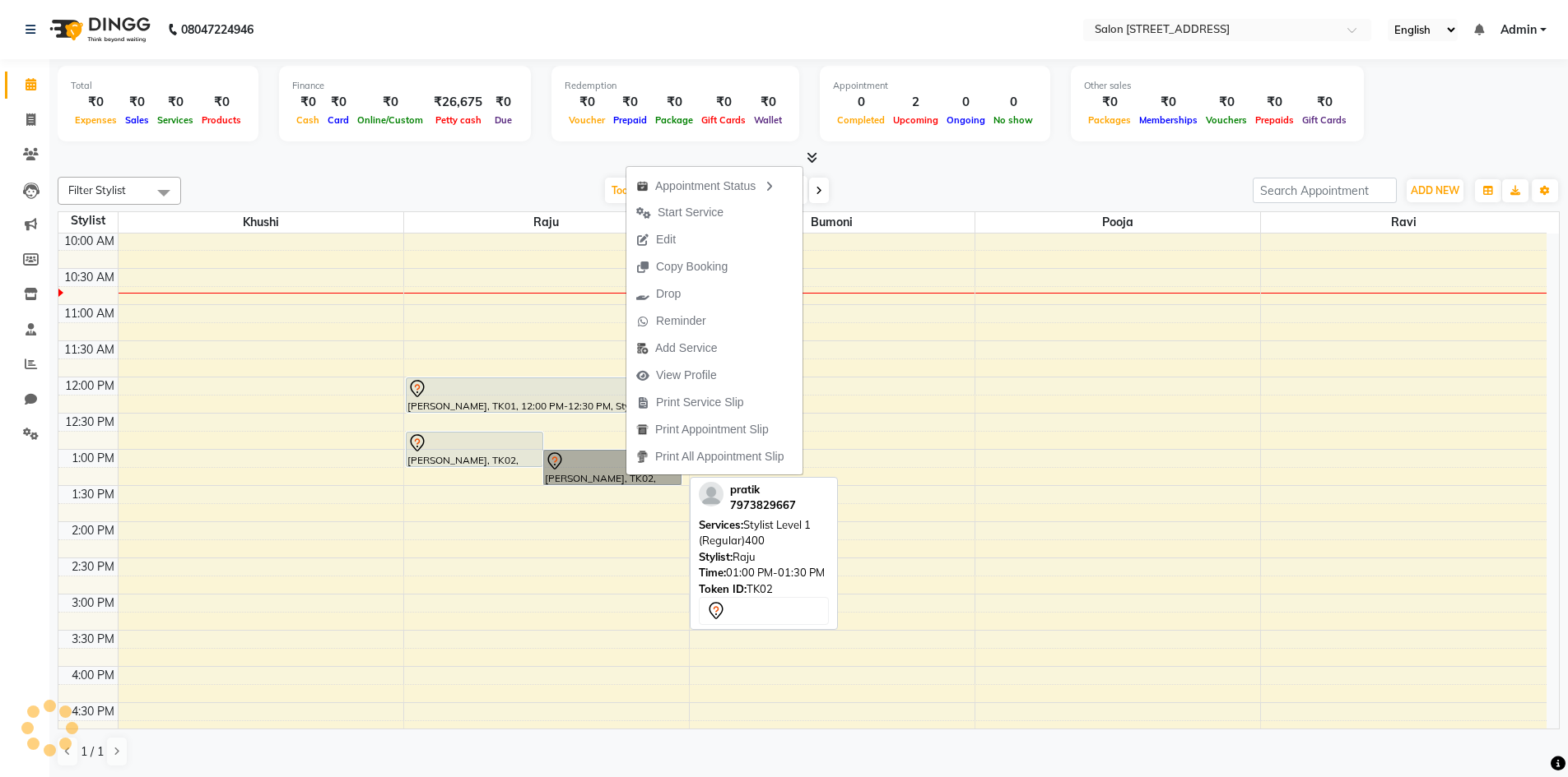
click at [616, 466] on link "[PERSON_NAME], TK02, 01:00 PM-01:30 PM, Stylist Level 1 (Regular)400" at bounding box center [612, 467] width 138 height 36
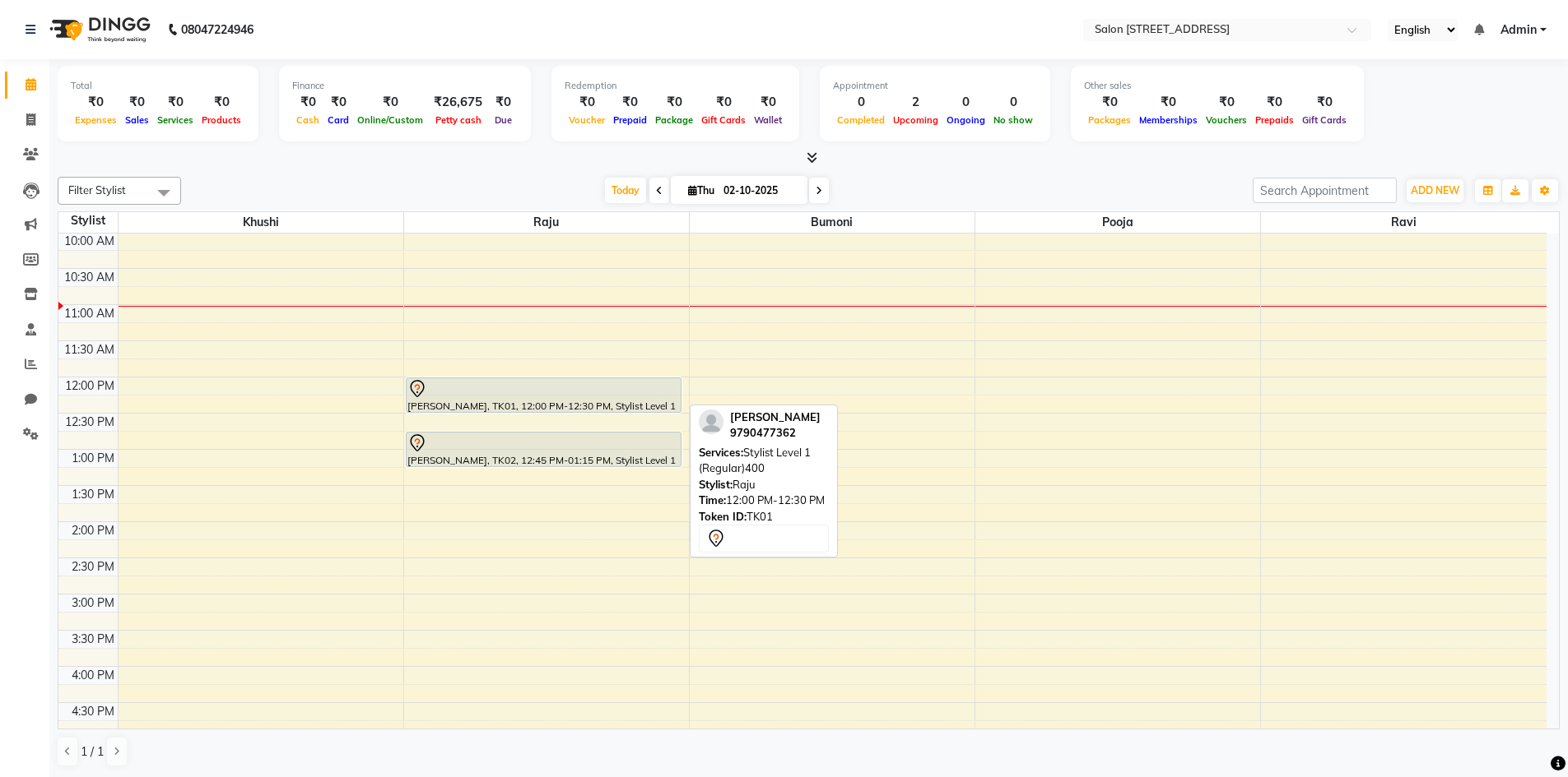
click at [598, 387] on div at bounding box center [544, 388] width 273 height 20
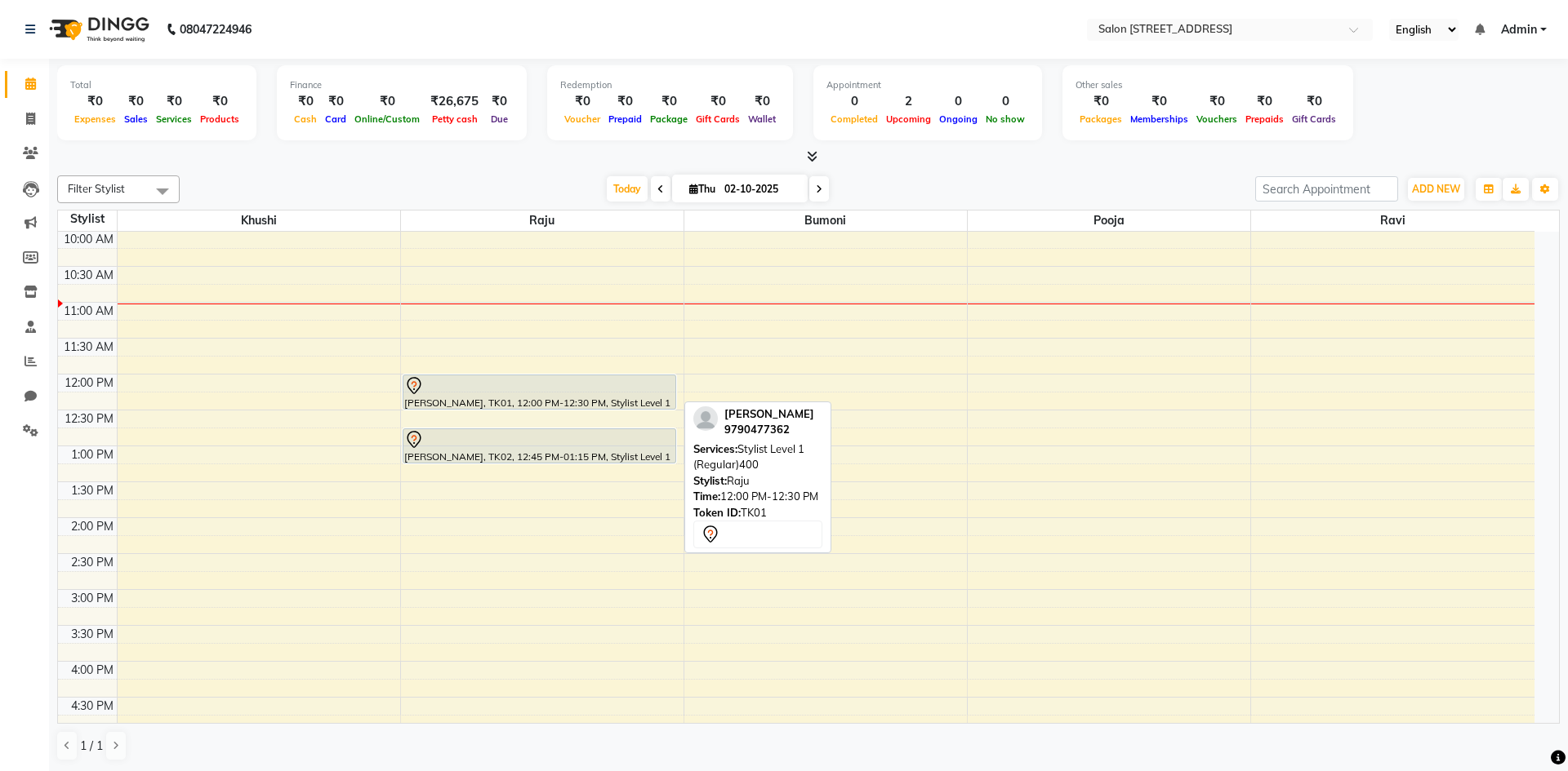
select select "7"
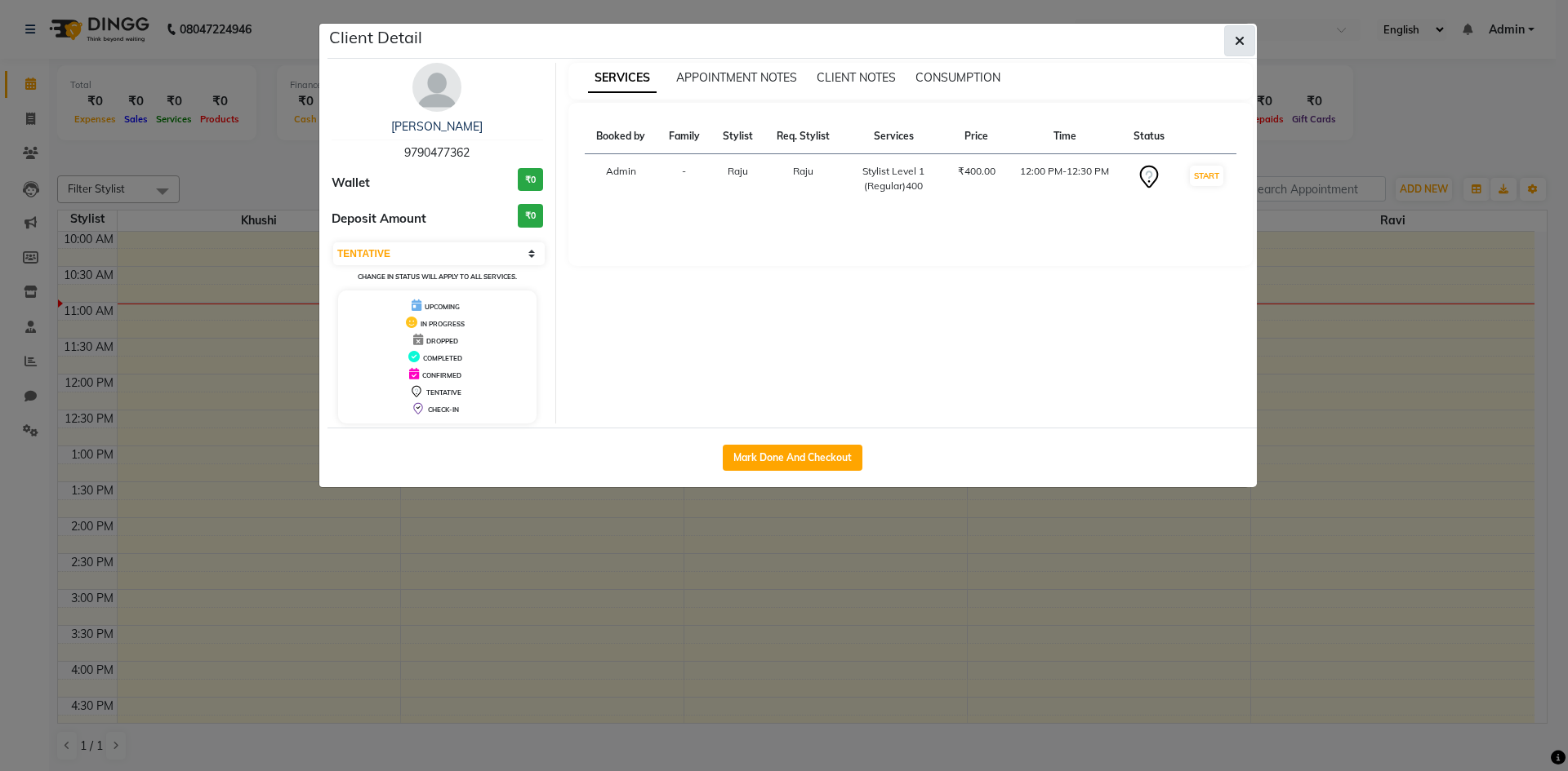
click at [1248, 34] on button "button" at bounding box center [1239, 40] width 31 height 31
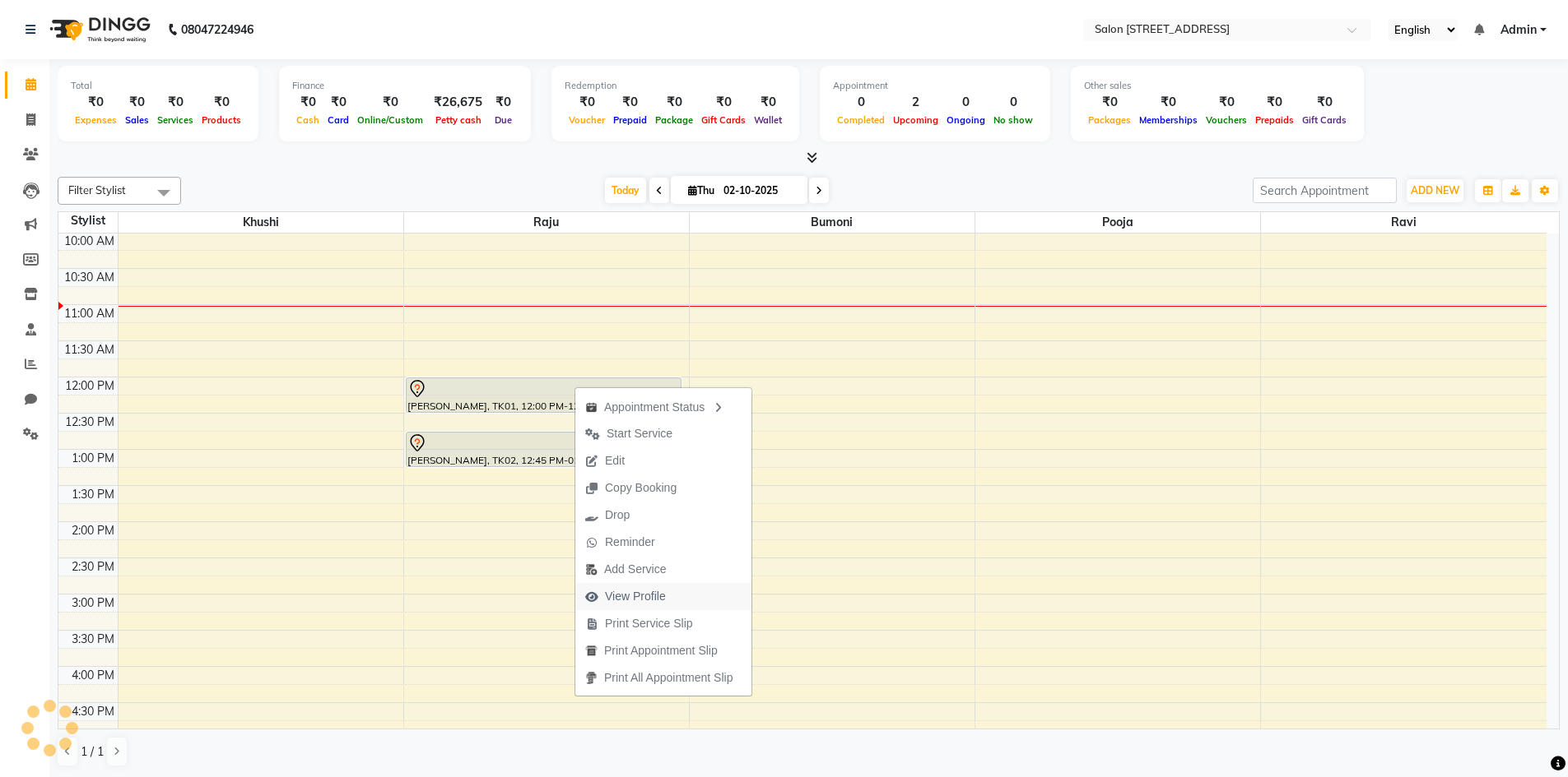
click at [646, 590] on span "View Profile" at bounding box center [635, 597] width 61 height 17
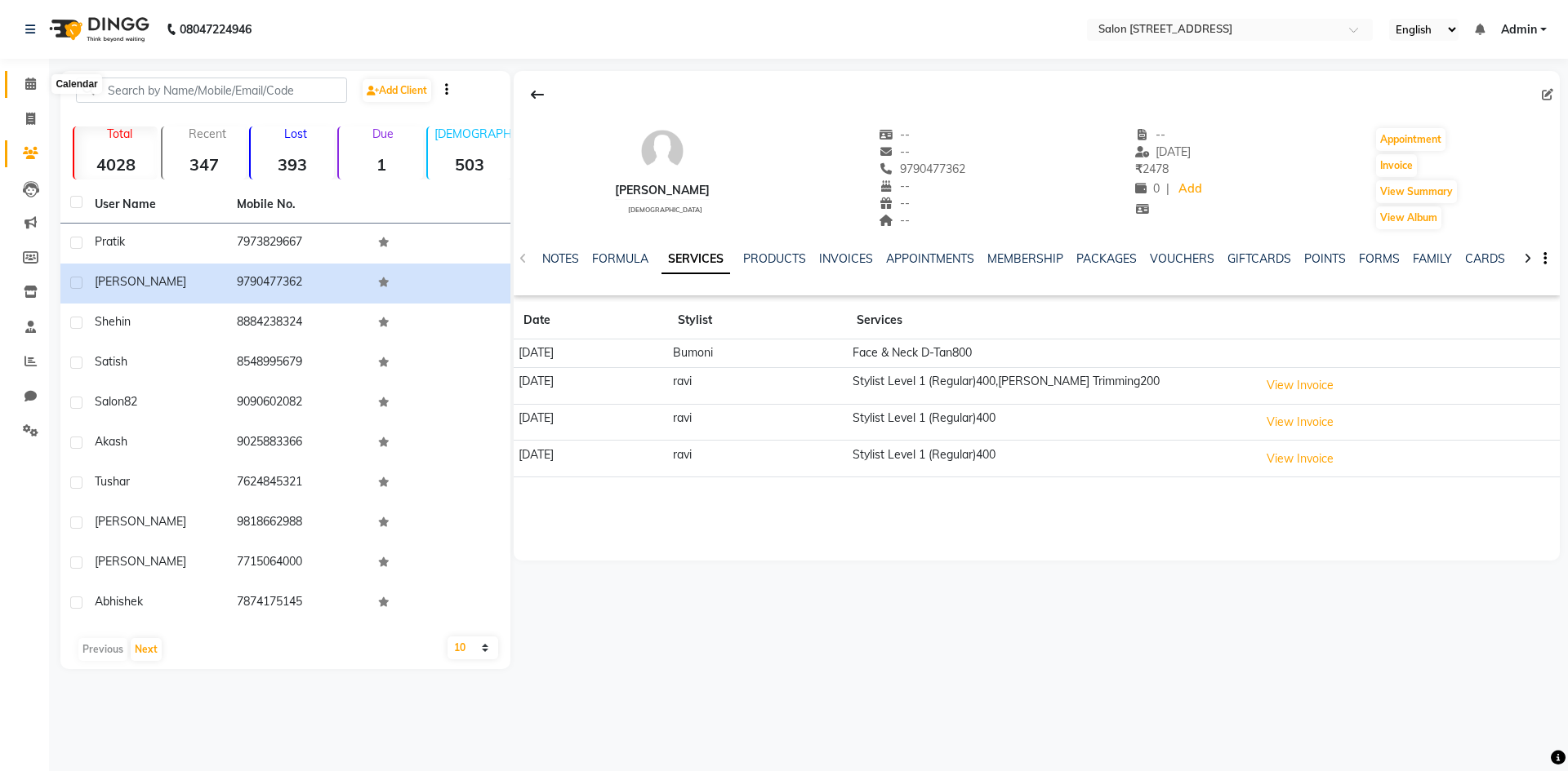
click at [29, 76] on span at bounding box center [31, 85] width 29 height 19
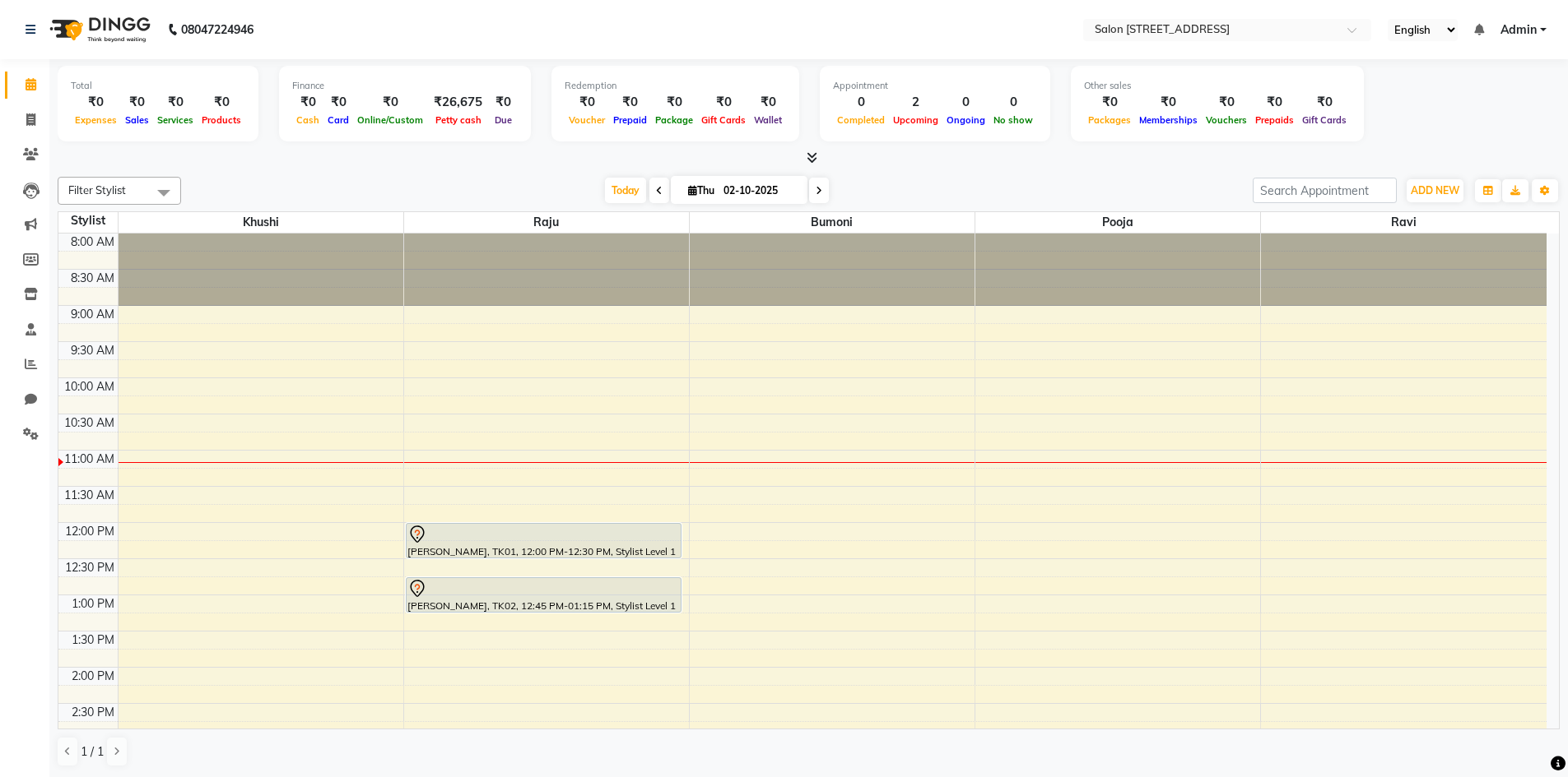
click at [311, 776] on html "08047224946 Select Location × Salon [GEOGRAPHIC_DATA] Layout English ENGLISH Es…" at bounding box center [784, 388] width 1568 height 777
click at [29, 144] on link "Clients" at bounding box center [24, 154] width 39 height 27
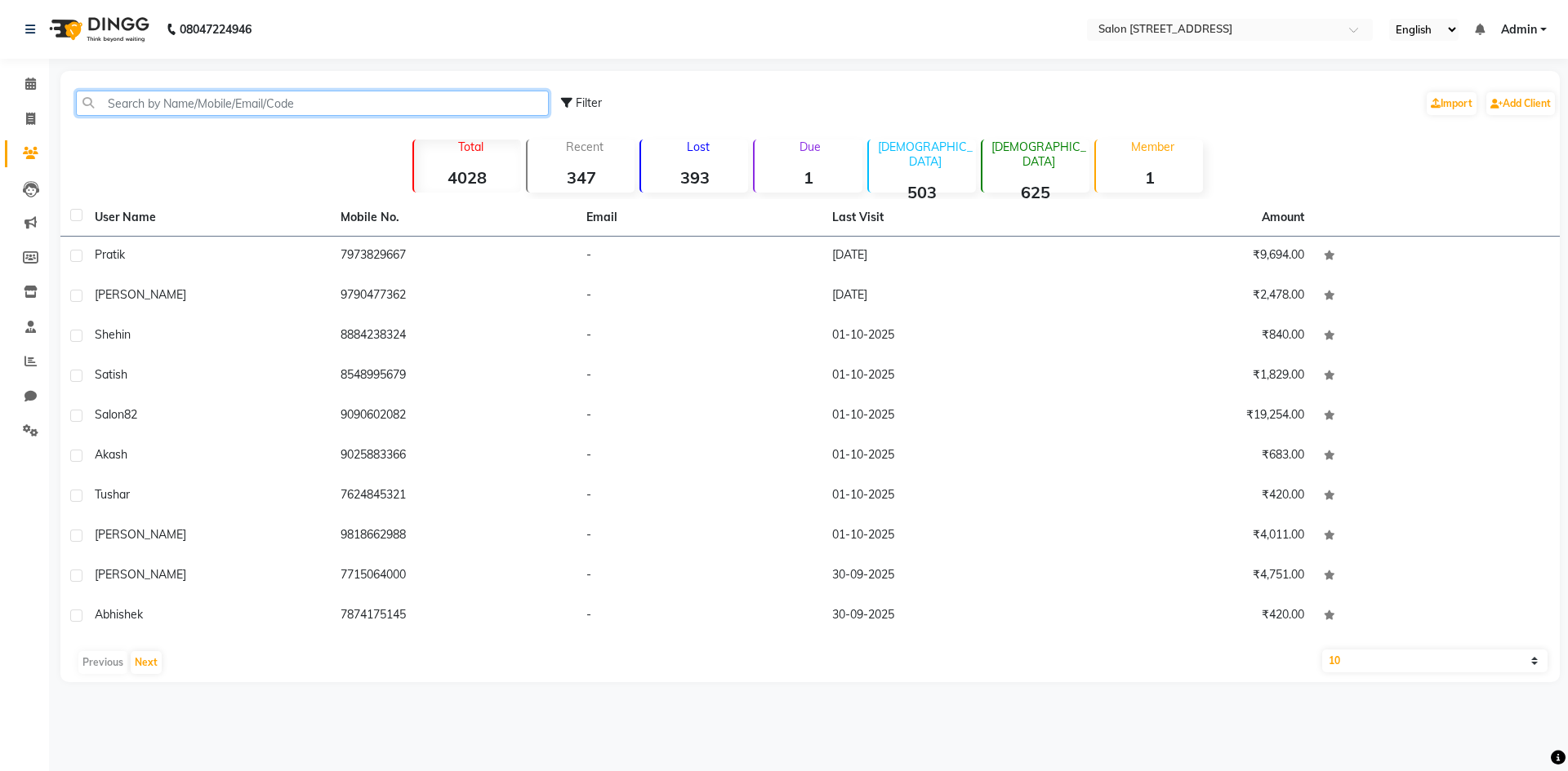
click at [123, 101] on input "text" at bounding box center [313, 102] width 473 height 25
click at [38, 120] on span at bounding box center [31, 119] width 29 height 19
select select "service"
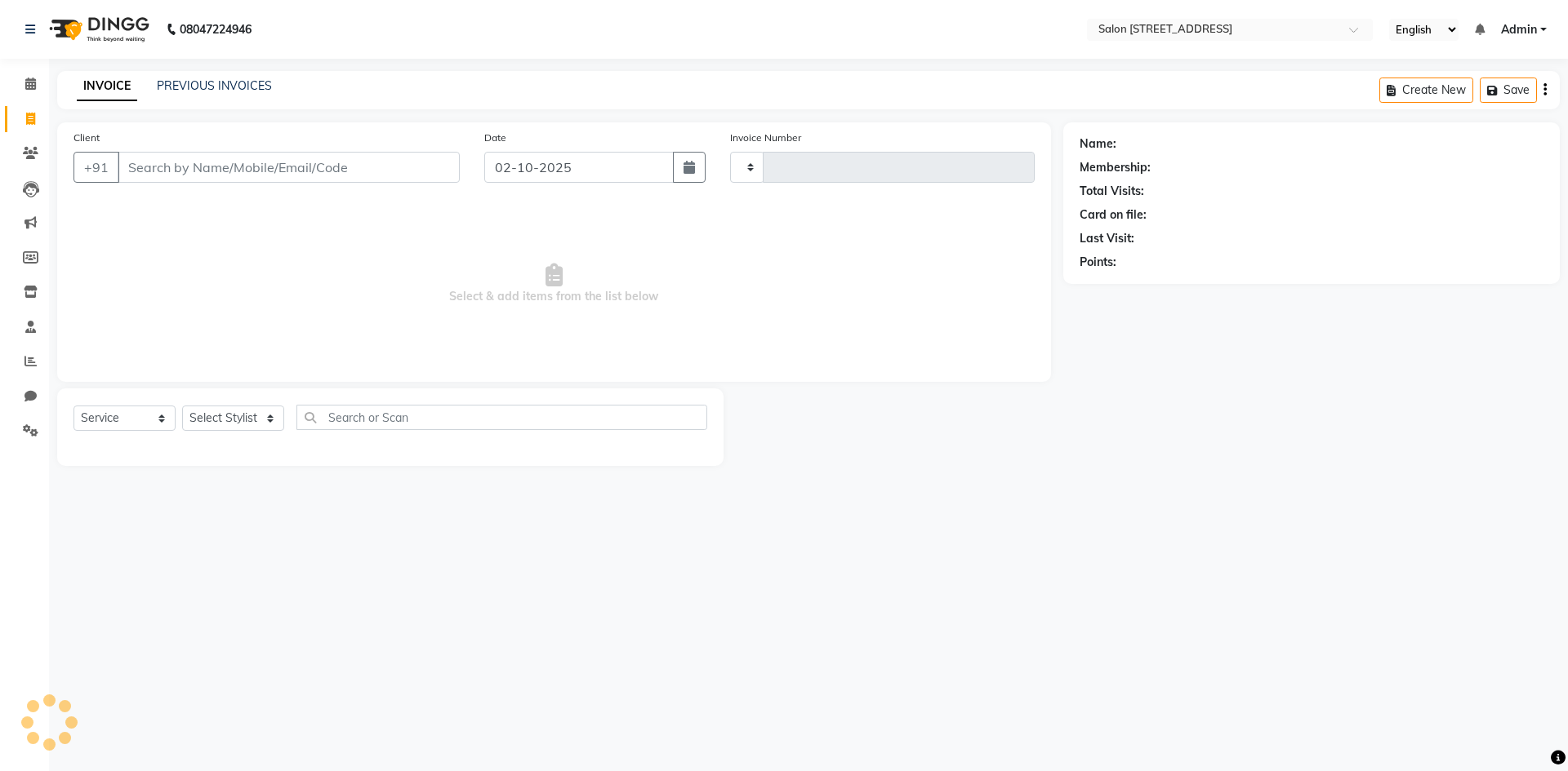
type input "0943"
select select "7707"
select select "P"
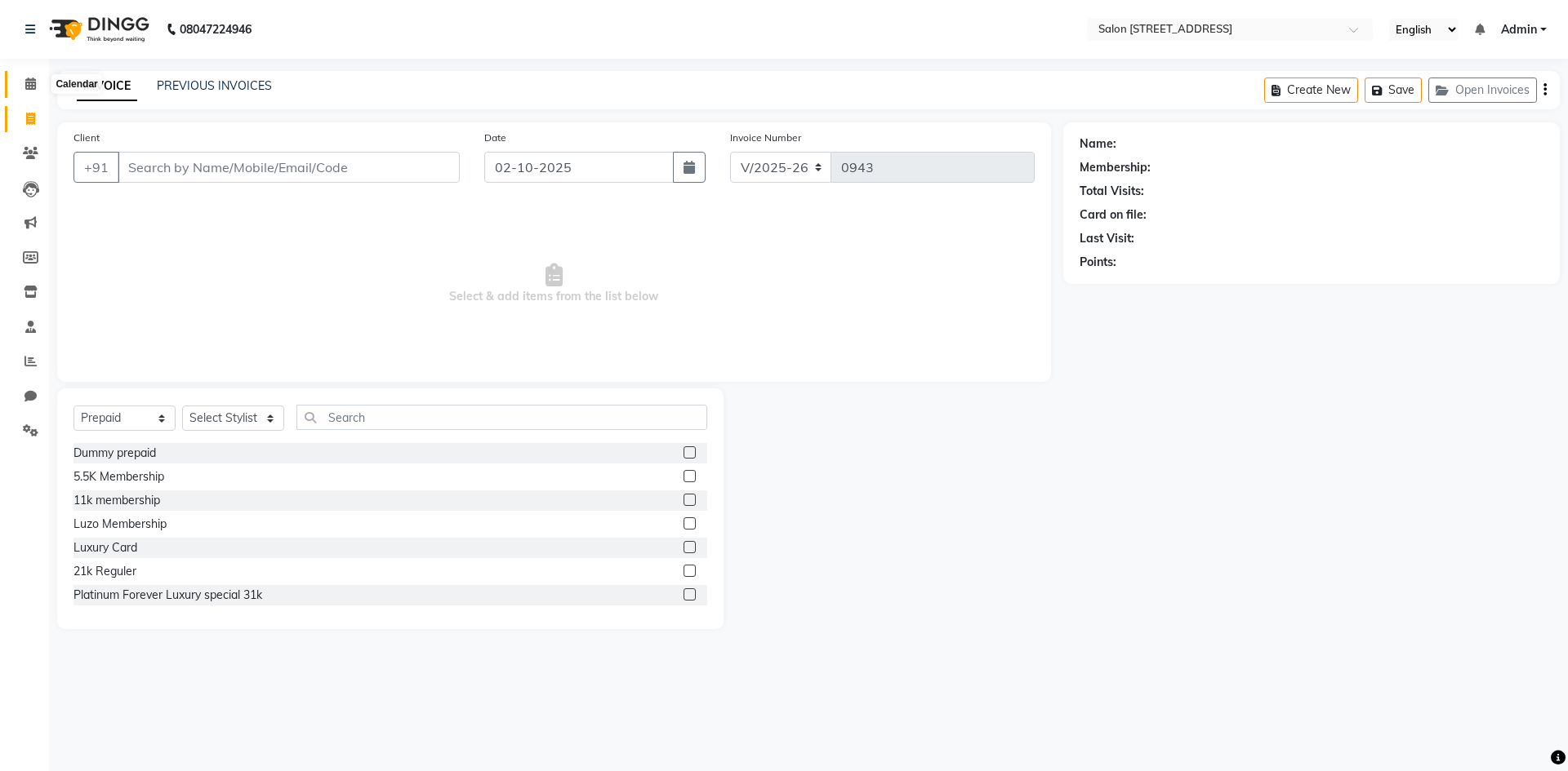
click at [33, 89] on icon at bounding box center [30, 83] width 10 height 12
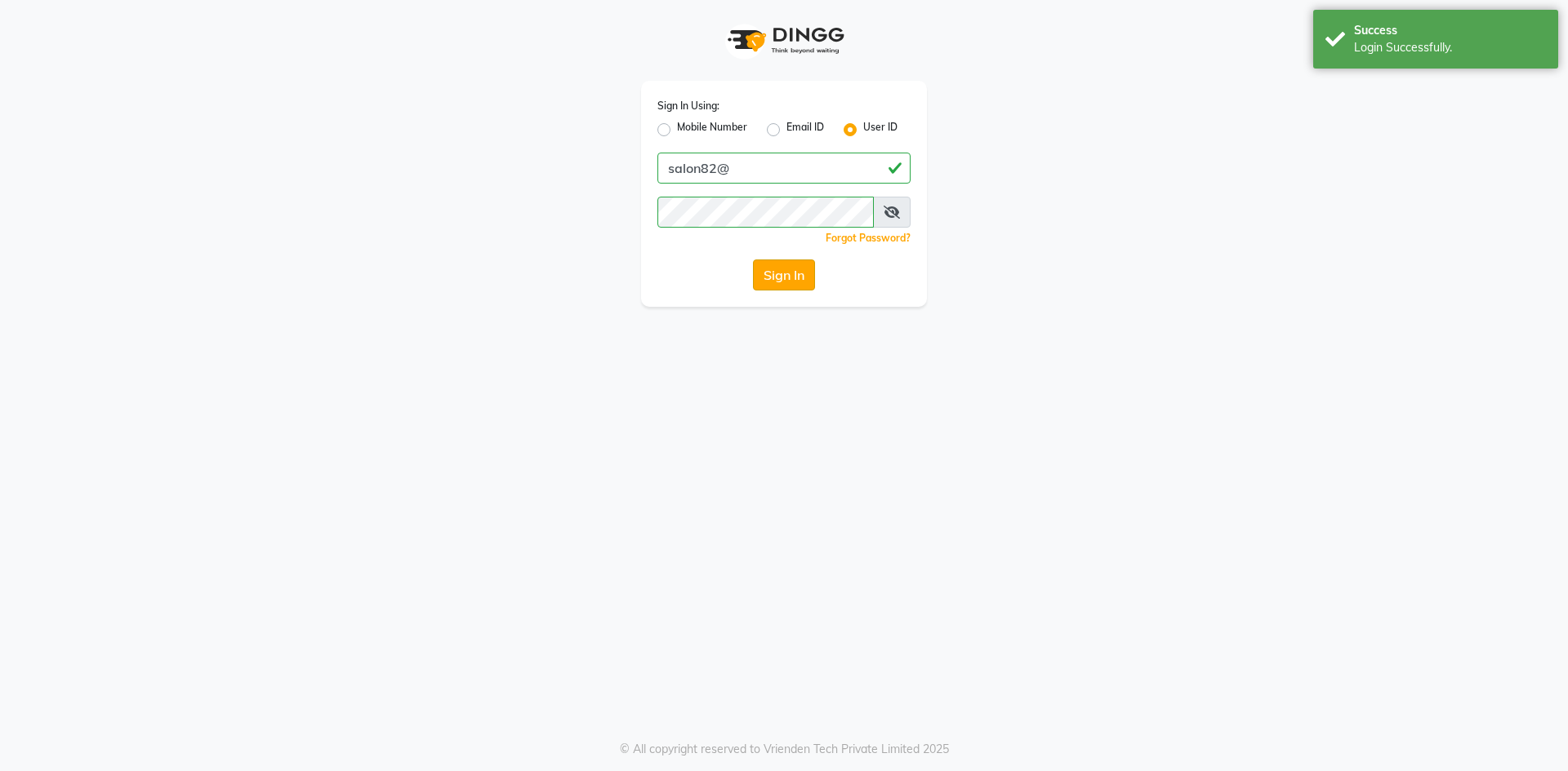
select select "service"
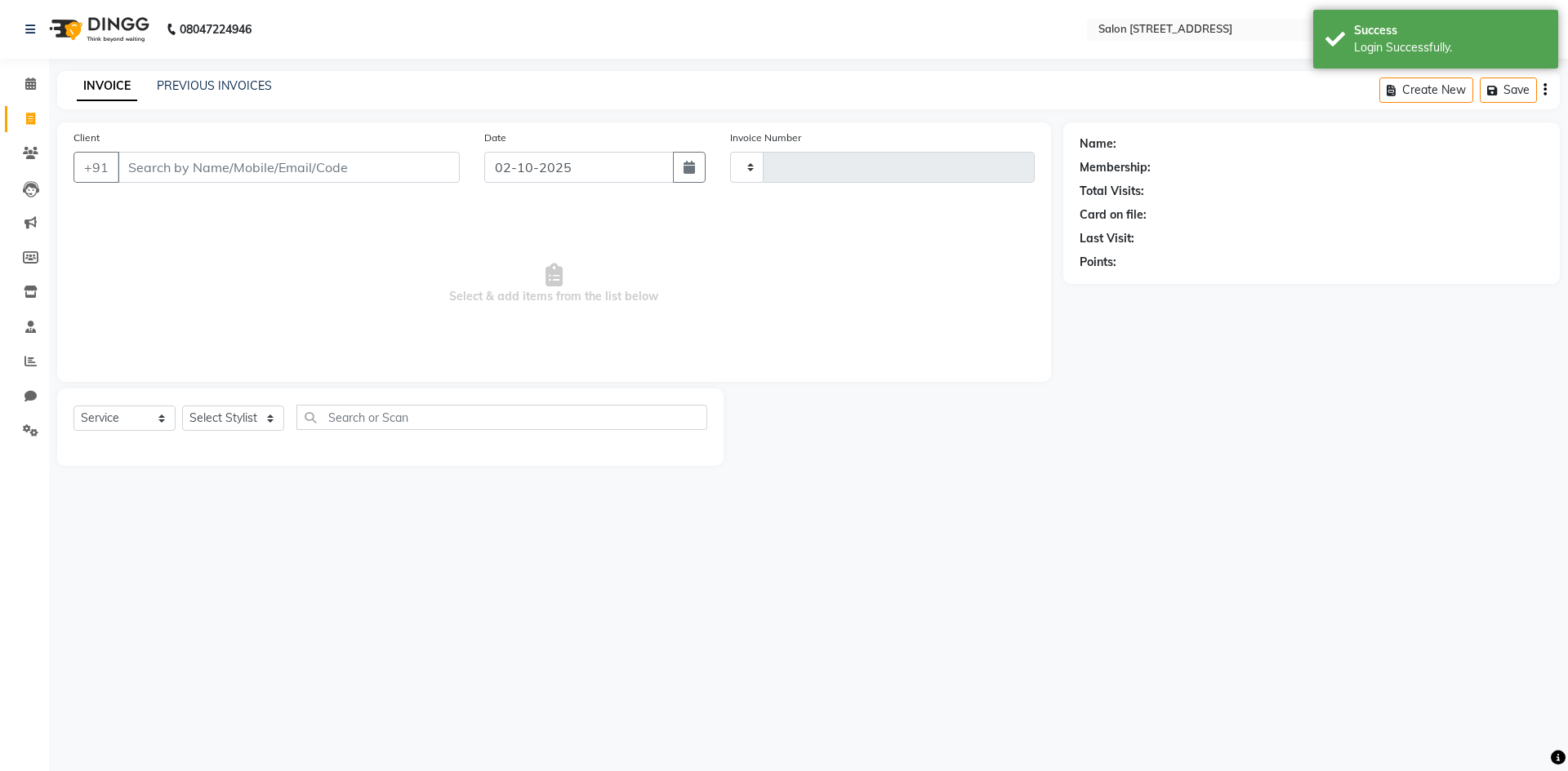
type input "0943"
select select "7707"
select select "P"
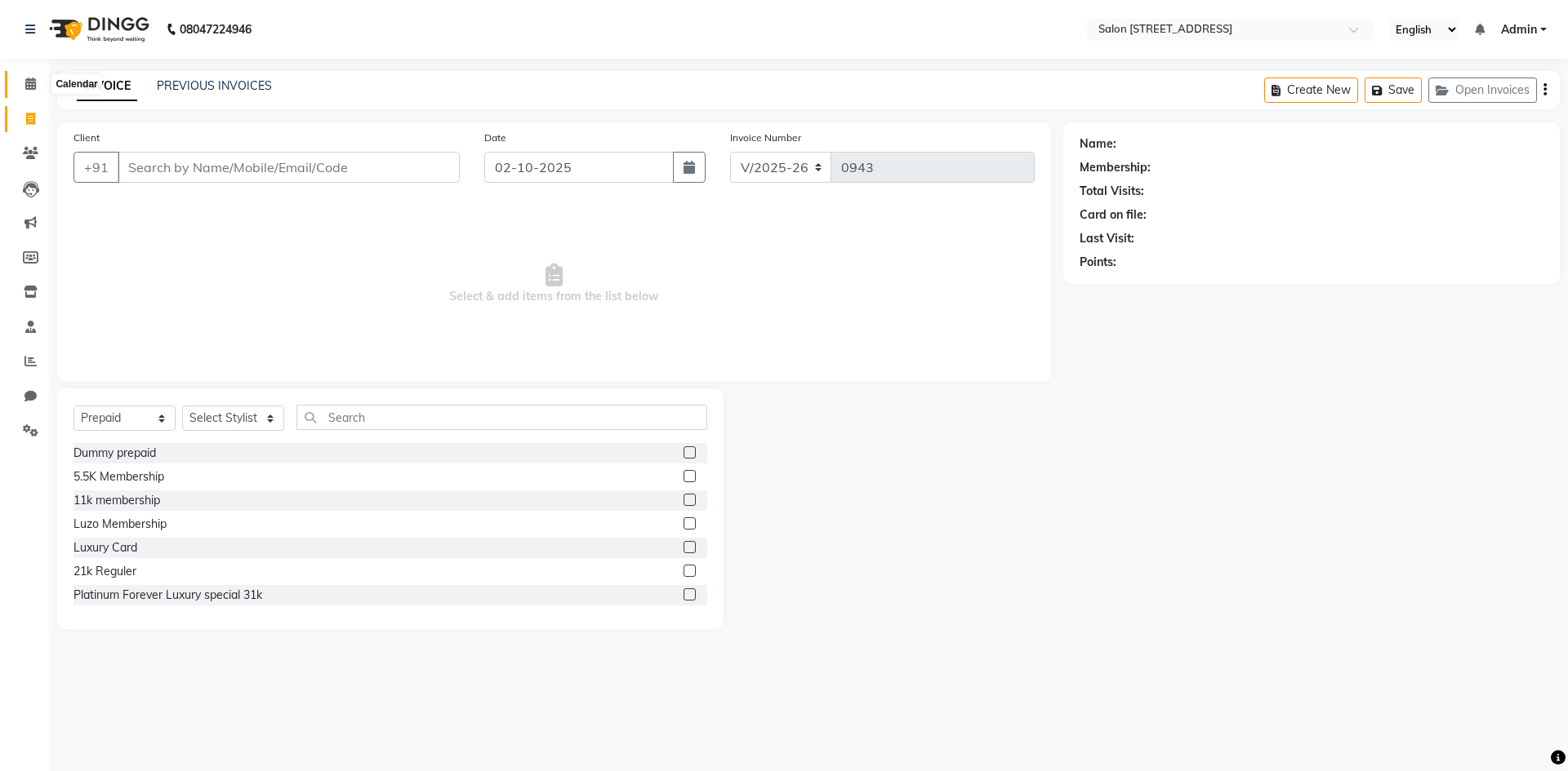
click at [37, 84] on span at bounding box center [31, 85] width 29 height 19
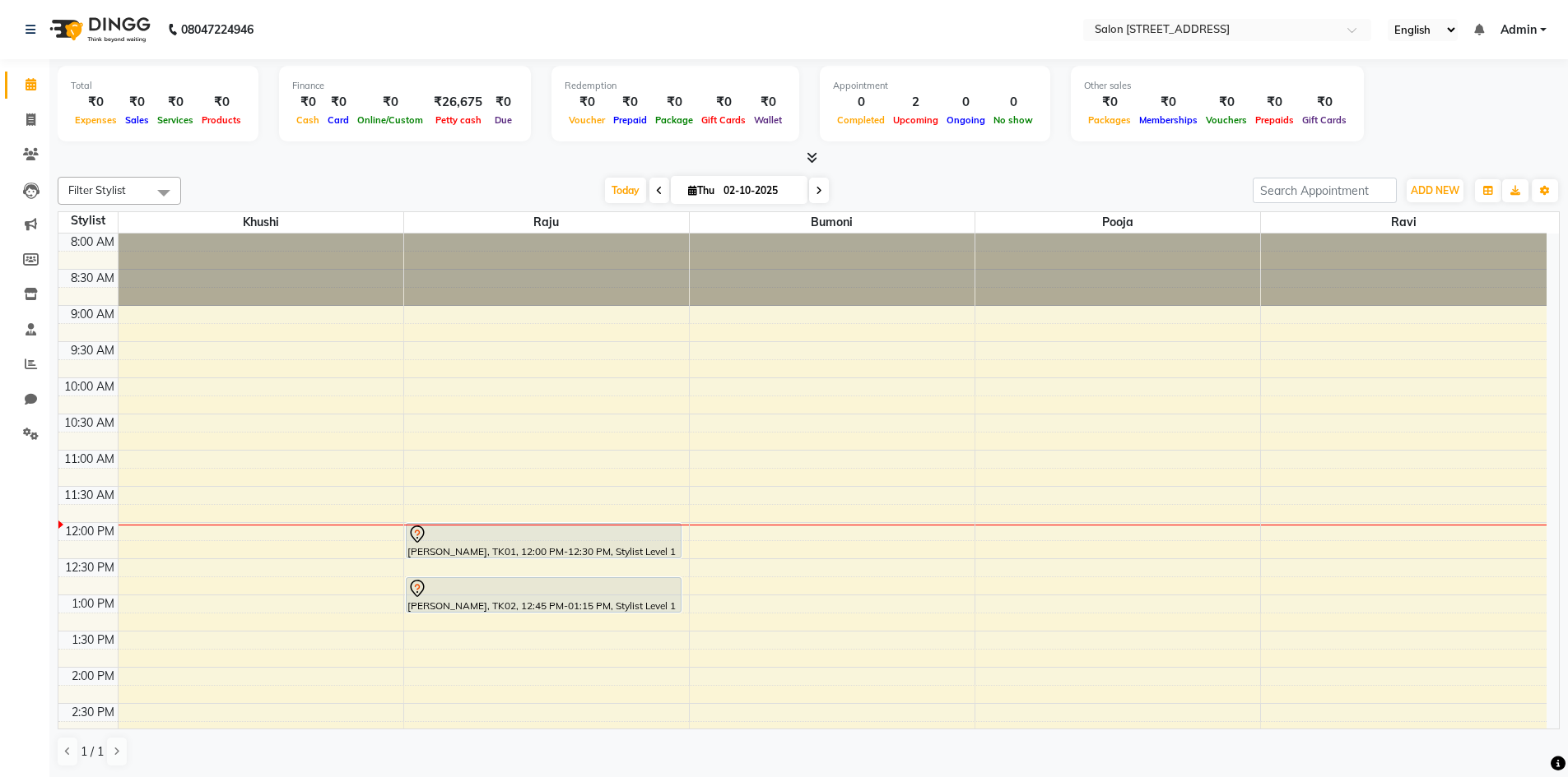
click at [651, 191] on span at bounding box center [659, 190] width 20 height 25
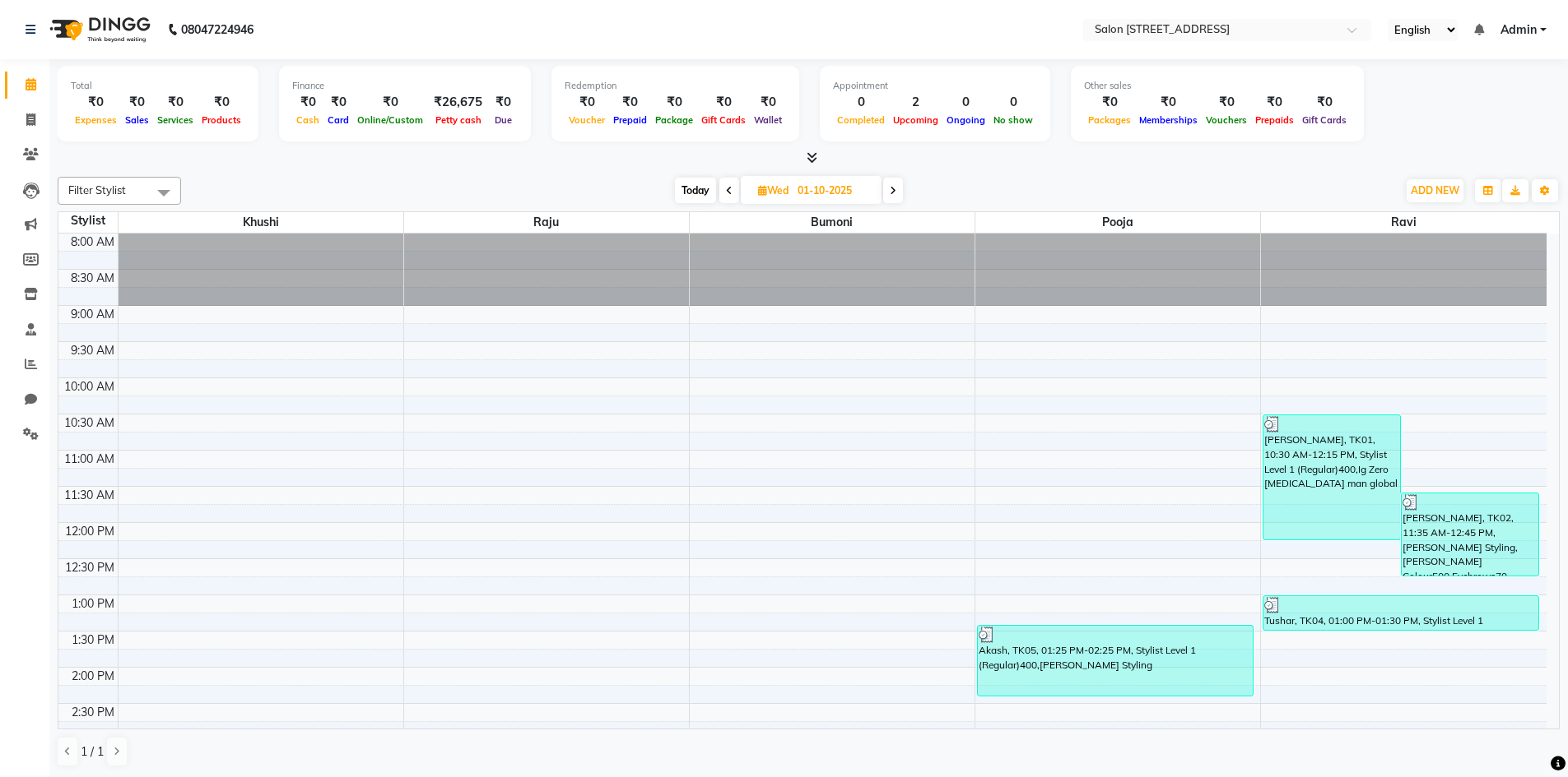
click at [726, 194] on icon at bounding box center [729, 190] width 7 height 10
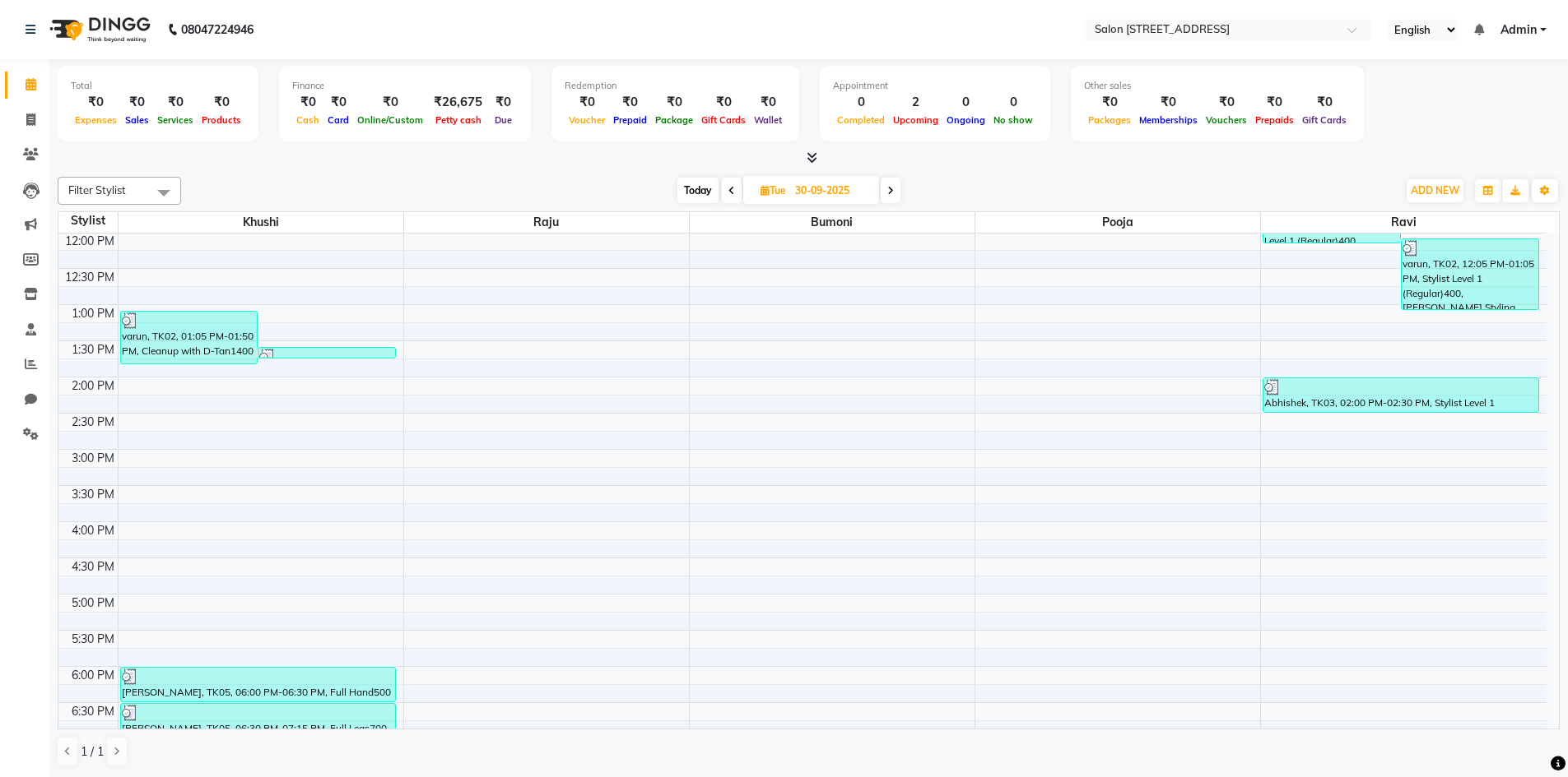
scroll to position [445, 0]
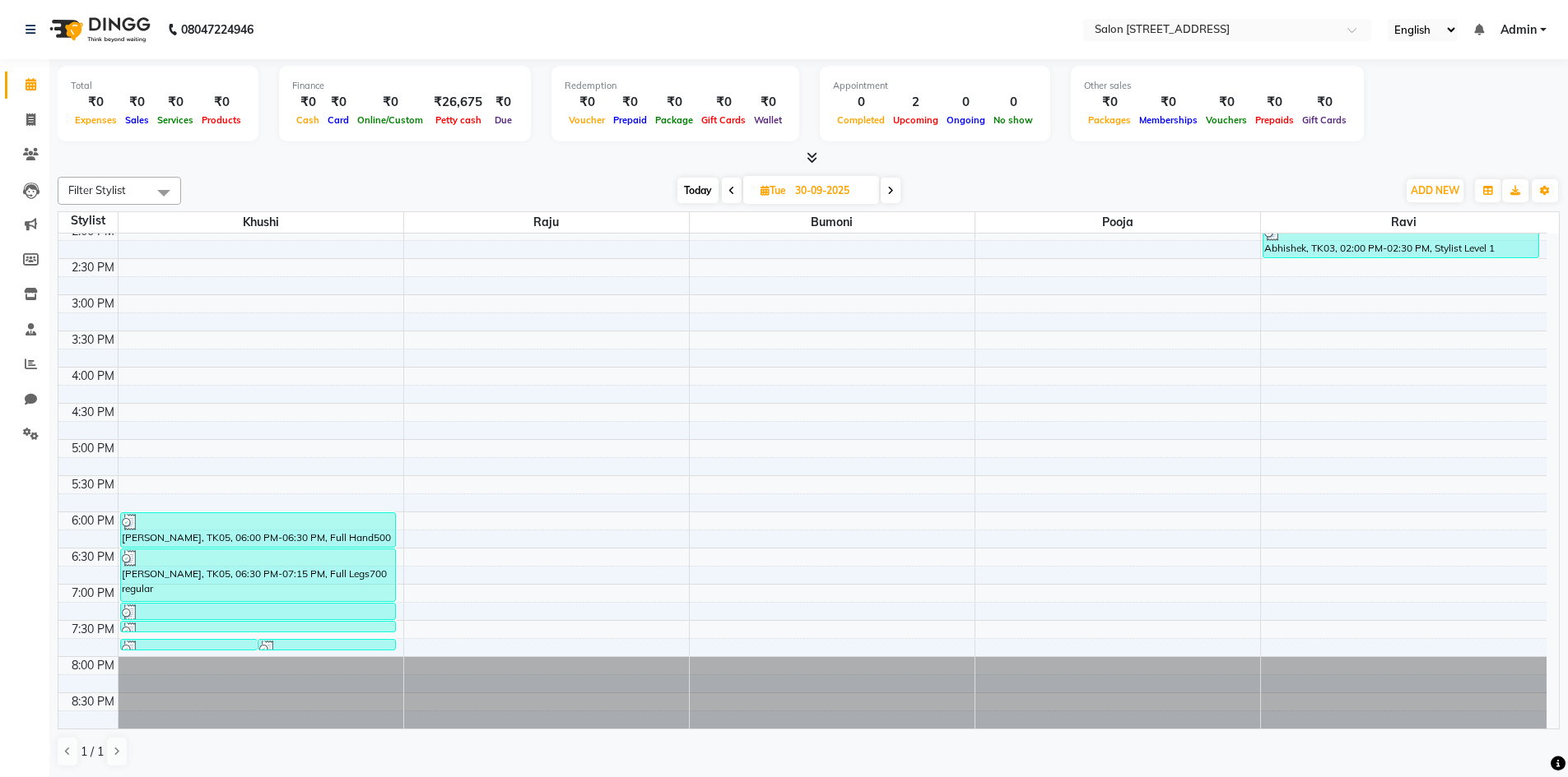
drag, startPoint x: 720, startPoint y: 188, endPoint x: 723, endPoint y: 196, distance: 8.5
click at [723, 195] on div "Today Tue 30-09-2025" at bounding box center [789, 190] width 226 height 24
click at [729, 194] on icon at bounding box center [731, 190] width 7 height 10
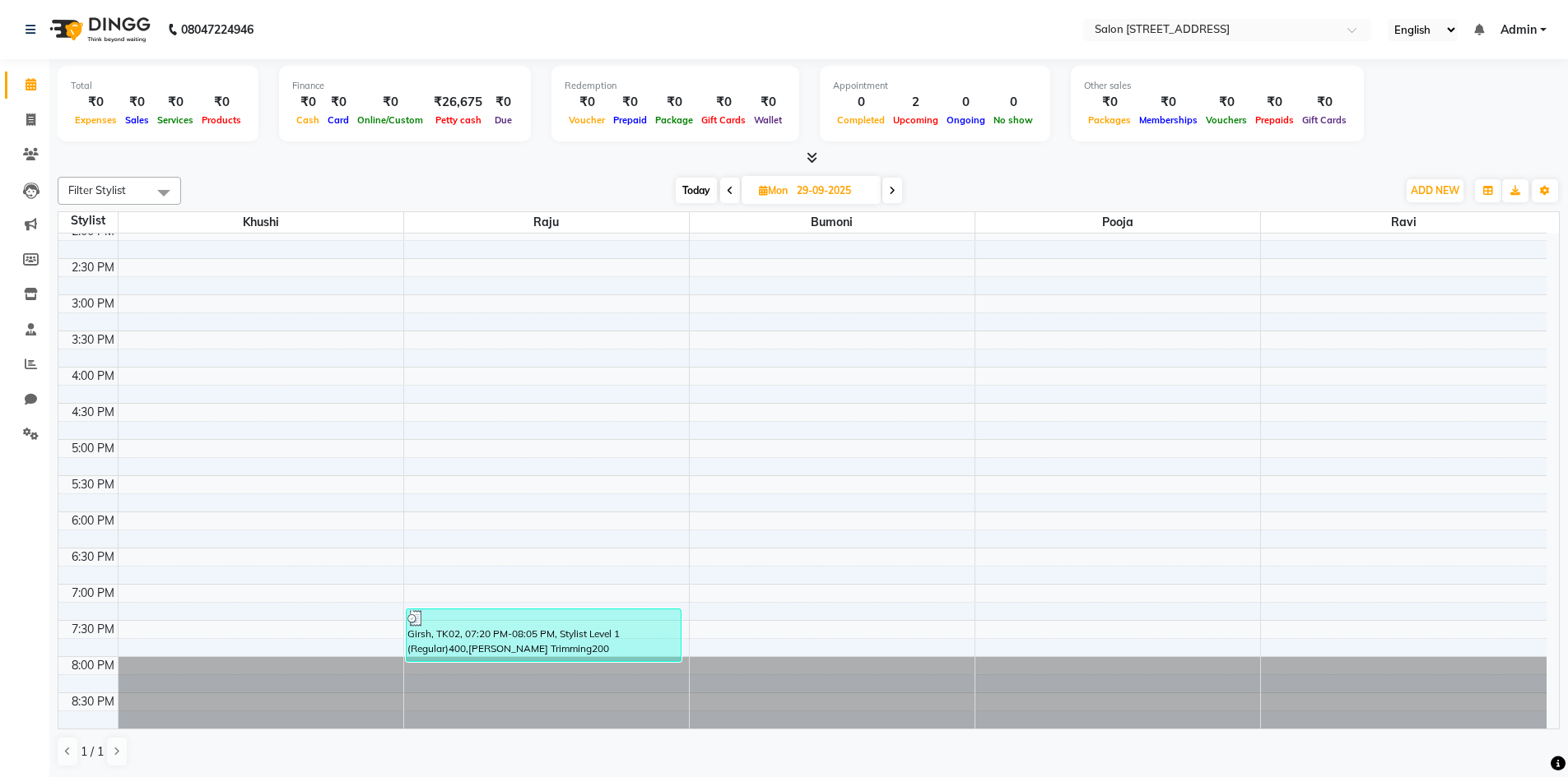
click at [727, 190] on icon at bounding box center [730, 190] width 7 height 10
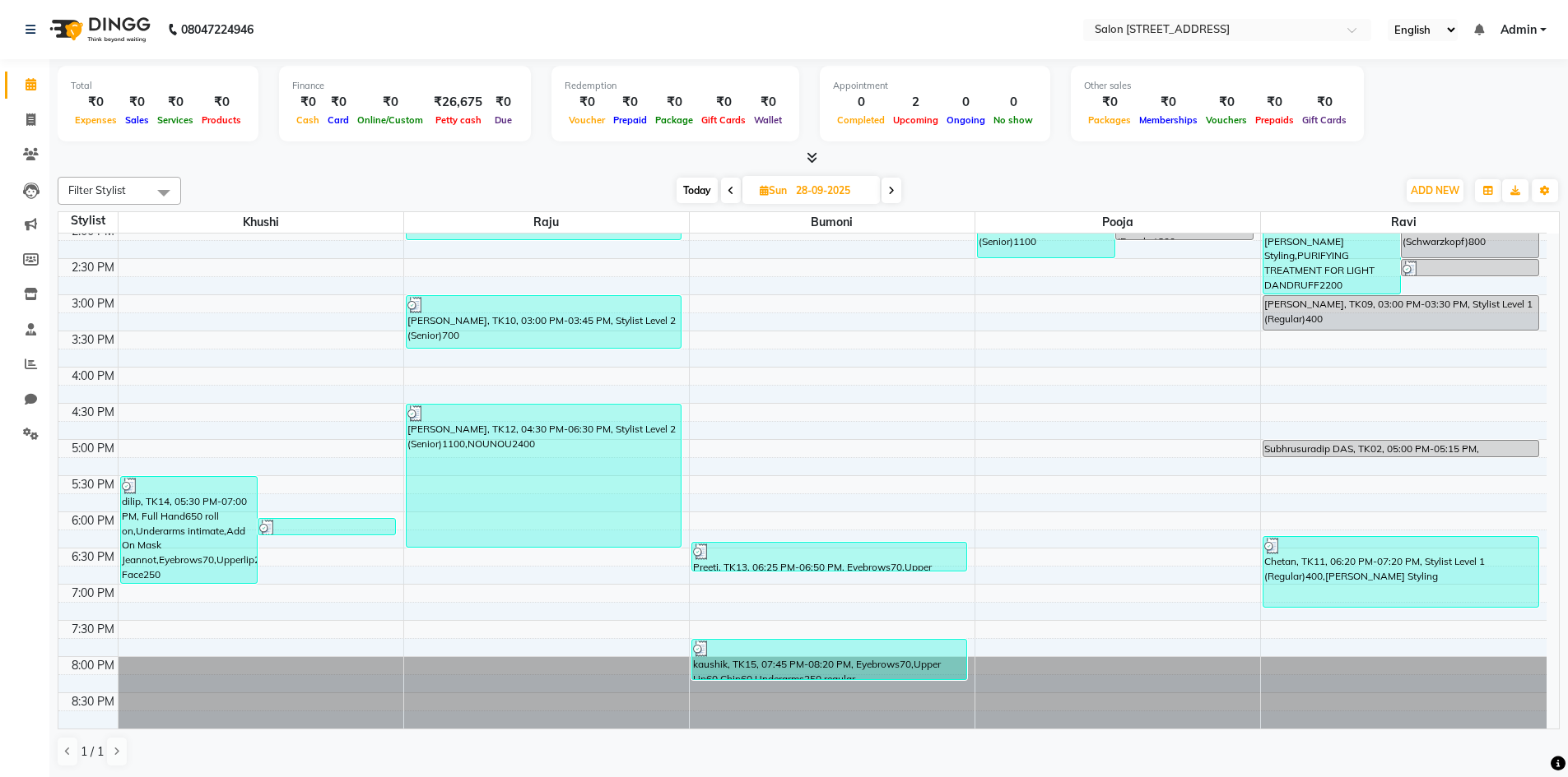
click at [730, 187] on icon at bounding box center [730, 190] width 7 height 10
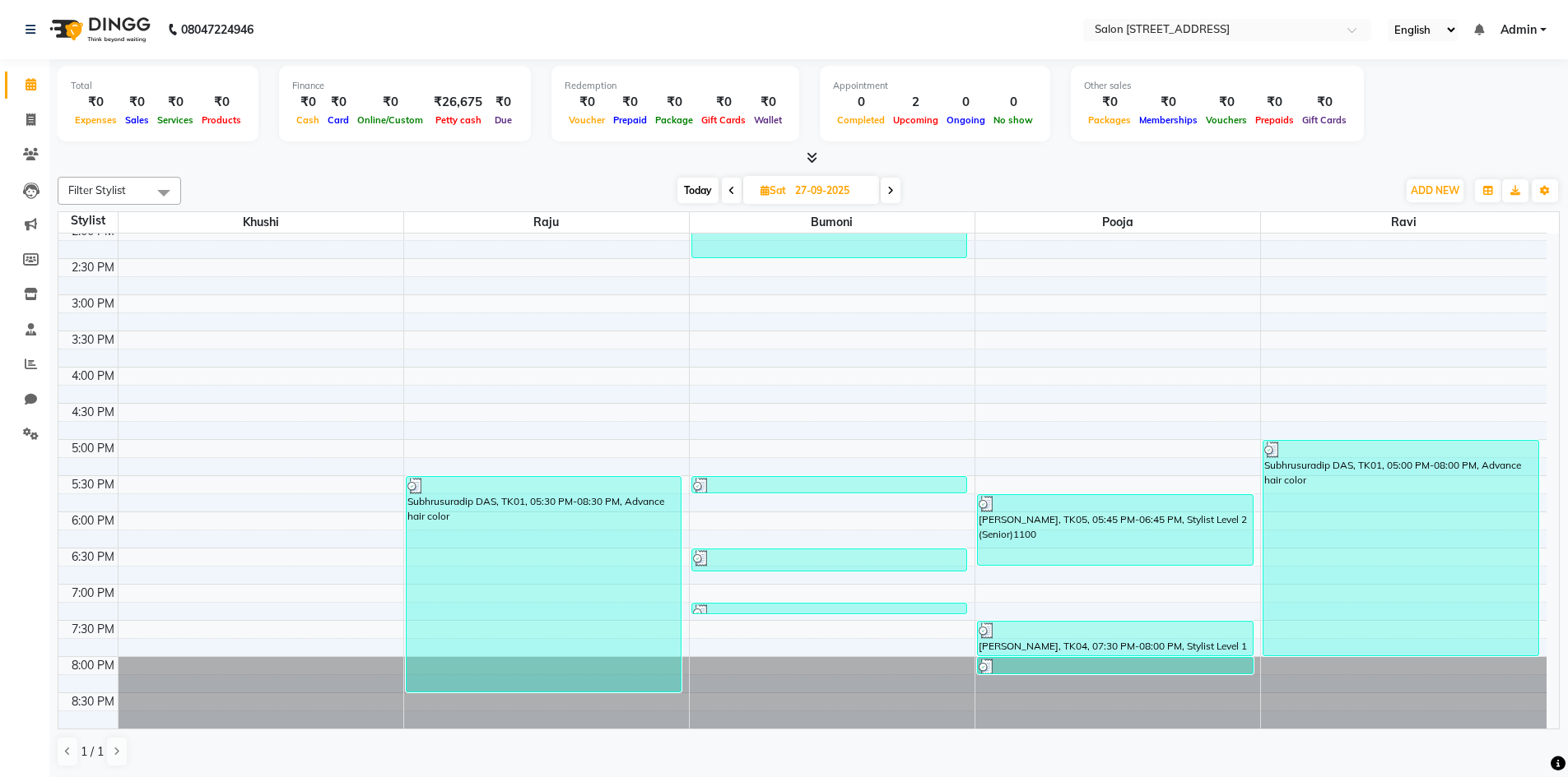
scroll to position [1, 0]
click at [889, 192] on icon at bounding box center [890, 190] width 7 height 10
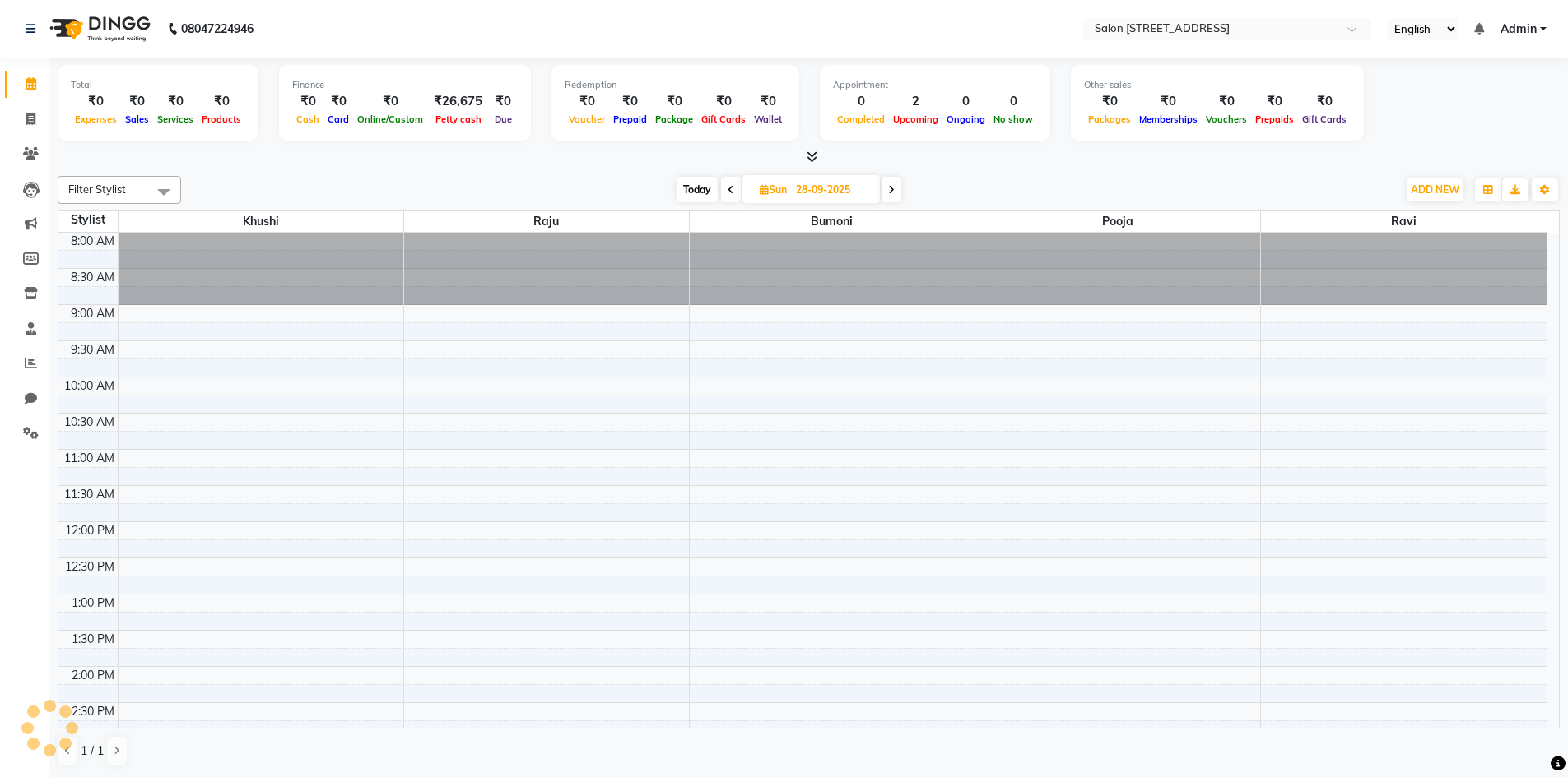
scroll to position [290, 0]
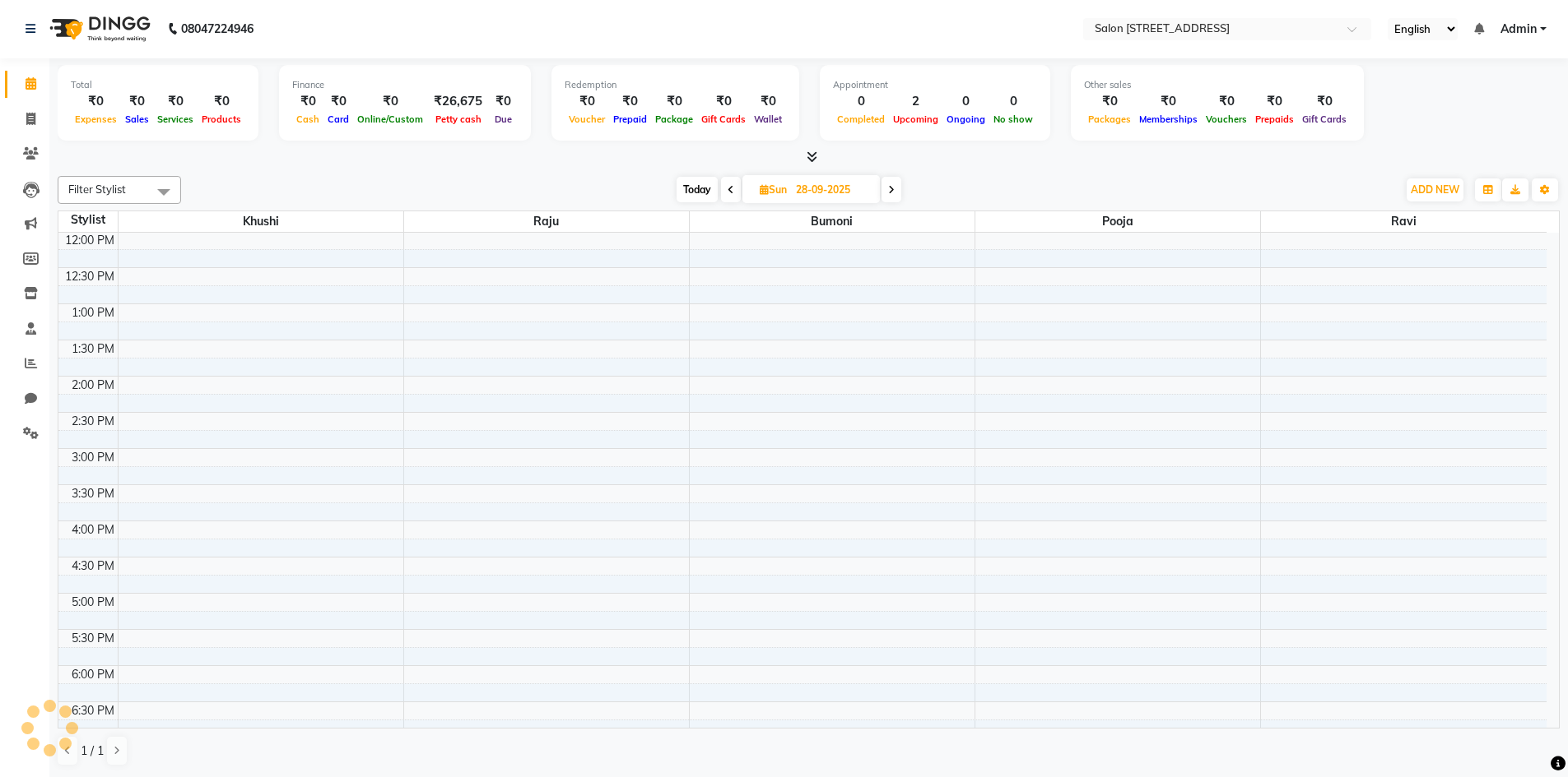
click at [889, 192] on icon at bounding box center [891, 190] width 7 height 10
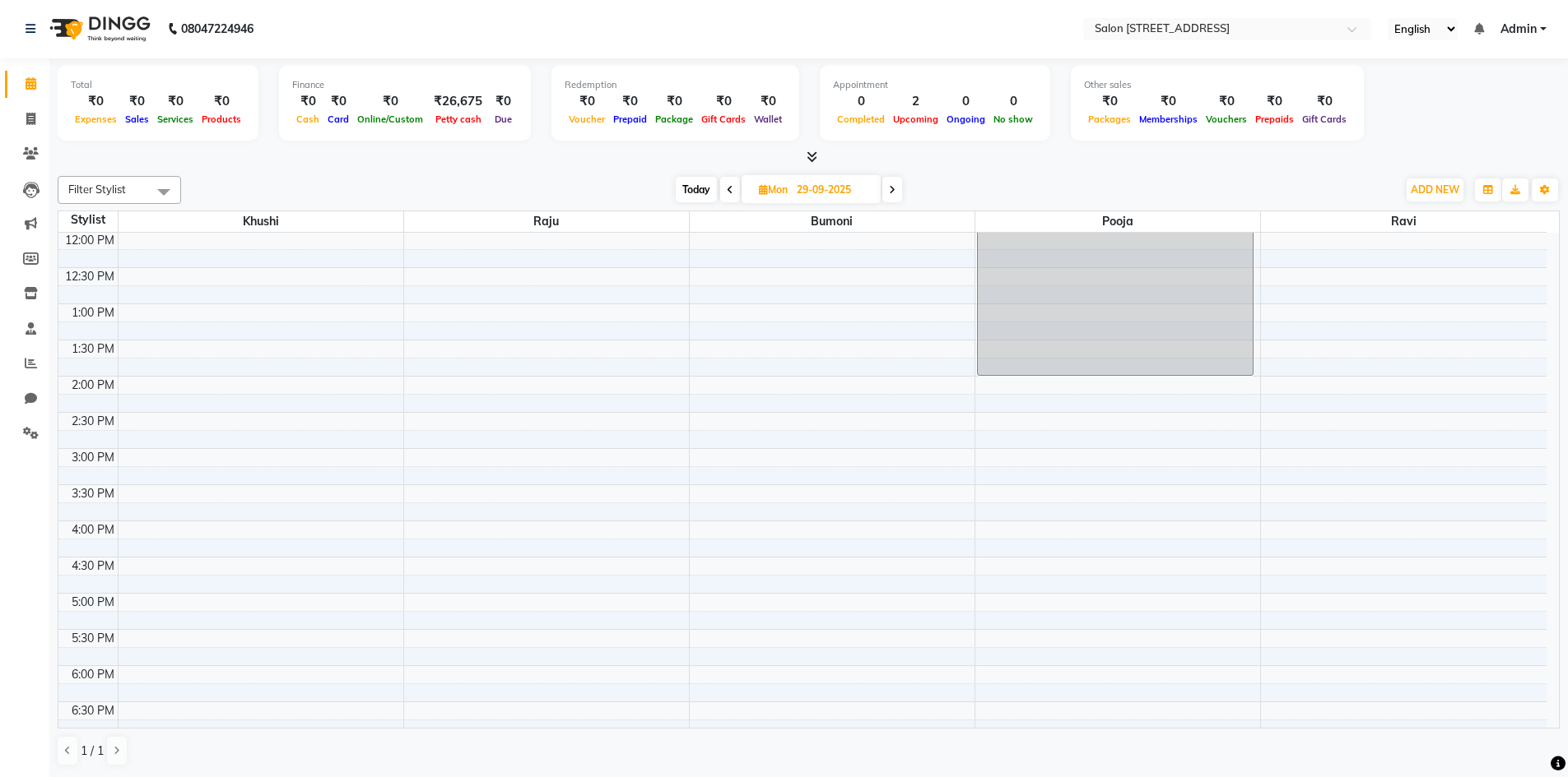
click at [889, 192] on span at bounding box center [892, 189] width 20 height 25
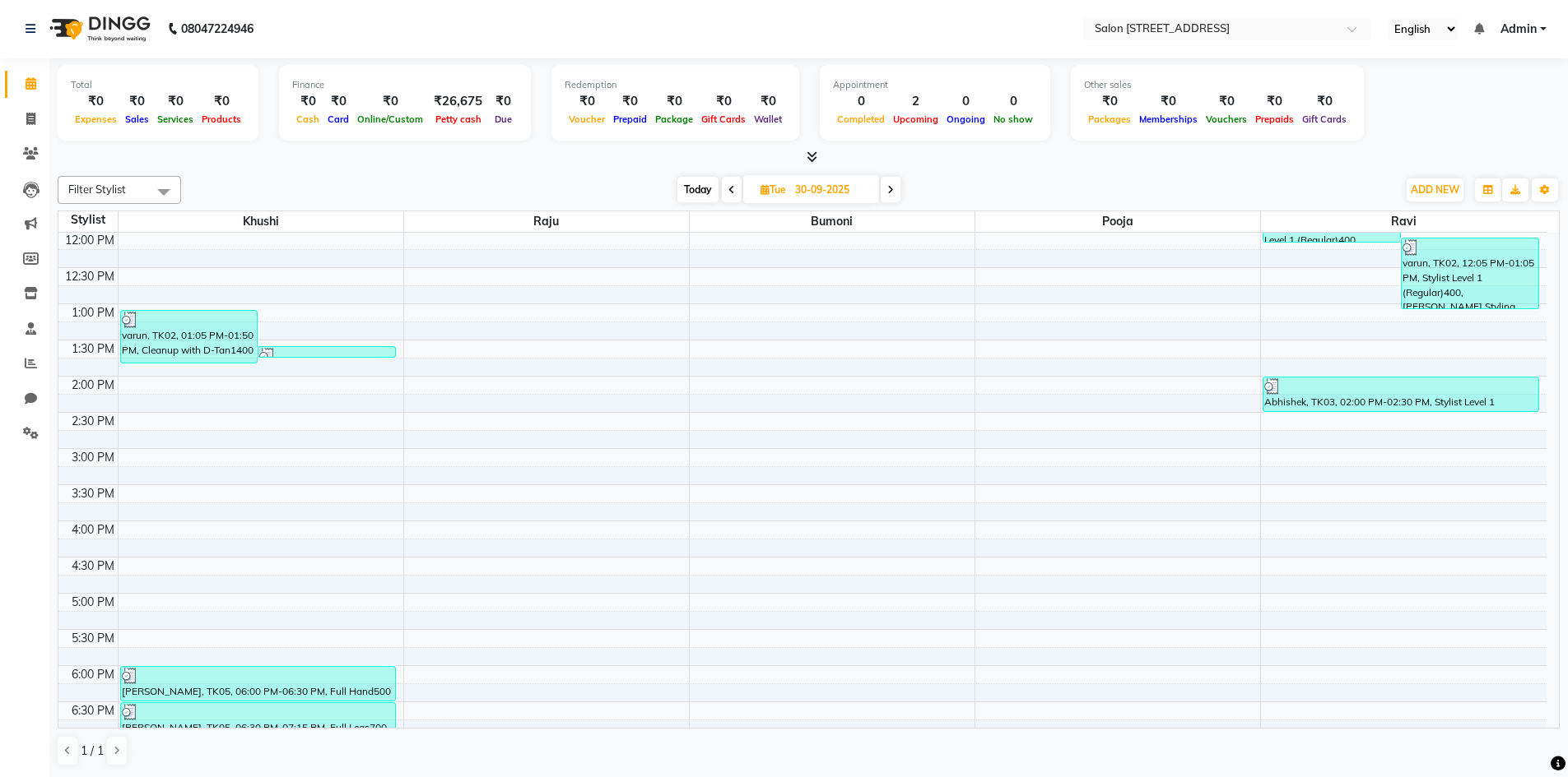
click at [889, 192] on icon at bounding box center [890, 190] width 7 height 10
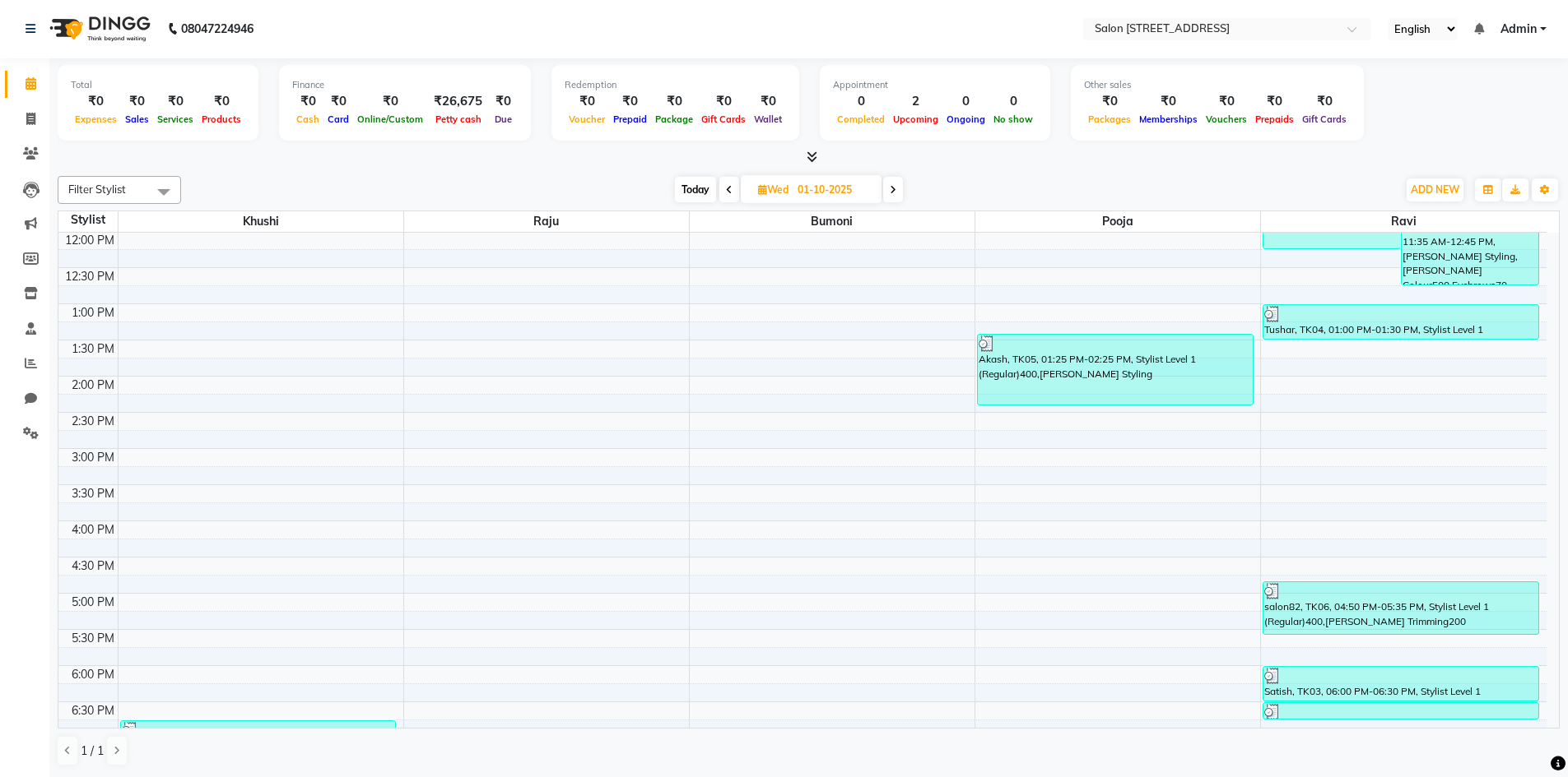
click at [889, 192] on span at bounding box center [893, 189] width 20 height 25
type input "02-10-2025"
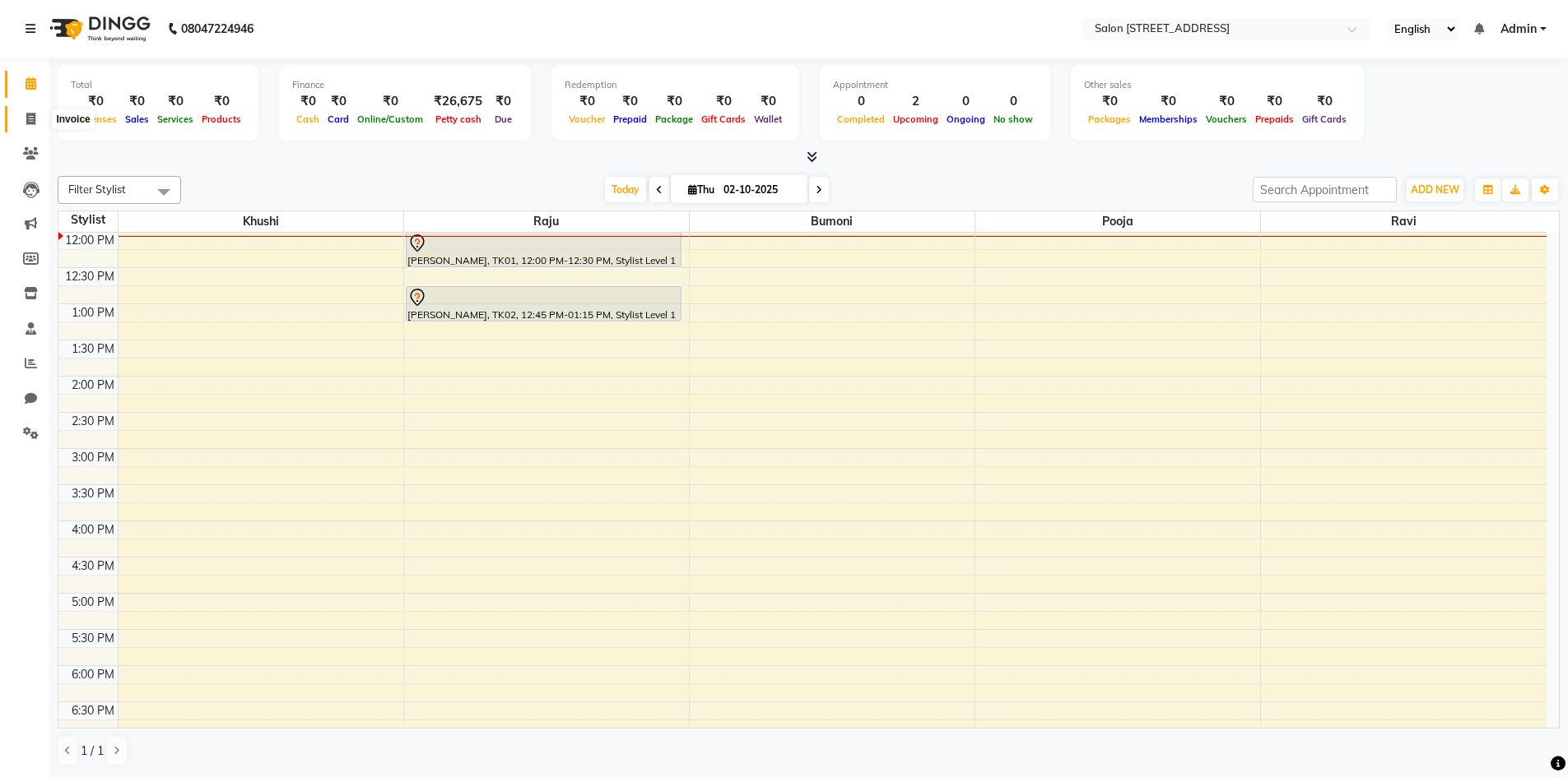
click at [42, 118] on span at bounding box center [31, 119] width 29 height 19
select select "service"
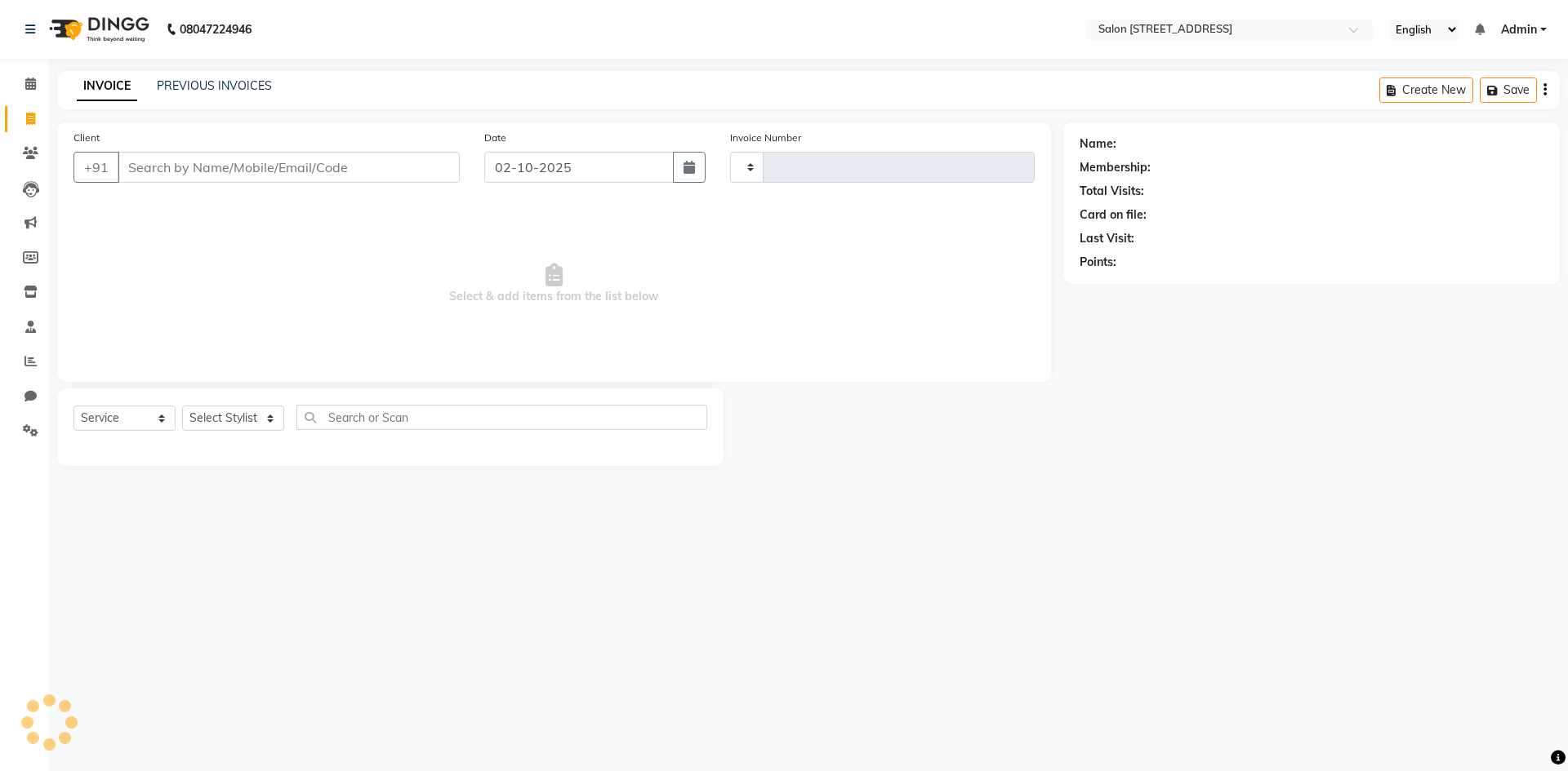
type input "0943"
select select "7707"
select select "P"
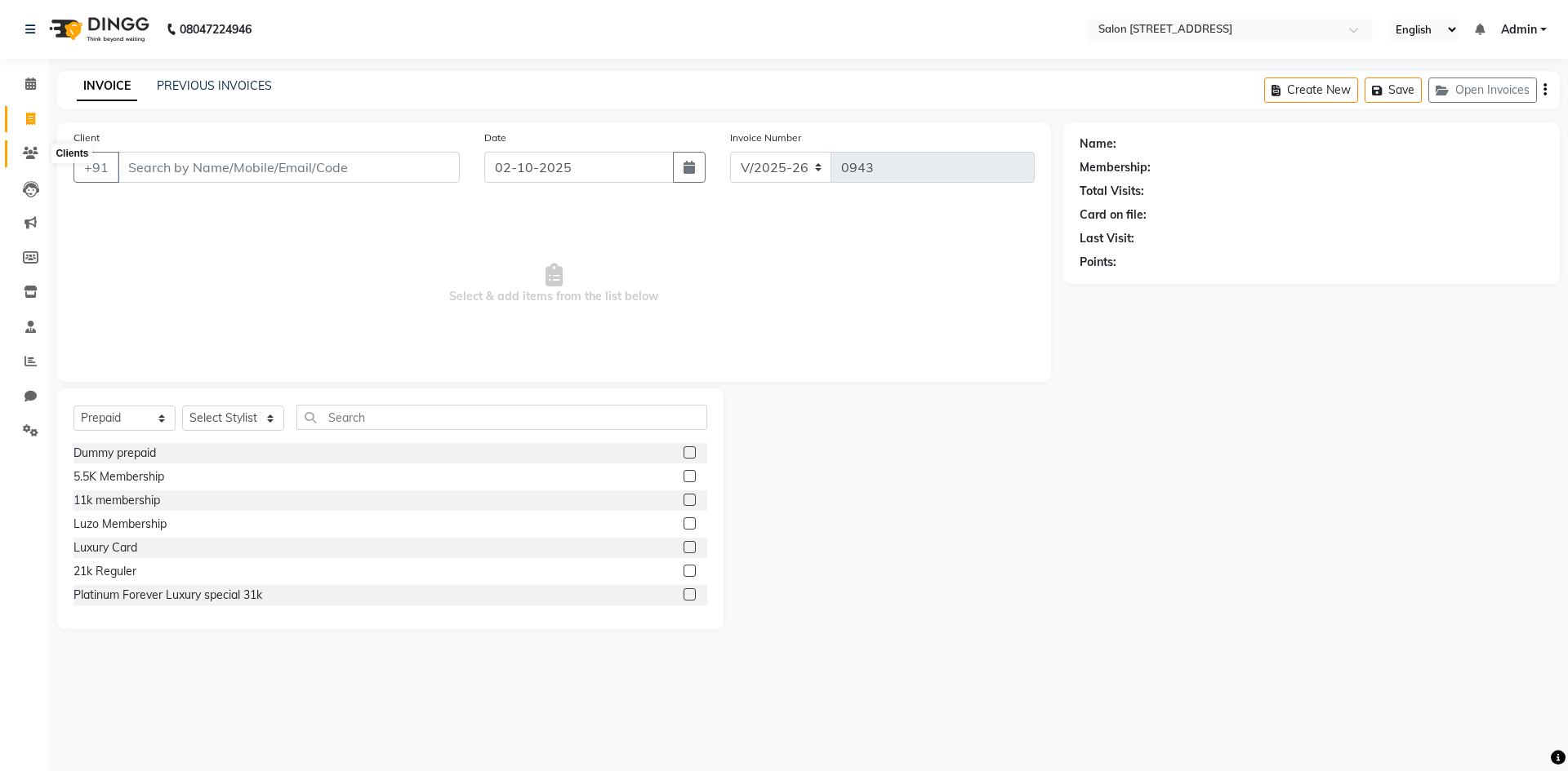
click at [23, 159] on span at bounding box center [31, 154] width 29 height 19
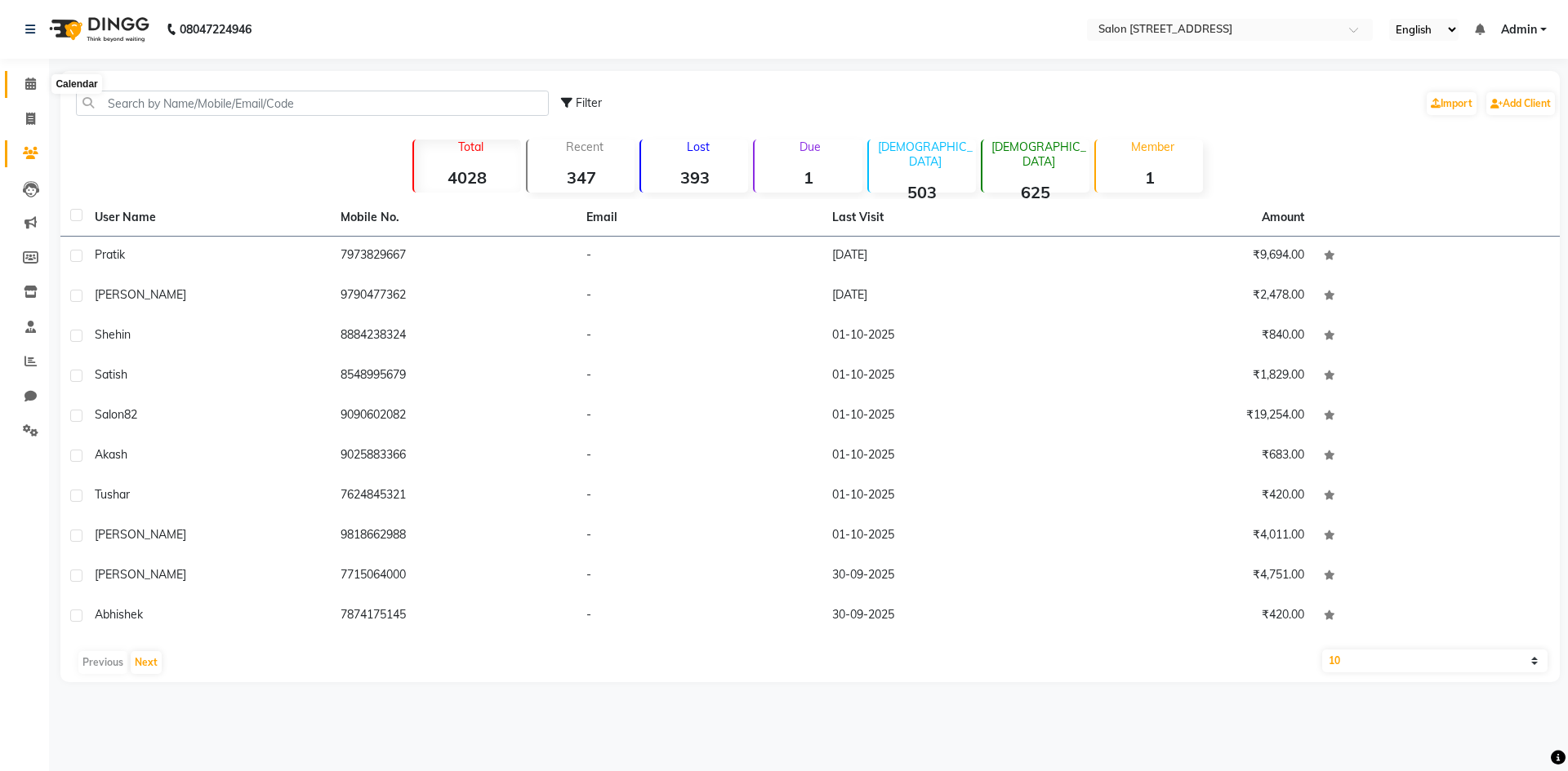
click at [17, 91] on span at bounding box center [31, 85] width 29 height 19
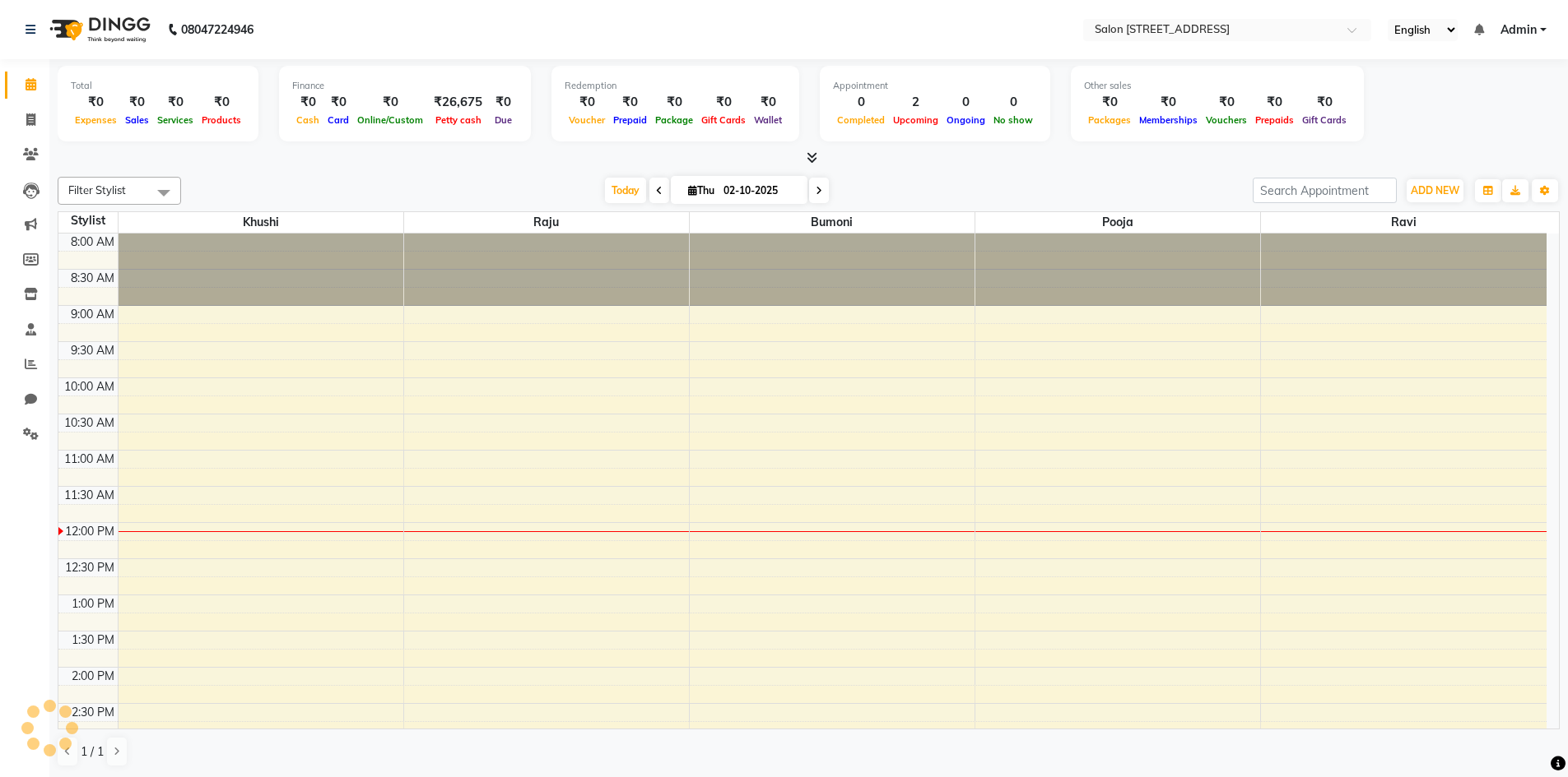
scroll to position [290, 0]
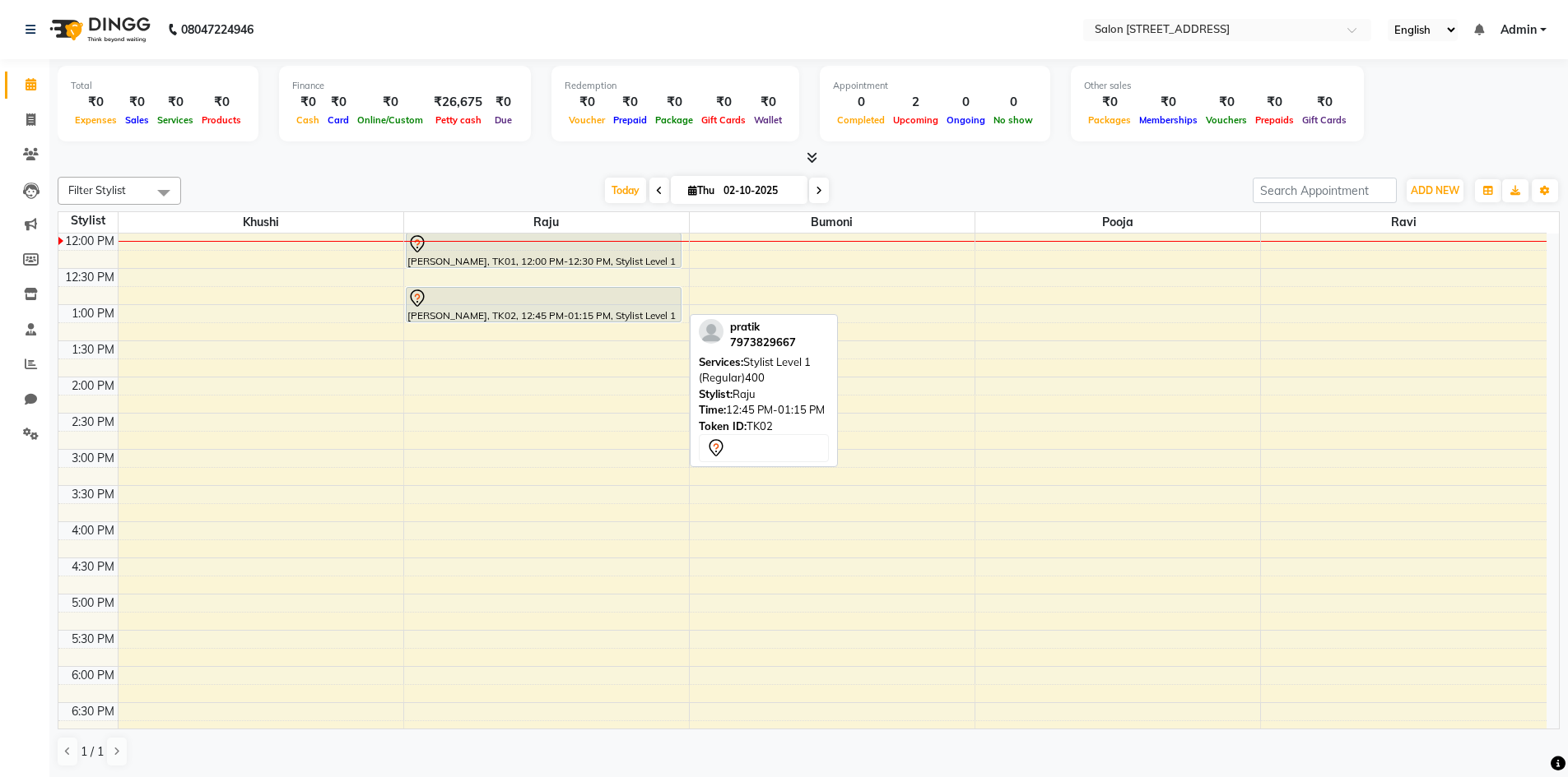
click at [550, 310] on div "[PERSON_NAME], TK02, 12:45 PM-01:15 PM, Stylist Level 1 (Regular)400" at bounding box center [544, 305] width 275 height 34
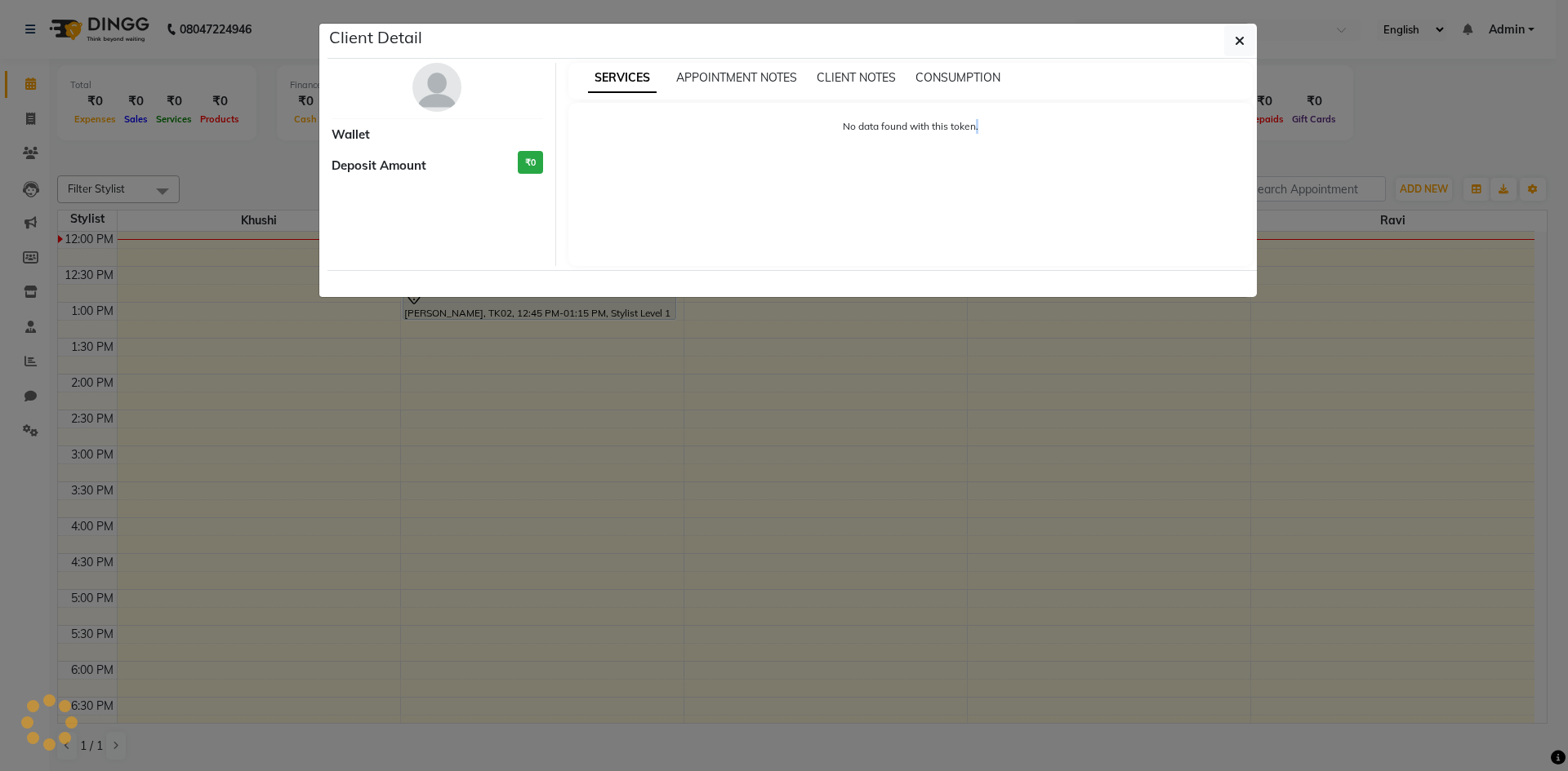
click at [546, 307] on ngb-modal-window "Client Detail Wallet Deposit Amount ₹0 SERVICES APPOINTMENT NOTES CLIENT NOTES …" at bounding box center [784, 386] width 1568 height 771
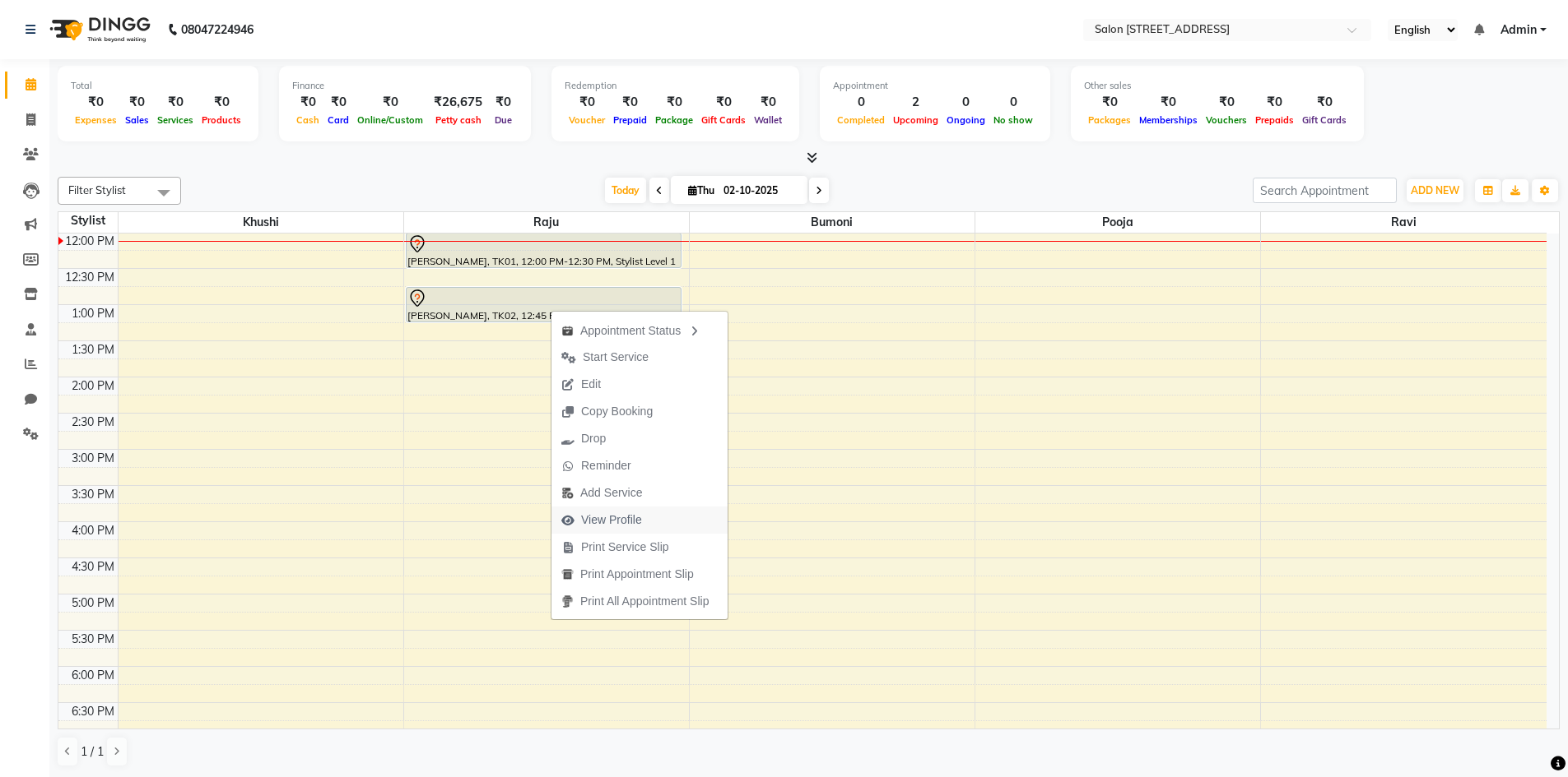
click at [627, 522] on span "View Profile" at bounding box center [611, 520] width 61 height 17
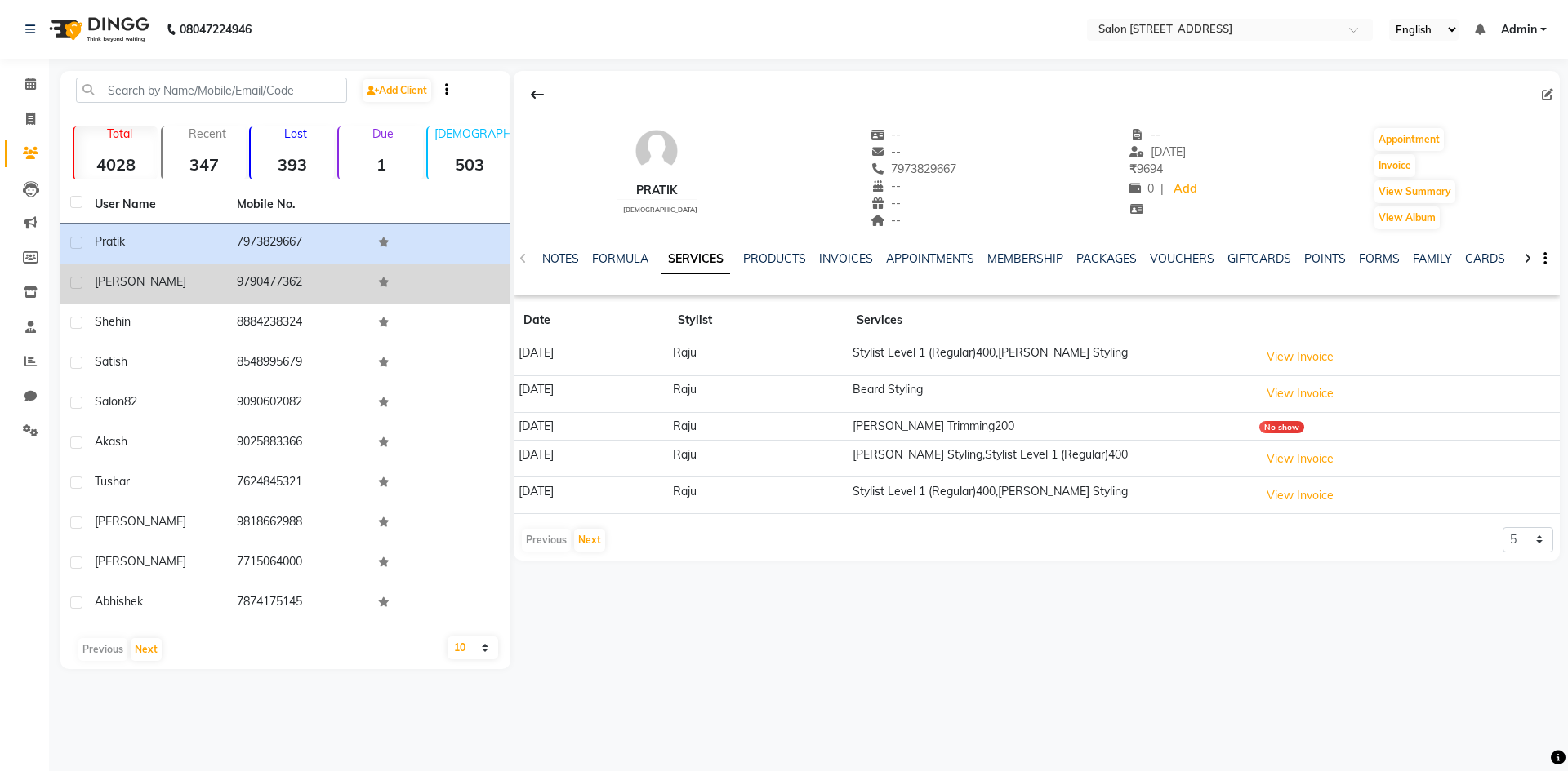
click at [206, 289] on div "[PERSON_NAME]" at bounding box center [156, 282] width 122 height 17
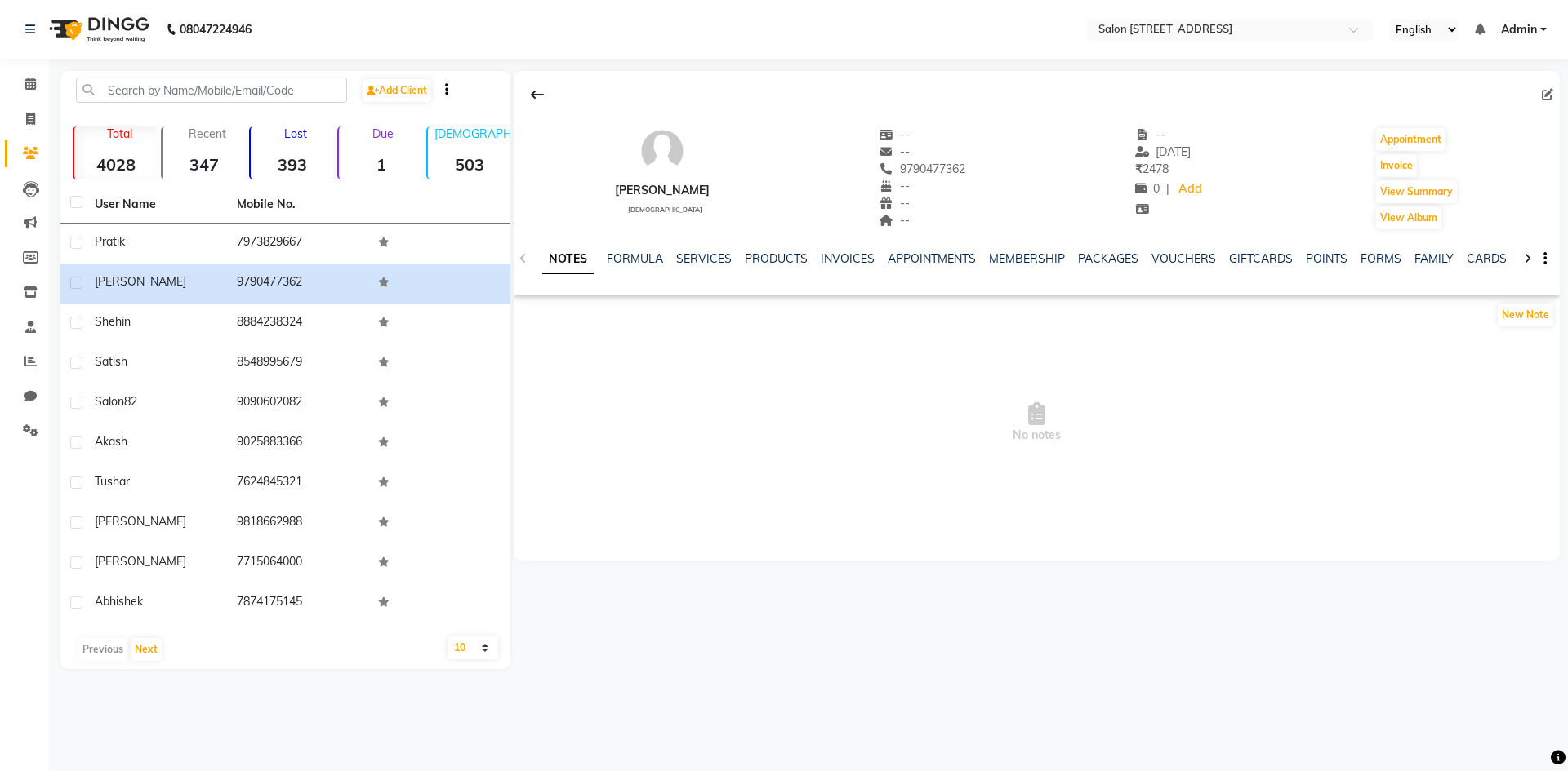
click at [702, 250] on div "SERVICES" at bounding box center [704, 259] width 56 height 17
click at [695, 258] on link "SERVICES" at bounding box center [704, 259] width 56 height 15
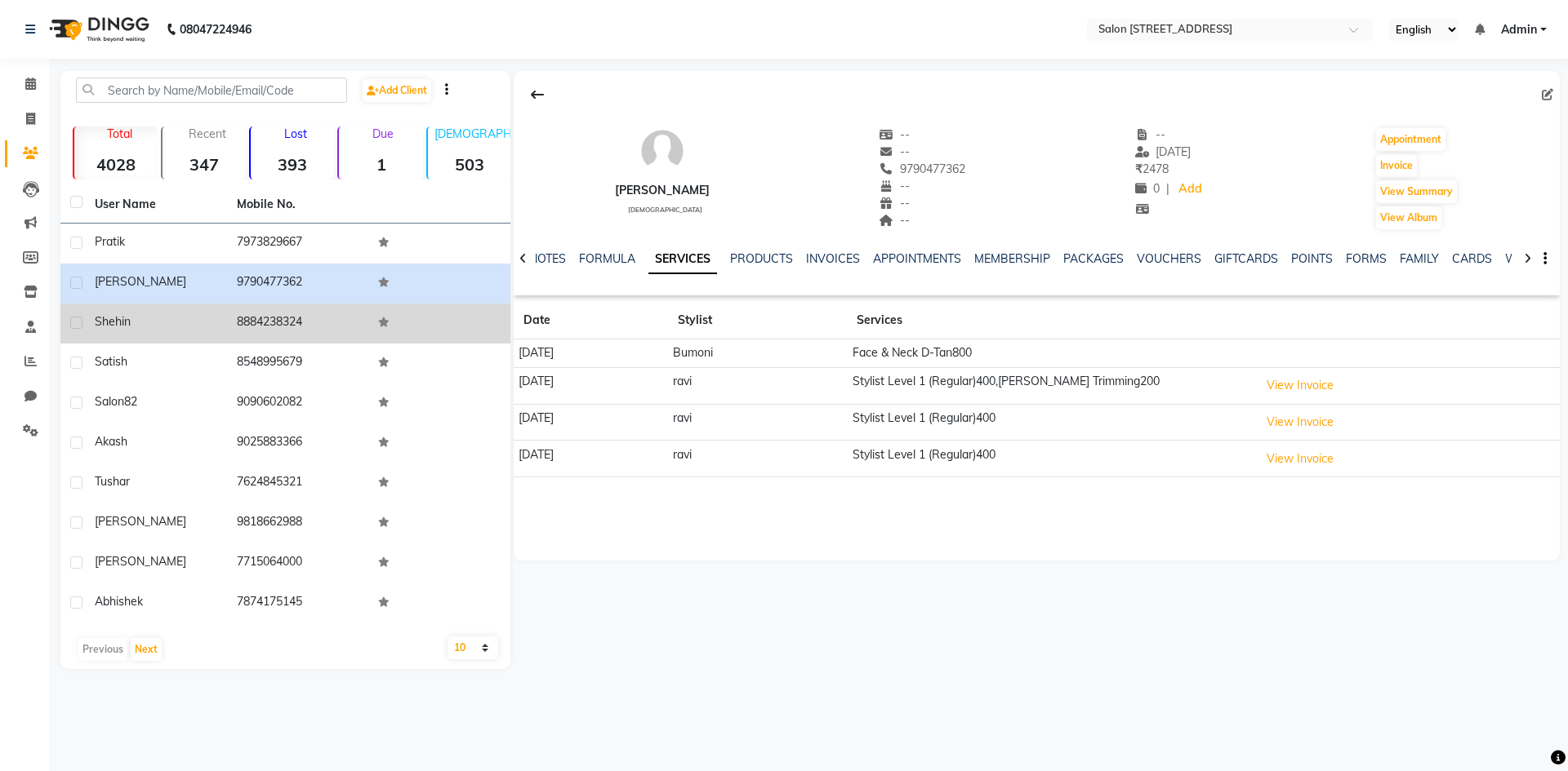
click at [222, 330] on td "Shehin" at bounding box center [156, 323] width 143 height 40
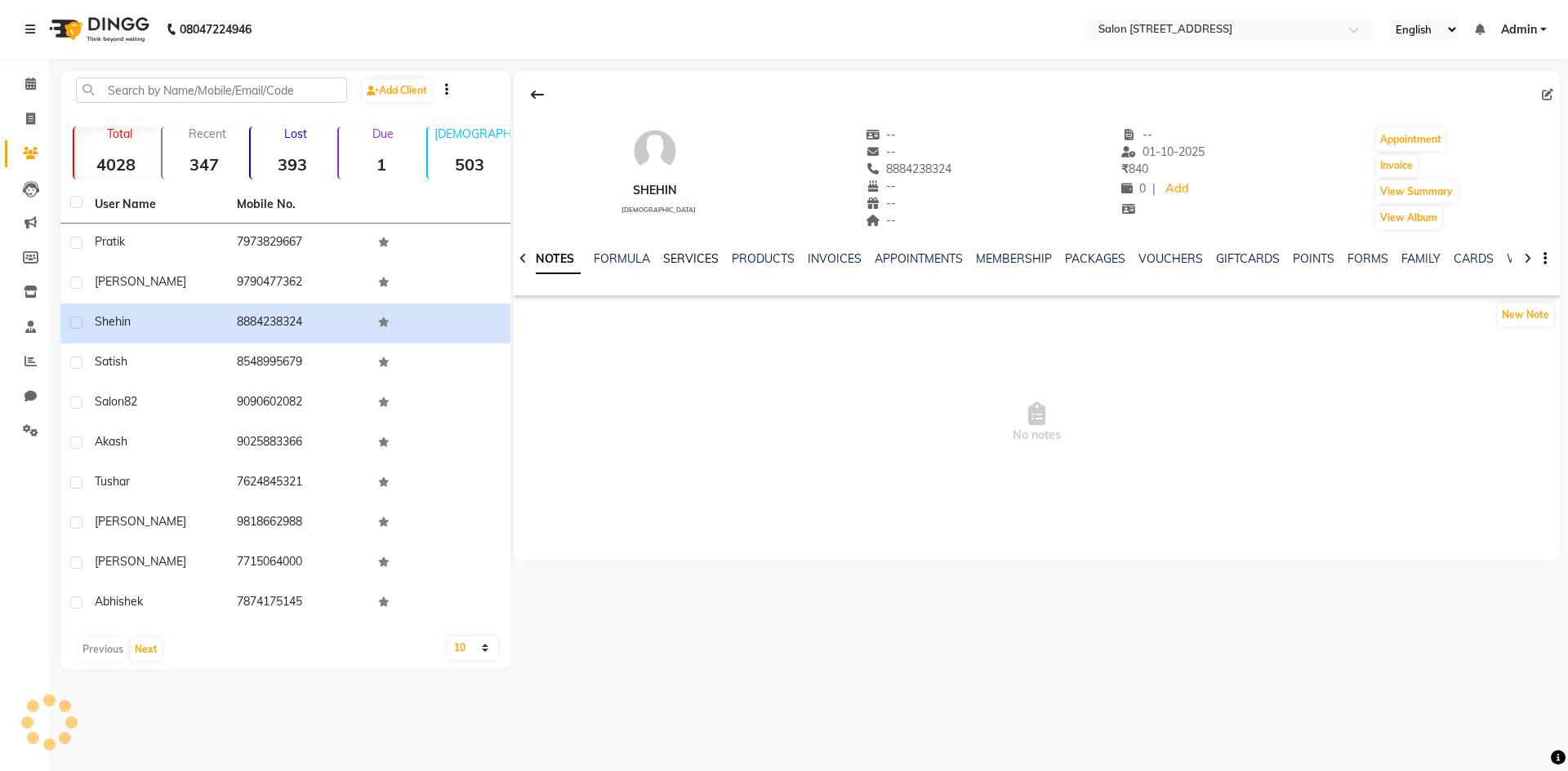
click at [686, 258] on link "SERVICES" at bounding box center [691, 259] width 56 height 15
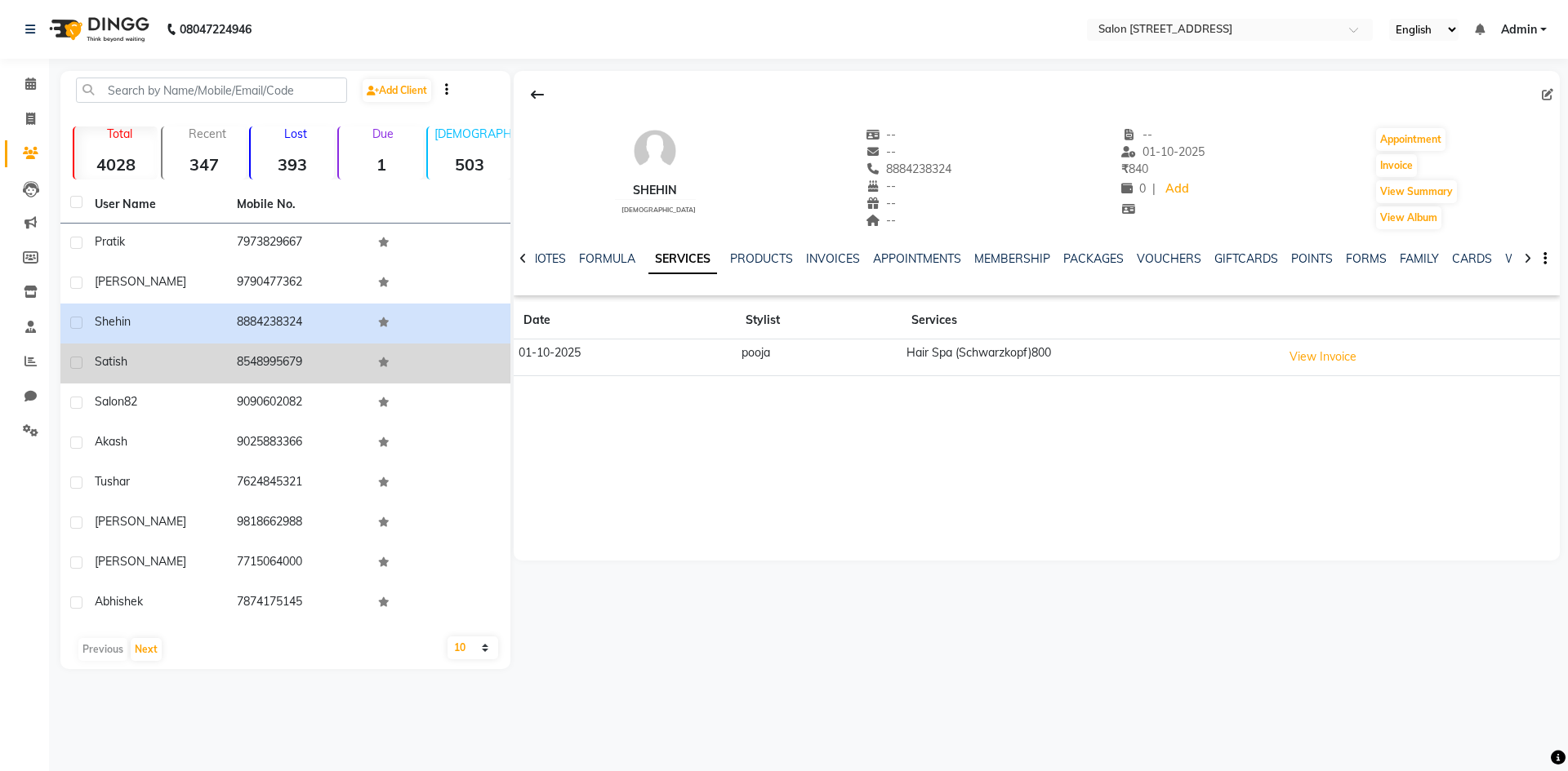
click at [116, 356] on span "Satish" at bounding box center [111, 361] width 33 height 15
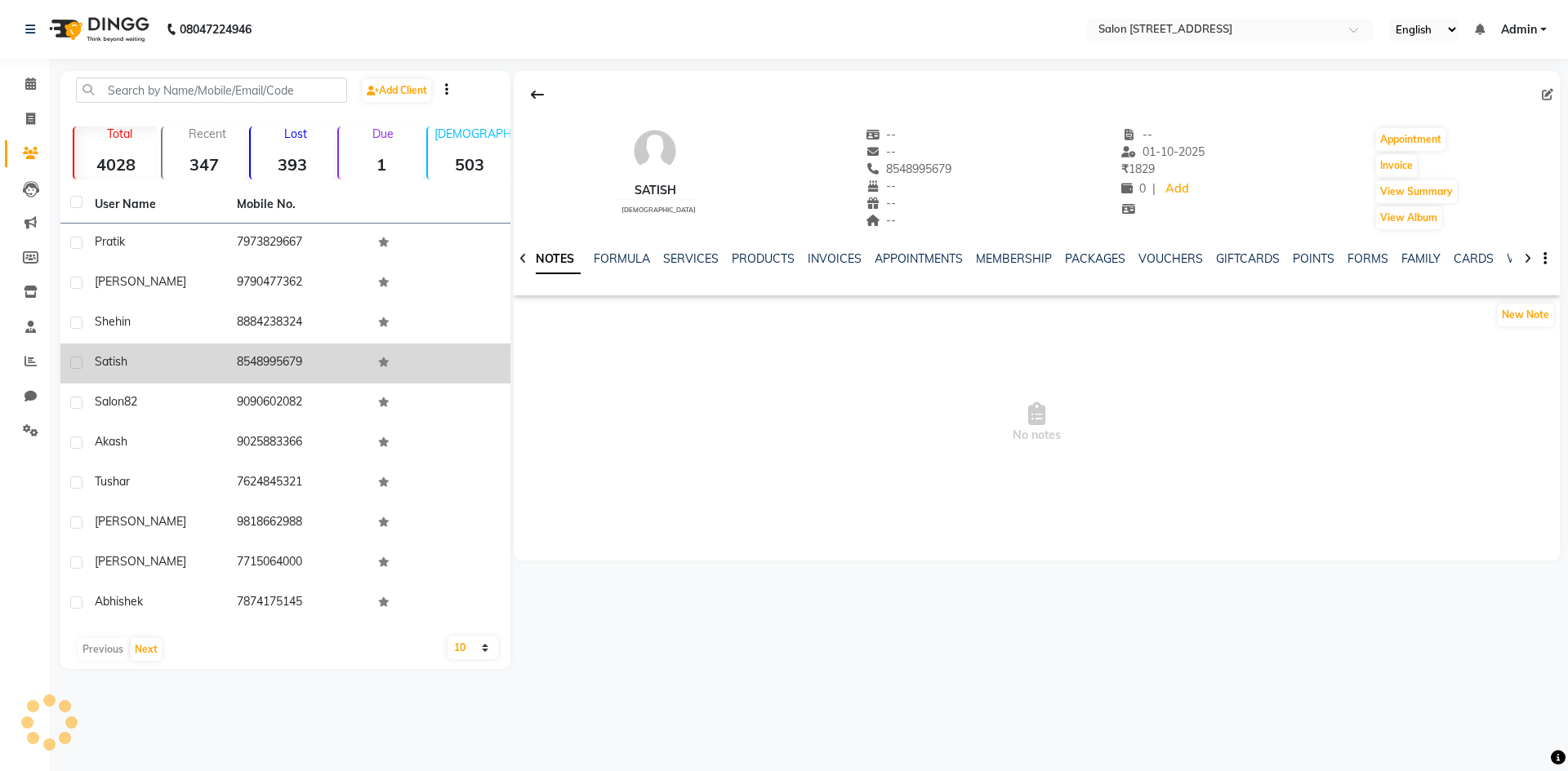
click at [136, 358] on div "Satish" at bounding box center [156, 362] width 122 height 17
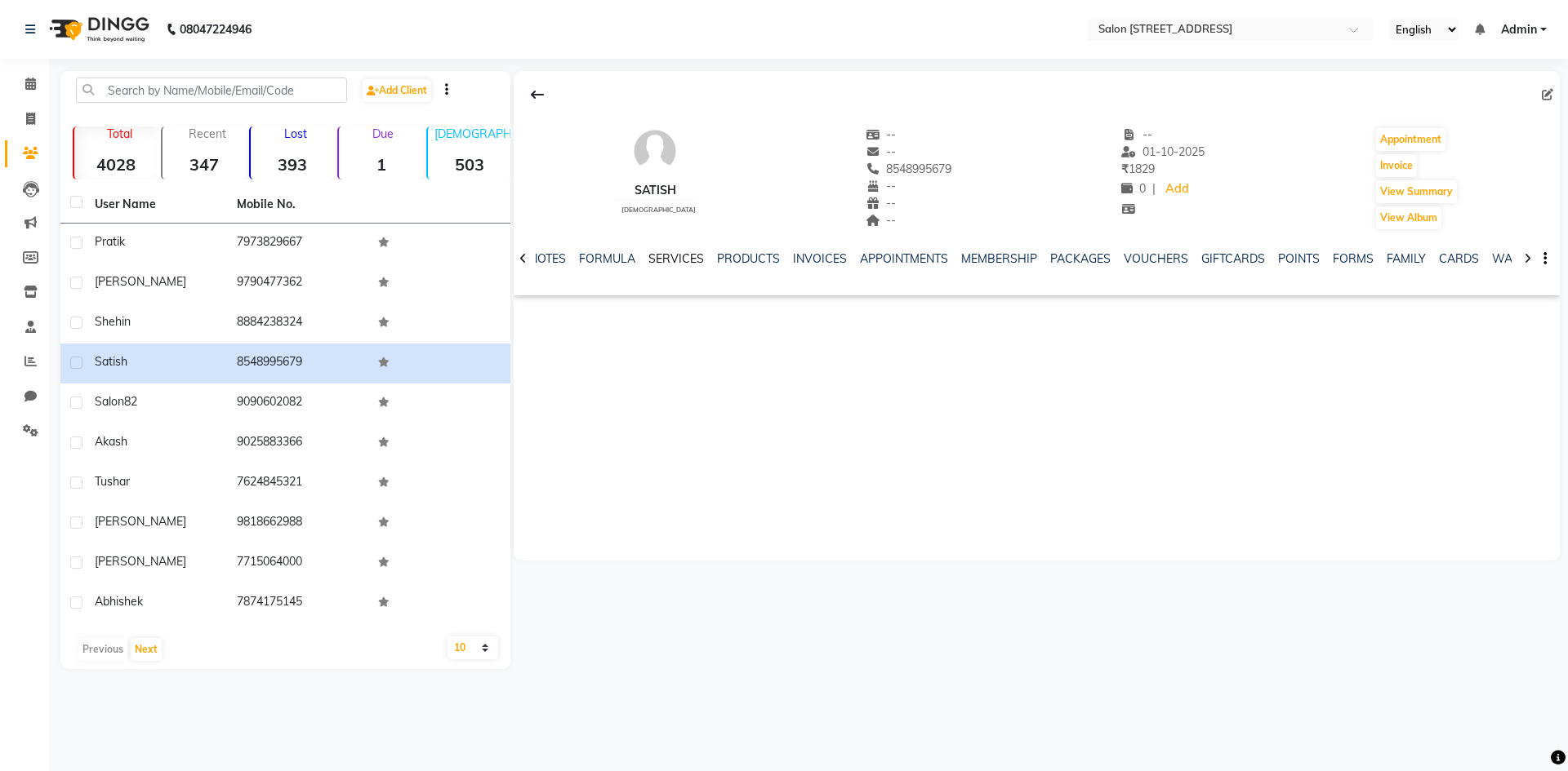
click at [667, 255] on link "SERVICES" at bounding box center [676, 259] width 56 height 15
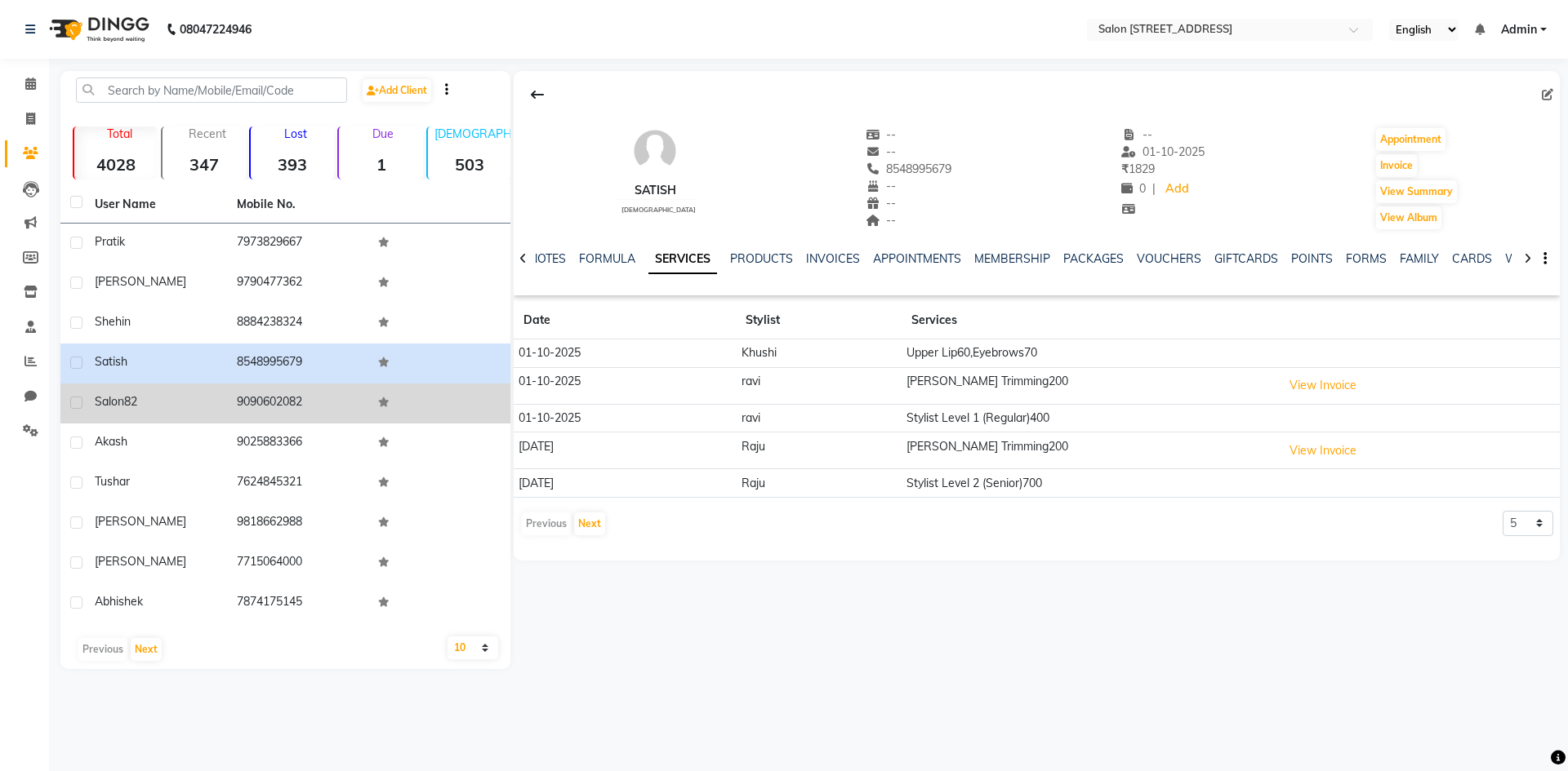
click at [146, 396] on div "salon82" at bounding box center [156, 402] width 122 height 17
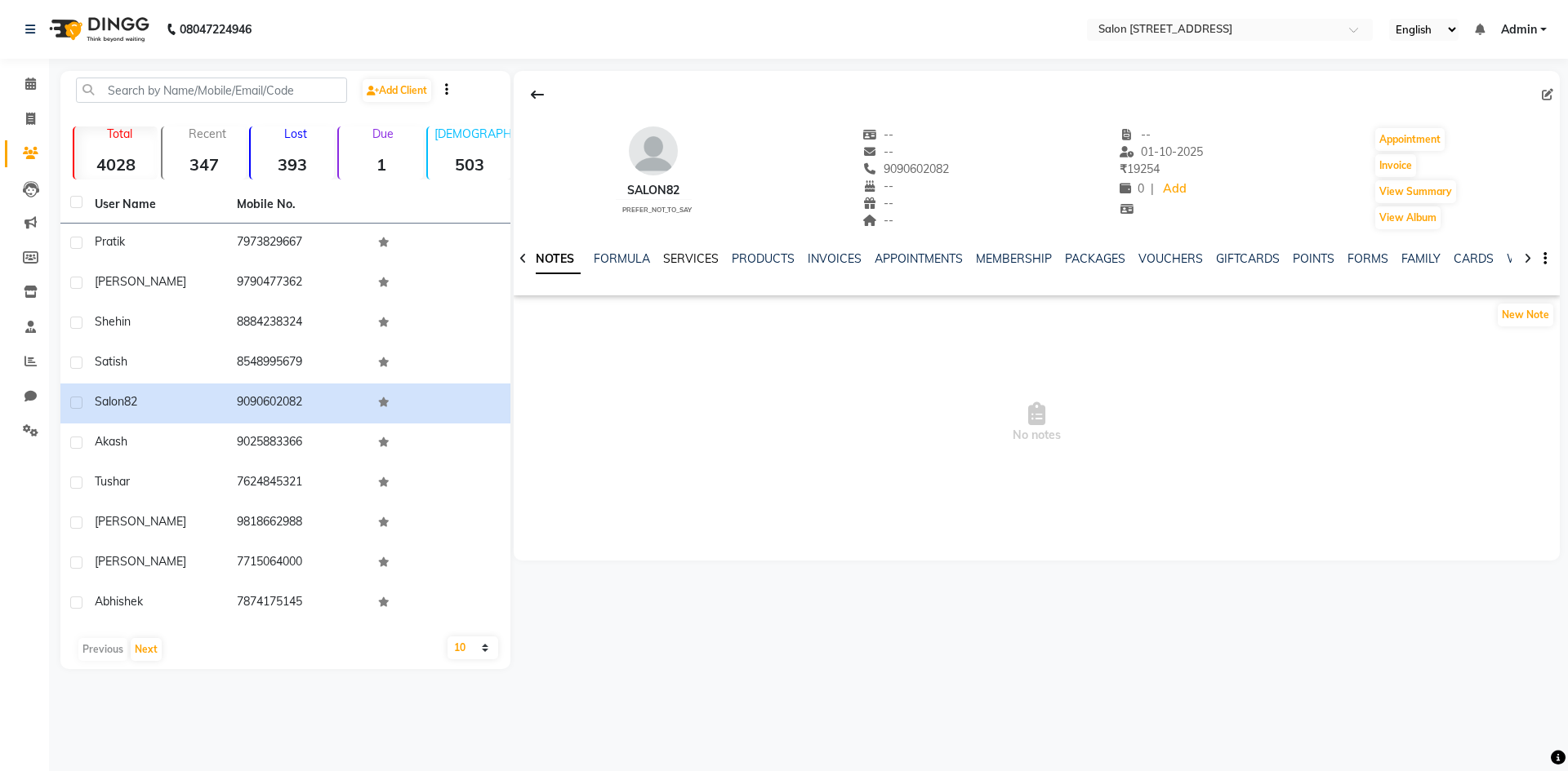
click at [697, 263] on link "SERVICES" at bounding box center [691, 259] width 56 height 15
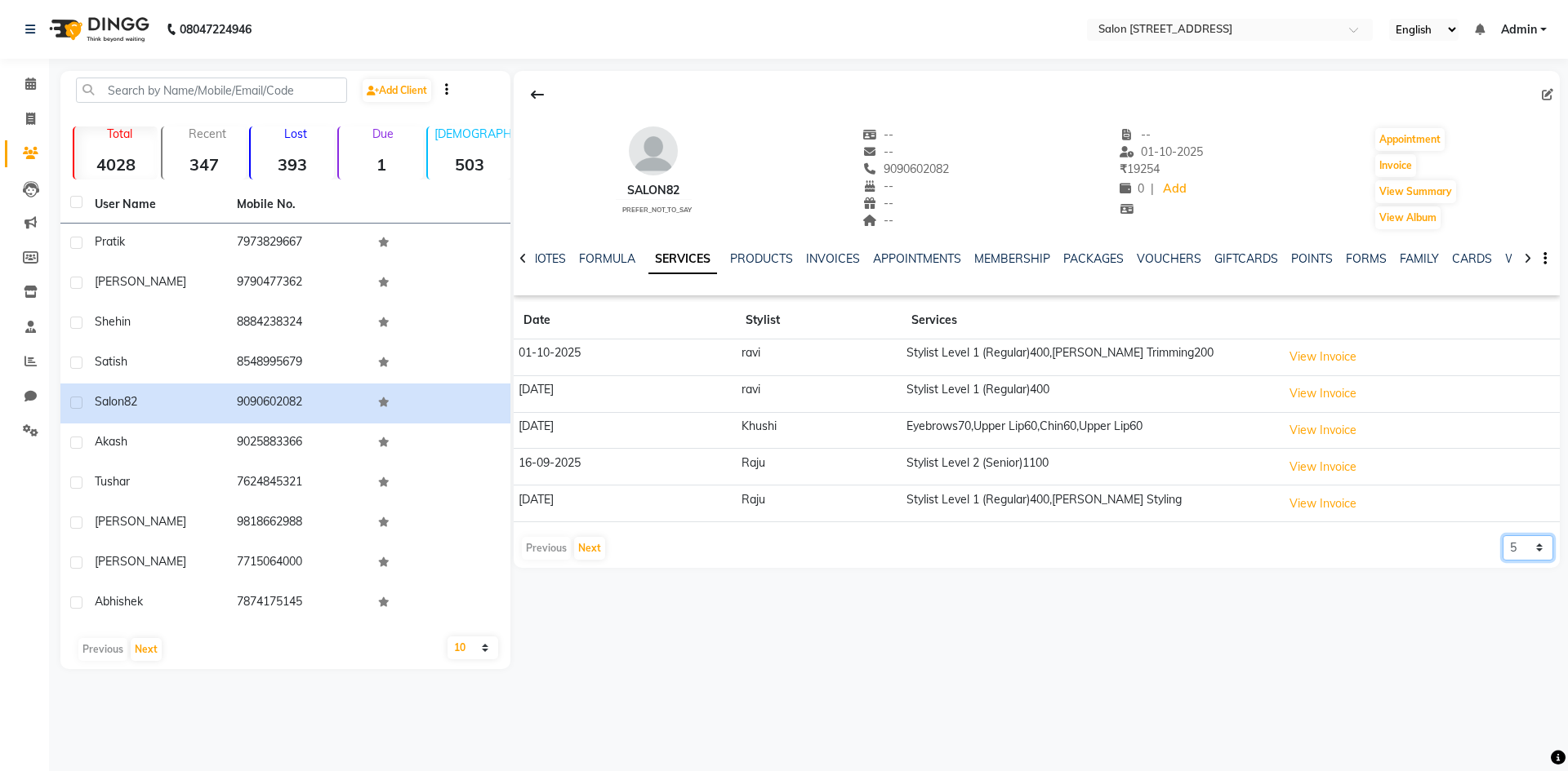
click at [1541, 548] on select "5 10 50 100 500" at bounding box center [1528, 548] width 50 height 25
select select "10"
click at [1503, 535] on select "5 10 50 100 500" at bounding box center [1528, 548] width 50 height 25
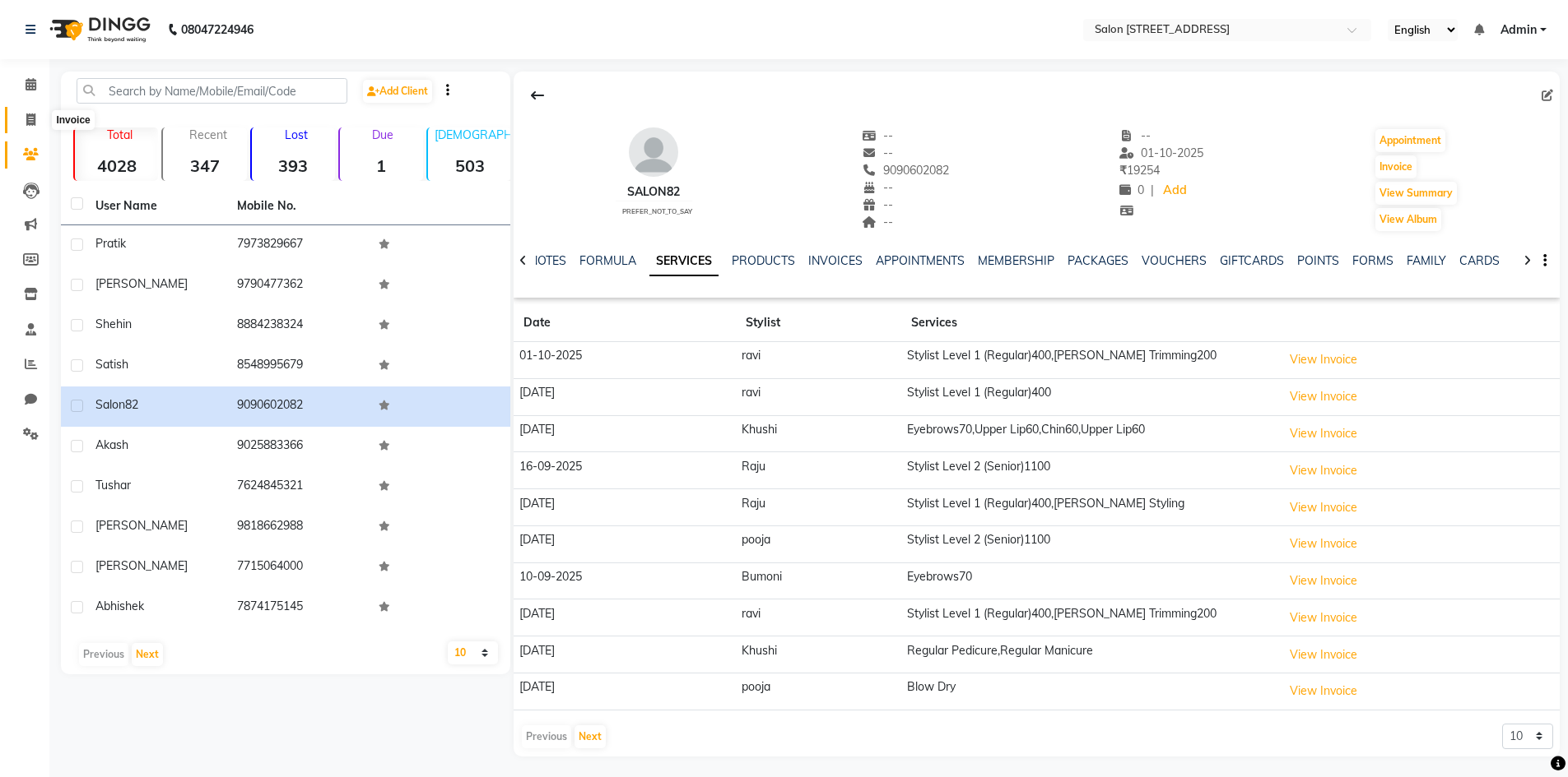
click at [35, 116] on icon at bounding box center [31, 119] width 9 height 12
select select "service"
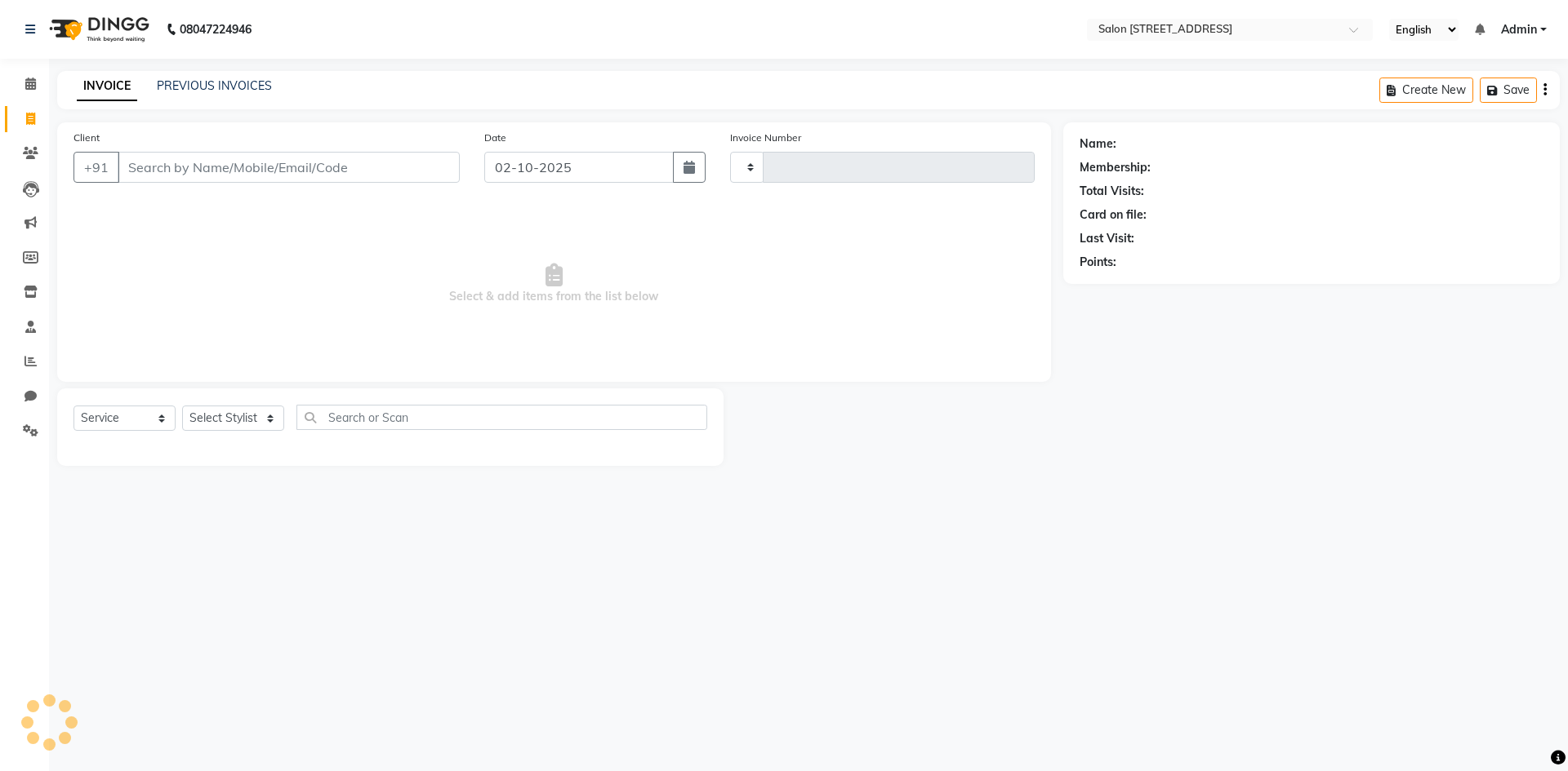
type input "0943"
select select "7707"
click at [23, 80] on span at bounding box center [31, 85] width 29 height 19
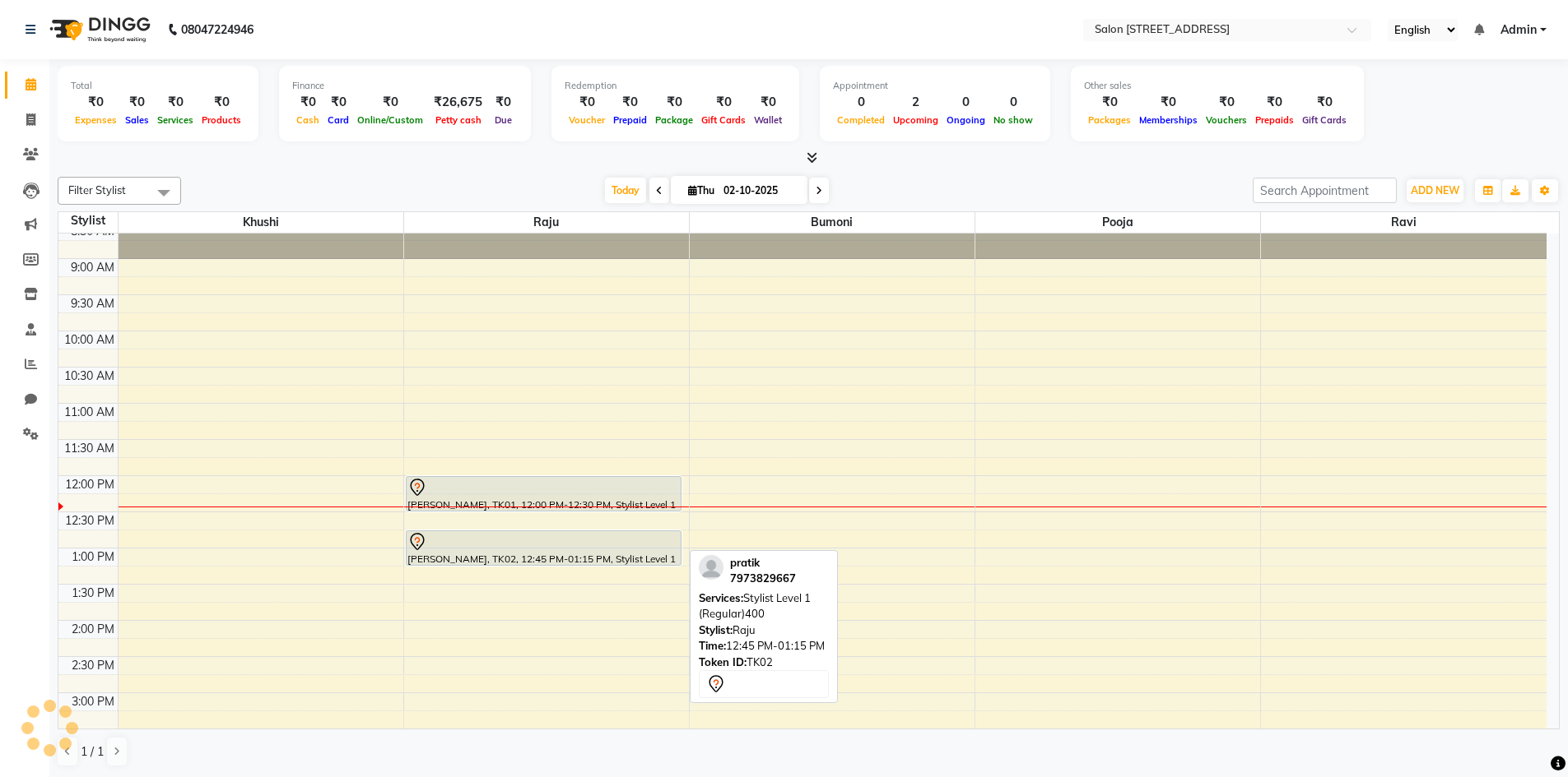
scroll to position [83, 0]
